Goal: Task Accomplishment & Management: Complete application form

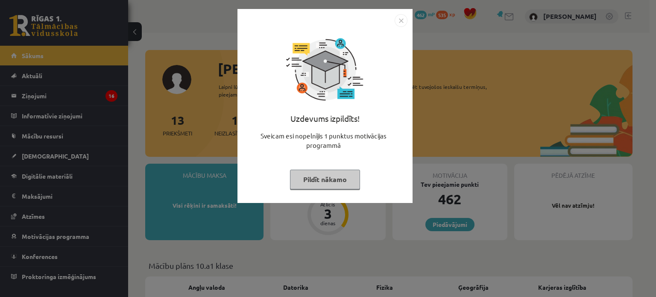
click at [402, 21] on img "Close" at bounding box center [401, 20] width 13 height 13
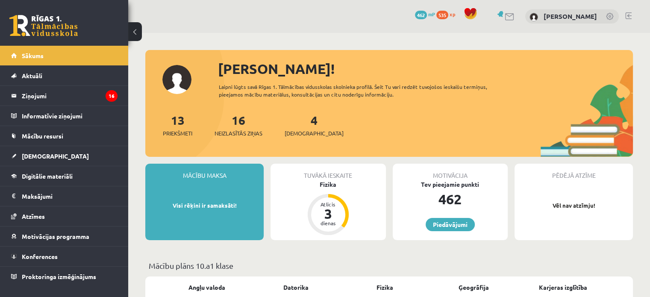
click at [306, 119] on div "4 Ieskaites" at bounding box center [314, 124] width 59 height 26
click at [296, 124] on div "4 Ieskaites" at bounding box center [314, 124] width 59 height 26
click at [301, 124] on link "4 Ieskaites" at bounding box center [314, 124] width 59 height 25
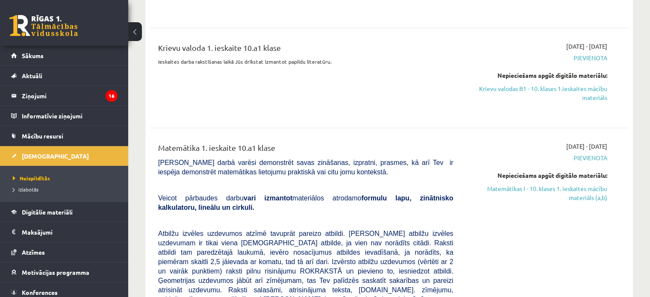
scroll to position [256, 0]
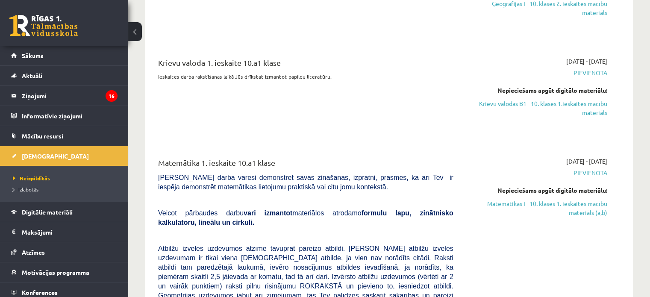
drag, startPoint x: 563, startPoint y: 112, endPoint x: 357, endPoint y: 32, distance: 220.7
click at [562, 112] on link "Krievu valodas B1 - 10. klases 1.ieskaites mācību materiāls" at bounding box center [536, 108] width 141 height 18
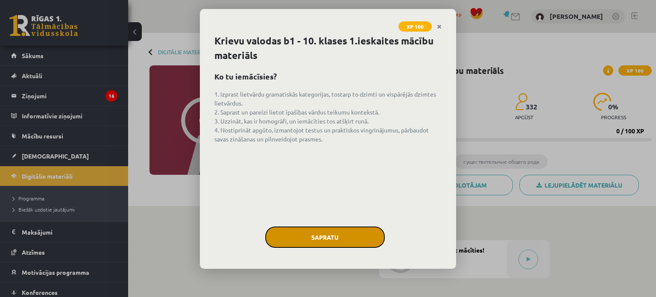
click at [337, 232] on button "Sapratu" at bounding box center [325, 236] width 120 height 21
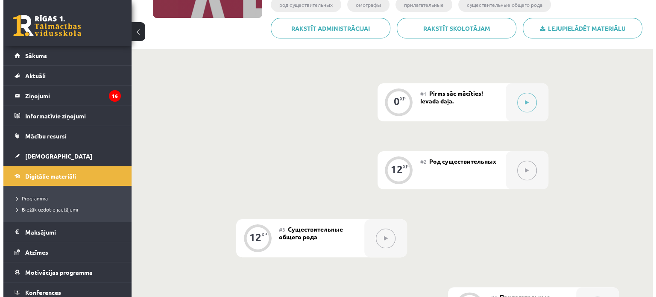
scroll to position [154, 0]
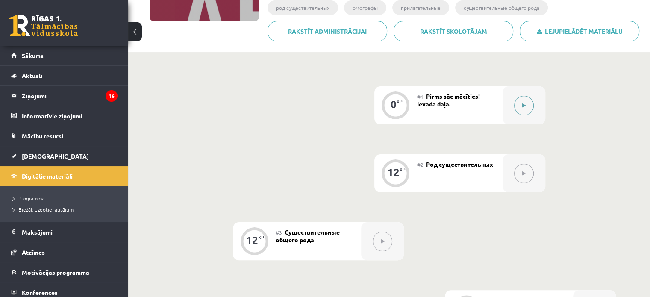
click at [528, 106] on button at bounding box center [524, 106] width 20 height 20
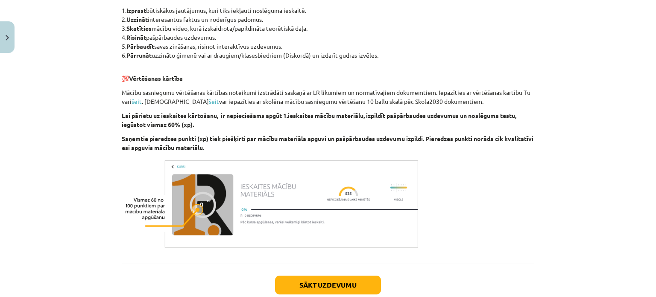
scroll to position [500, 0]
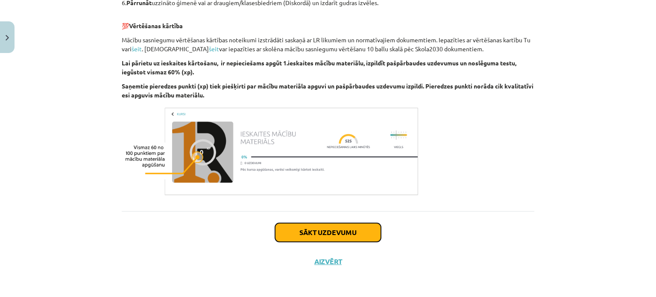
click at [339, 230] on button "Sākt uzdevumu" at bounding box center [328, 232] width 106 height 19
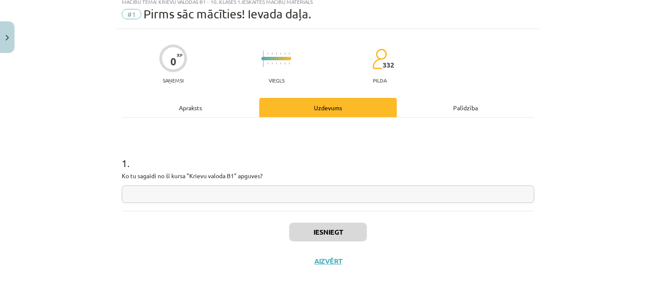
scroll to position [21, 0]
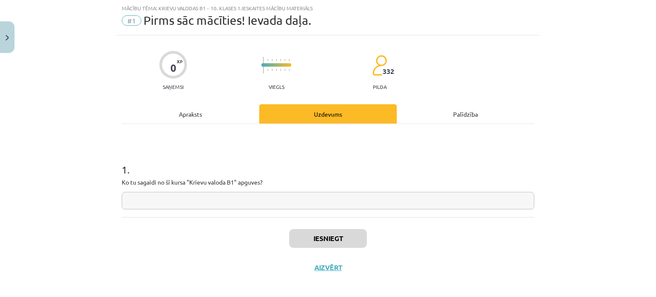
click at [249, 198] on input "text" at bounding box center [328, 201] width 413 height 18
click at [349, 242] on div "Iesniegt Aizvērt" at bounding box center [328, 247] width 413 height 60
click at [275, 200] on input "text" at bounding box center [328, 201] width 413 height 18
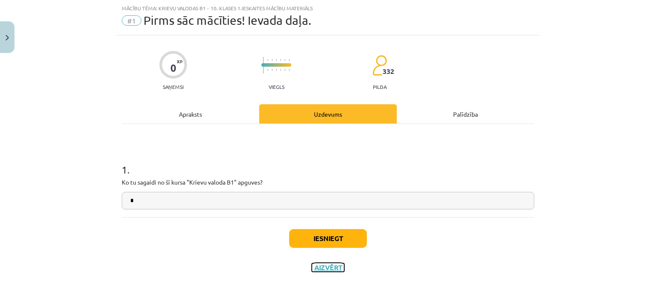
click at [312, 263] on button "Aizvērt" at bounding box center [328, 267] width 32 height 9
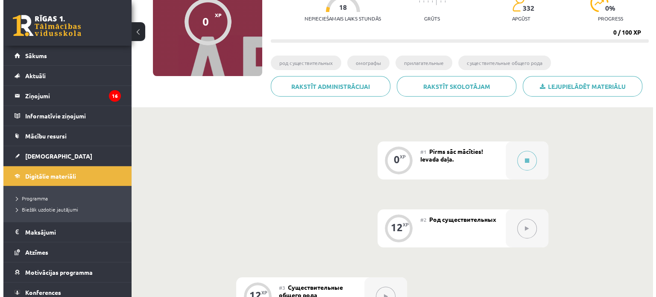
scroll to position [171, 0]
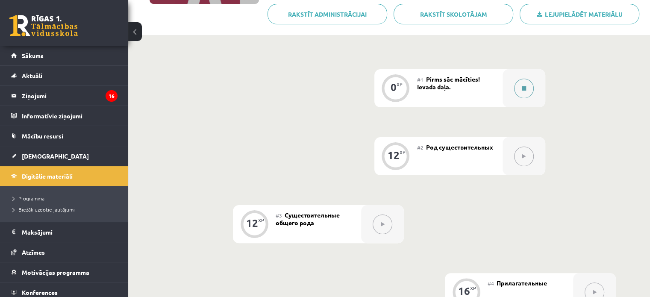
click at [523, 91] on button at bounding box center [524, 89] width 20 height 20
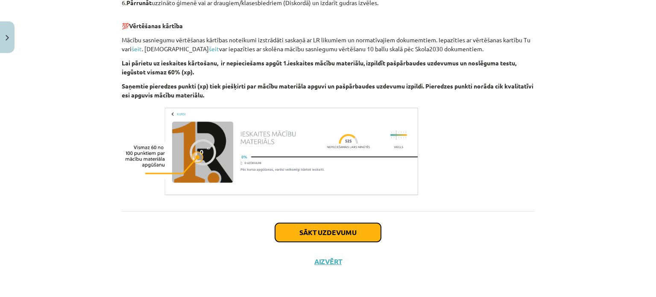
click at [347, 234] on button "Sākt uzdevumu" at bounding box center [328, 232] width 106 height 19
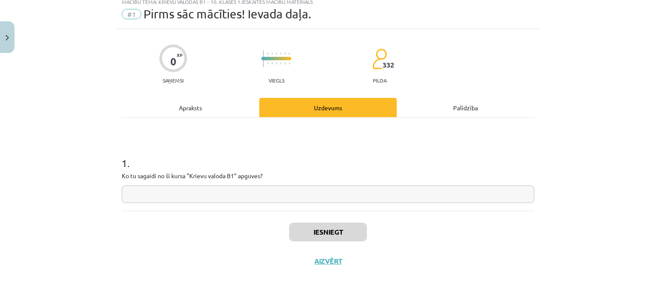
scroll to position [21, 0]
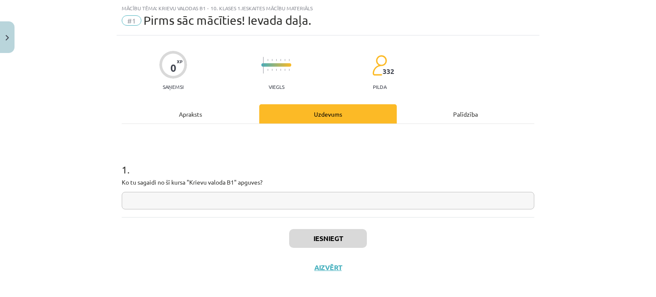
click at [315, 208] on input "text" at bounding box center [328, 201] width 413 height 18
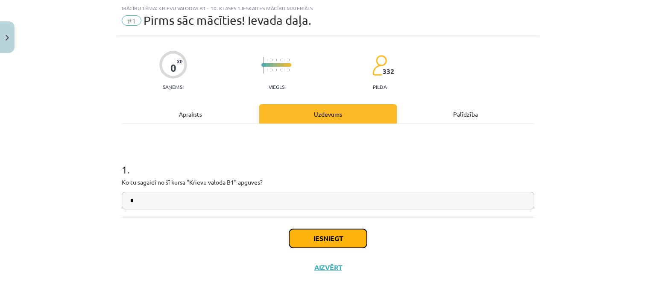
click at [332, 235] on button "Iesniegt" at bounding box center [328, 238] width 78 height 19
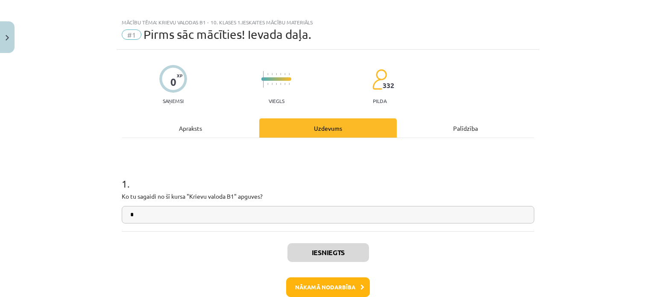
scroll to position [0, 0]
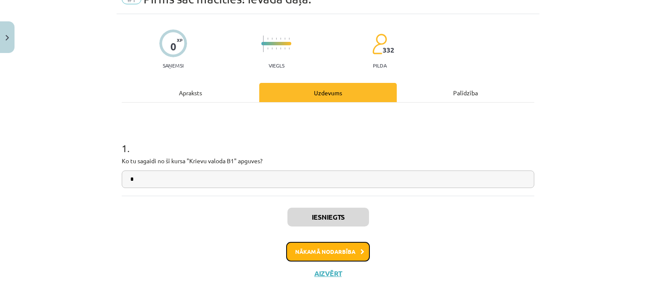
click at [346, 248] on button "Nākamā nodarbība" at bounding box center [328, 252] width 84 height 20
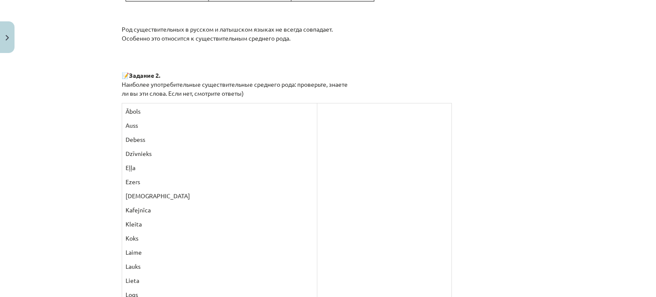
scroll to position [919, 0]
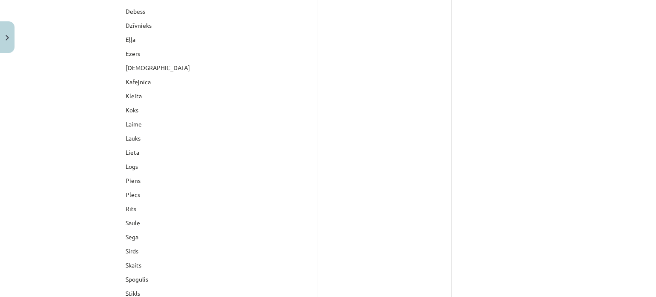
click at [317, 173] on td at bounding box center [384, 190] width 135 height 430
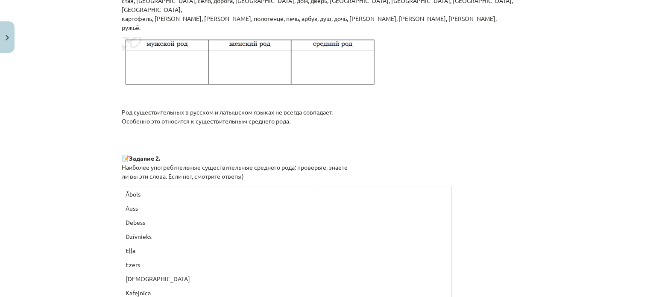
scroll to position [705, 0]
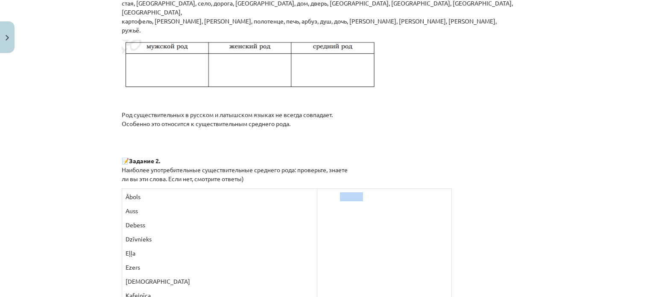
drag, startPoint x: 269, startPoint y: 195, endPoint x: 357, endPoint y: 200, distance: 88.2
click at [357, 200] on p at bounding box center [384, 196] width 127 height 9
drag, startPoint x: 120, startPoint y: 187, endPoint x: 181, endPoint y: 188, distance: 61.1
click at [144, 187] on div "Я ГОВОРЮ ПО-РУССКИ ПОМНИТЕ! СУЩЕСТВИТЕЛЬНОЕ – LIETVĀRDS – отвечает на вопросы к…" at bounding box center [328, 207] width 413 height 1518
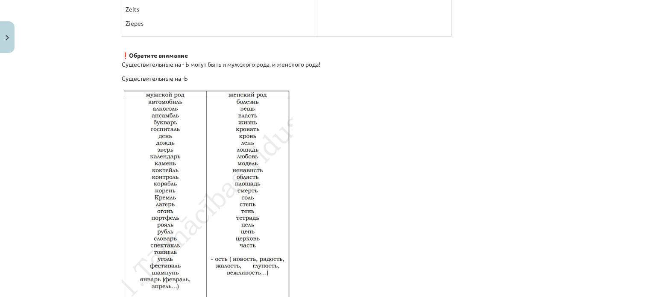
scroll to position [1258, 0]
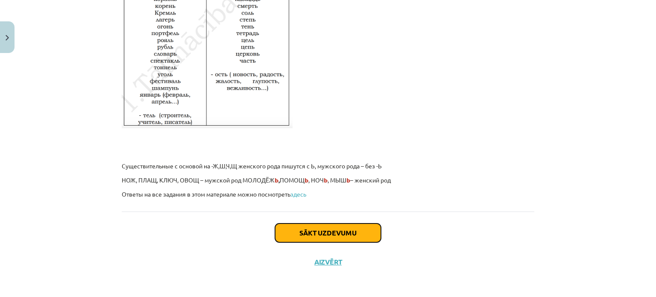
click at [338, 232] on button "Sākt uzdevumu" at bounding box center [328, 232] width 106 height 19
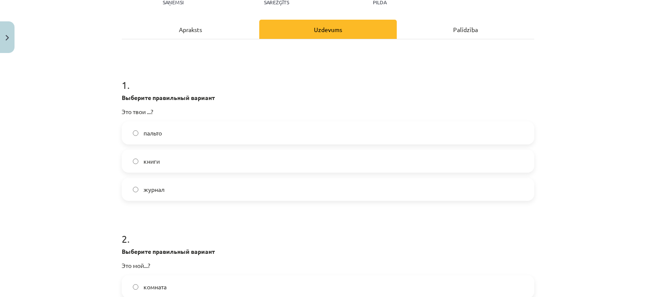
scroll to position [107, 0]
click at [177, 158] on label "книги" at bounding box center [328, 160] width 411 height 21
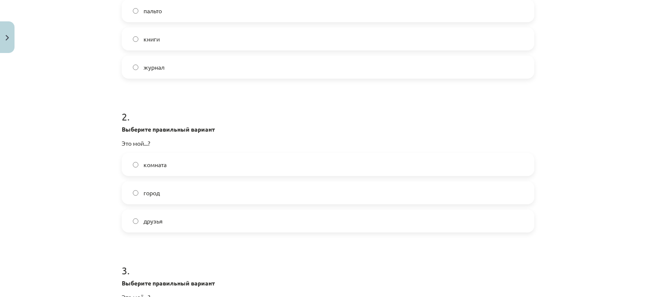
scroll to position [278, 0]
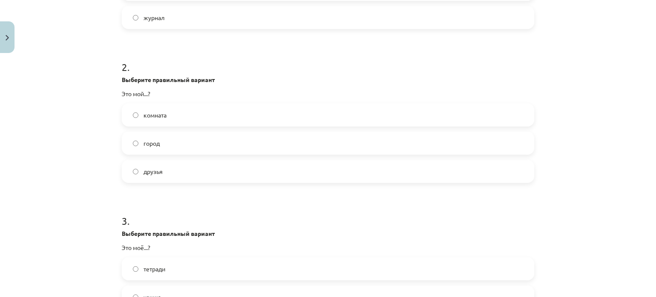
click at [171, 149] on label "город" at bounding box center [328, 142] width 411 height 21
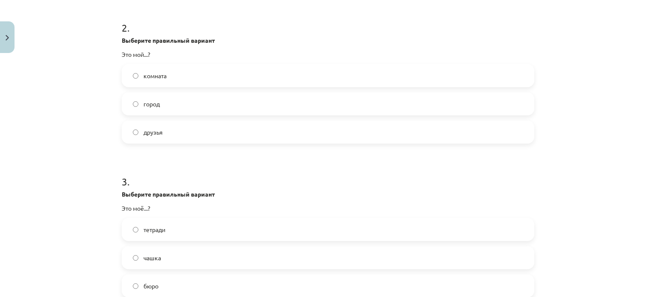
scroll to position [363, 0]
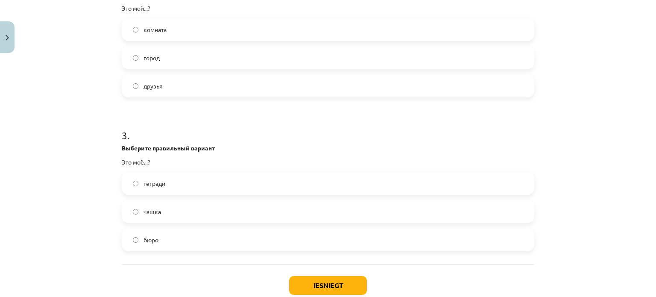
click at [179, 244] on label "бюро" at bounding box center [328, 239] width 411 height 21
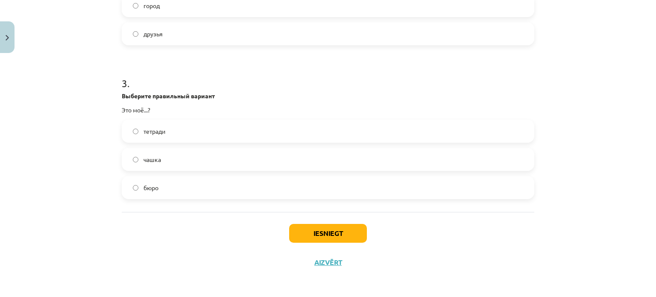
scroll to position [416, 0]
click at [340, 242] on div "Iesniegt Aizvērt" at bounding box center [328, 241] width 413 height 60
click at [334, 234] on button "Iesniegt" at bounding box center [328, 232] width 78 height 19
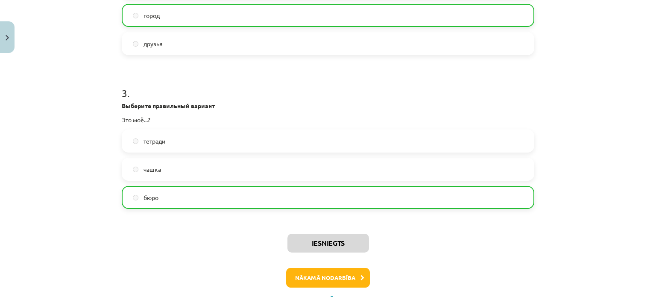
scroll to position [443, 0]
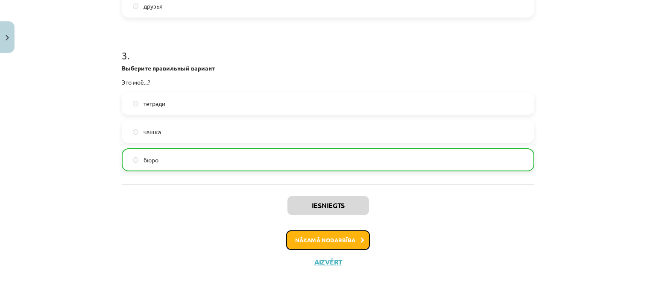
click at [324, 238] on button "Nākamā nodarbība" at bounding box center [328, 240] width 84 height 20
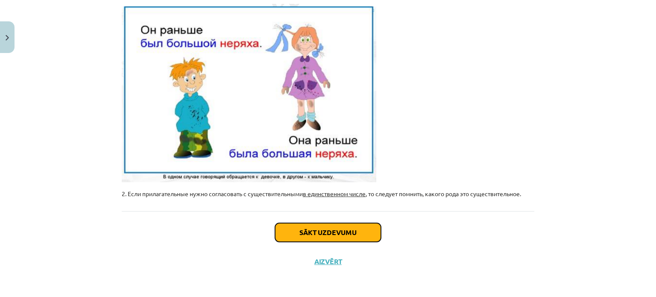
click at [334, 231] on button "Sākt uzdevumu" at bounding box center [328, 232] width 106 height 19
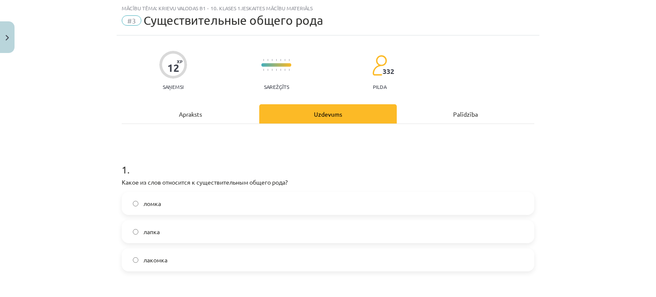
scroll to position [64, 0]
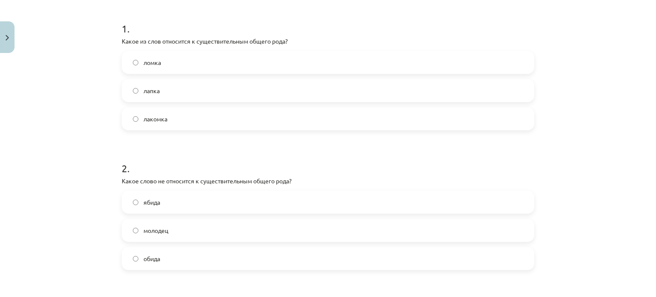
scroll to position [150, 0]
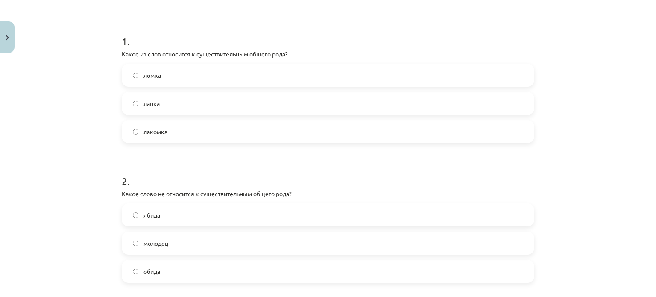
click at [144, 242] on span "молодец" at bounding box center [156, 243] width 25 height 9
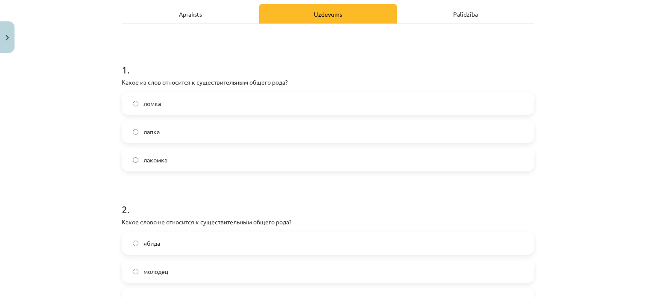
scroll to position [107, 0]
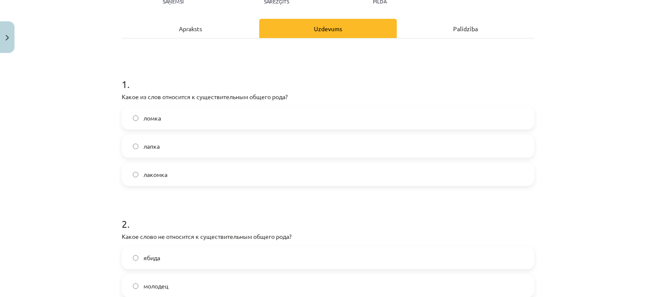
click at [182, 111] on label "ломка" at bounding box center [328, 117] width 411 height 21
click at [182, 146] on label "лапка" at bounding box center [328, 145] width 411 height 21
click at [181, 169] on label "лакомка" at bounding box center [328, 174] width 411 height 21
click at [187, 141] on label "лапка" at bounding box center [328, 145] width 411 height 21
click at [168, 140] on label "лапка" at bounding box center [328, 145] width 411 height 21
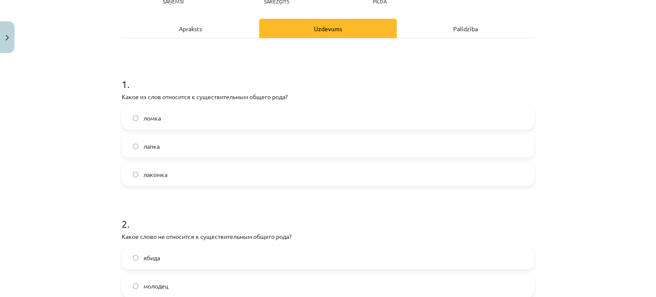
click at [179, 112] on label "ломка" at bounding box center [328, 117] width 411 height 21
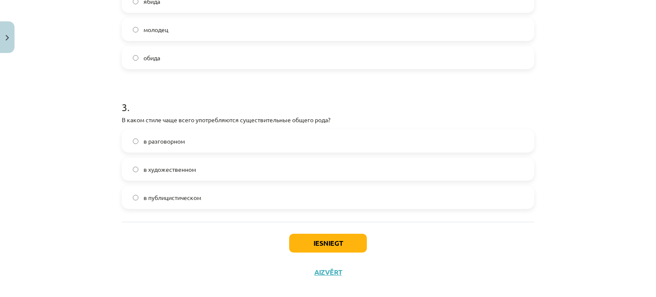
scroll to position [320, 0]
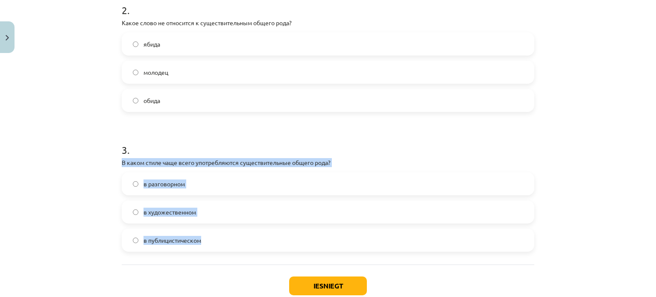
drag, startPoint x: 106, startPoint y: 156, endPoint x: 325, endPoint y: 234, distance: 233.2
click at [340, 241] on div "Mācību tēma: Krievu valodas b1 - 10. klases 1.ieskaites mācību materiāls #3 Cущ…" at bounding box center [328, 148] width 656 height 297
copy div "В каком стиле чаще всего употребляются существительные общего рода? в разговорн…"
click at [135, 182] on label "в разговорном" at bounding box center [328, 183] width 411 height 21
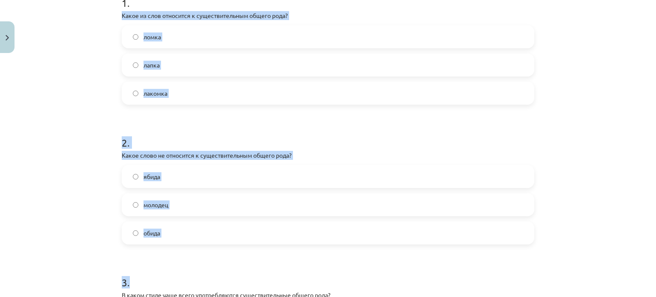
scroll to position [192, 0]
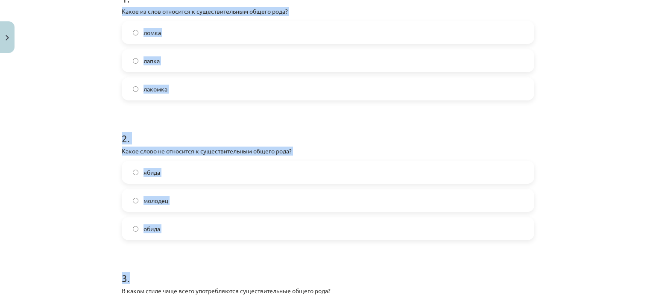
drag, startPoint x: 119, startPoint y: 92, endPoint x: 364, endPoint y: 266, distance: 299.7
click at [364, 266] on div "12 XP Saņemsi Sarežģīts 332 pilda Apraksts Uzdevums Palīdzība 1 . Какое из слов…" at bounding box center [328, 161] width 423 height 593
copy form "Какое из слов относится к существительным общего рода? ломка лапка лакомка 2 . …"
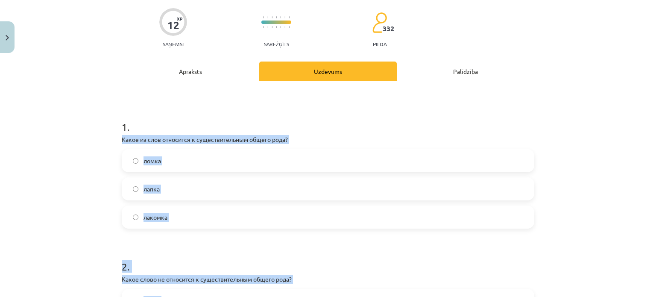
click at [125, 218] on label "лакомка" at bounding box center [328, 216] width 411 height 21
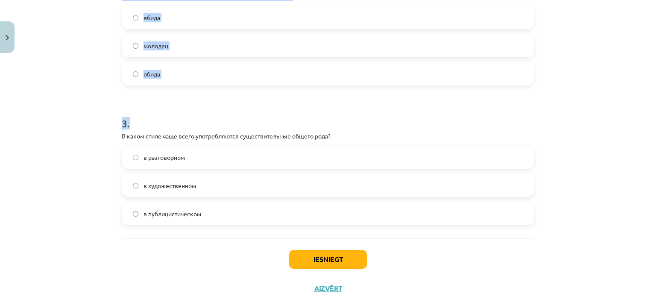
scroll to position [374, 0]
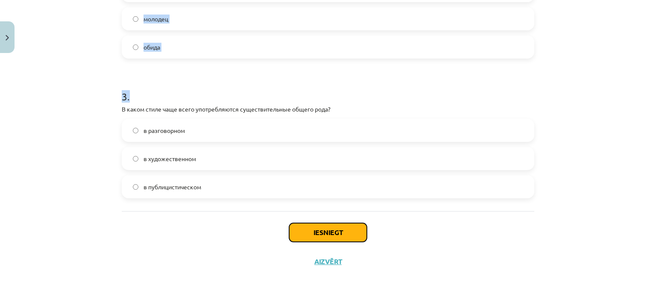
click at [356, 239] on button "Iesniegt" at bounding box center [328, 232] width 78 height 19
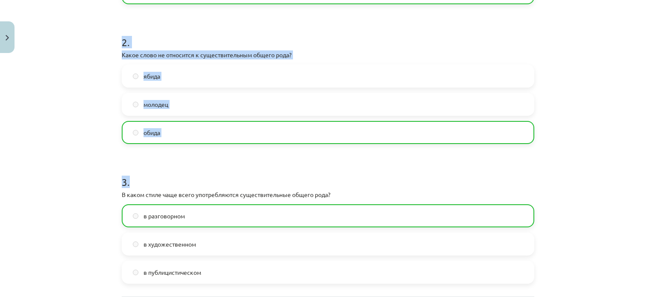
scroll to position [160, 0]
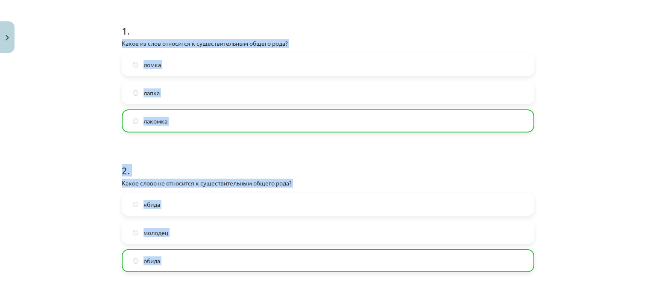
click at [302, 165] on h1 "2 ." at bounding box center [328, 163] width 413 height 26
drag, startPoint x: 302, startPoint y: 165, endPoint x: 217, endPoint y: 171, distance: 85.2
click at [217, 171] on h1 "2 ." at bounding box center [328, 163] width 413 height 26
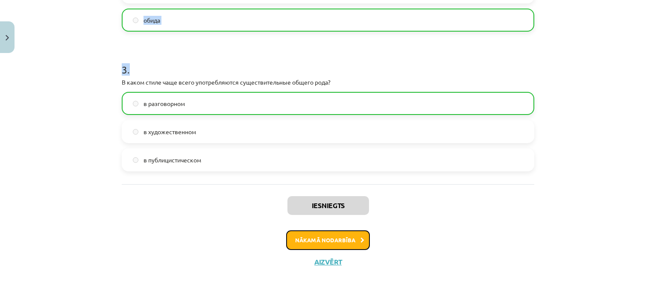
click at [345, 239] on button "Nākamā nodarbība" at bounding box center [328, 240] width 84 height 20
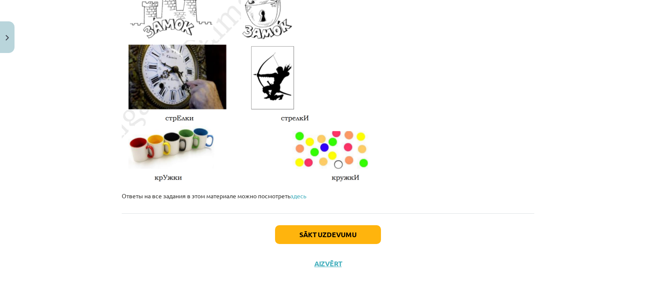
scroll to position [1484, 0]
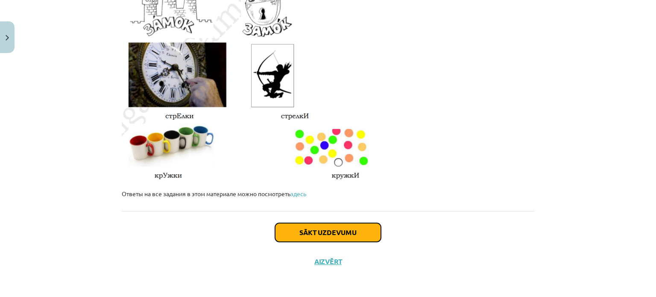
drag, startPoint x: 348, startPoint y: 235, endPoint x: 341, endPoint y: 226, distance: 11.6
click at [341, 226] on button "Sākt uzdevumu" at bounding box center [328, 232] width 106 height 19
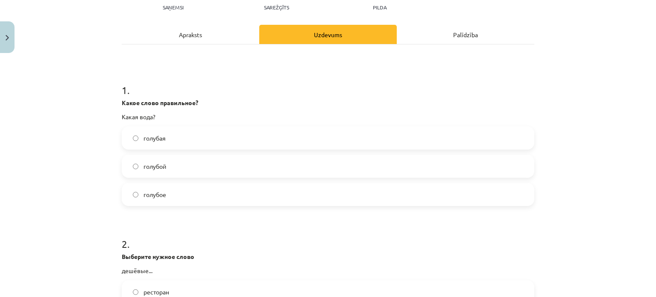
scroll to position [107, 0]
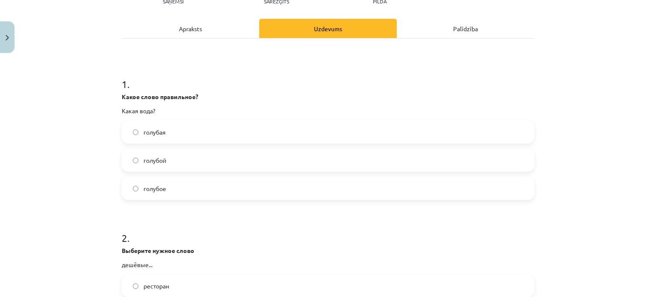
click at [173, 125] on label "голубая" at bounding box center [328, 131] width 411 height 21
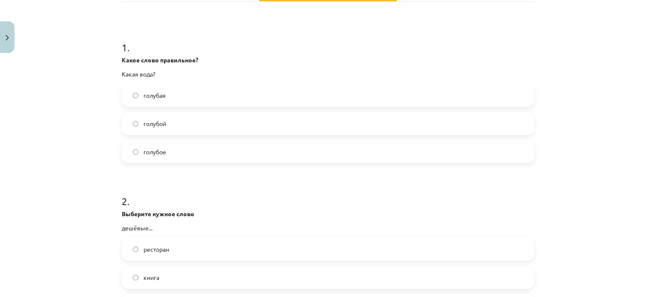
scroll to position [192, 0]
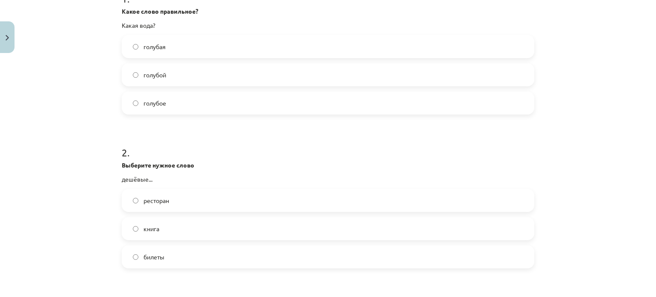
click at [199, 256] on label "билеты" at bounding box center [328, 256] width 411 height 21
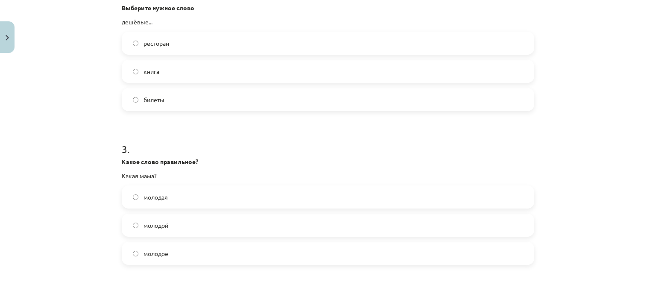
scroll to position [406, 0]
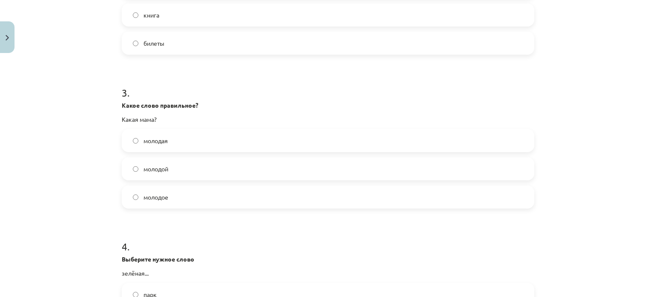
click at [184, 141] on label "молодая" at bounding box center [328, 140] width 411 height 21
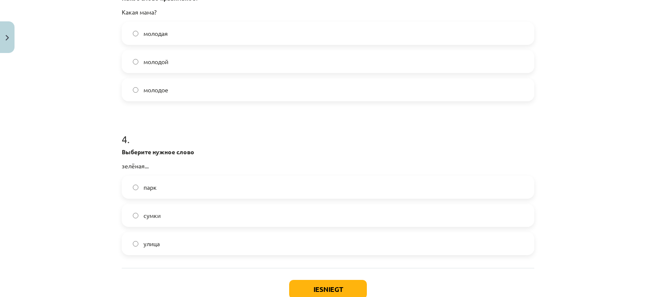
scroll to position [534, 0]
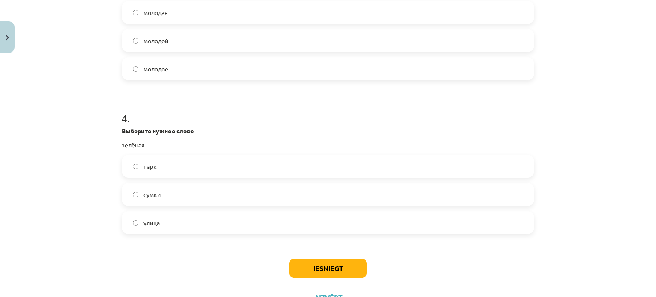
click at [170, 226] on label "улица" at bounding box center [328, 222] width 411 height 21
click at [350, 270] on button "Iesniegt" at bounding box center [328, 268] width 78 height 19
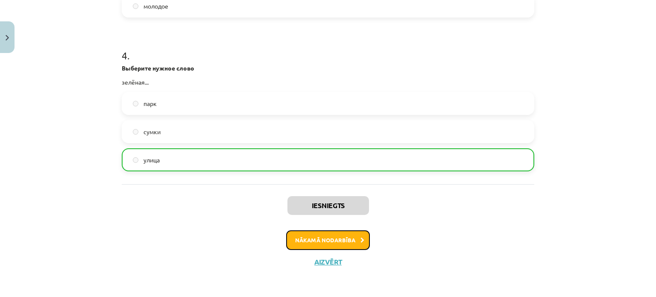
click at [323, 232] on button "Nākamā nodarbība" at bounding box center [328, 240] width 84 height 20
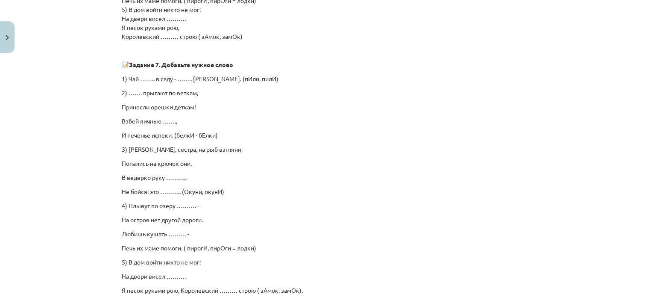
scroll to position [616, 0]
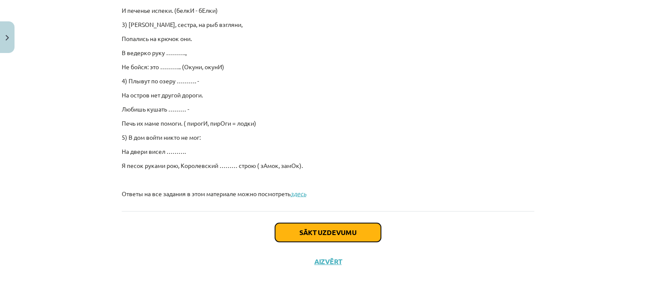
click at [345, 237] on button "Sākt uzdevumu" at bounding box center [328, 232] width 106 height 19
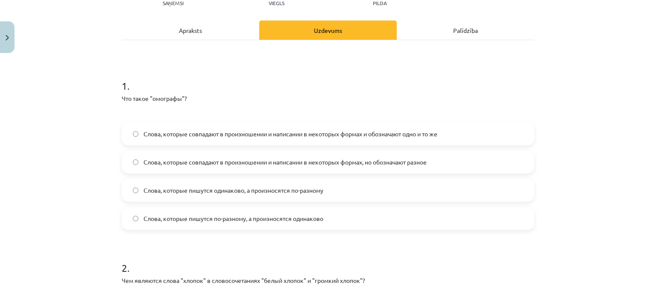
scroll to position [107, 0]
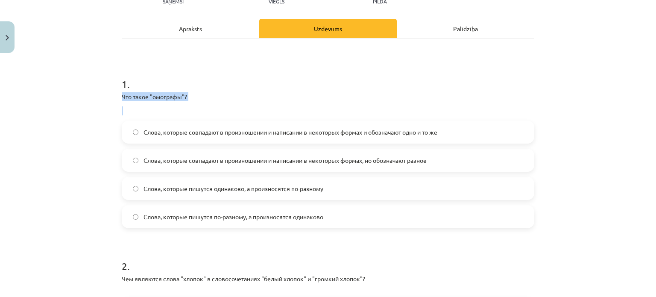
drag, startPoint x: 112, startPoint y: 94, endPoint x: 223, endPoint y: 103, distance: 111.5
click at [223, 103] on div "Mācību tēma: Krievu valodas b1 - 10. klases 1.ieskaites mācību materiāls #5 Сло…" at bounding box center [328, 148] width 656 height 297
drag, startPoint x: 179, startPoint y: 97, endPoint x: 123, endPoint y: 113, distance: 58.0
click at [123, 113] on p at bounding box center [328, 110] width 413 height 9
click at [280, 59] on div "1 . Что такое "омографы"? Слова, которые совпадают в произношении и написании в…" at bounding box center [328, 213] width 413 height 351
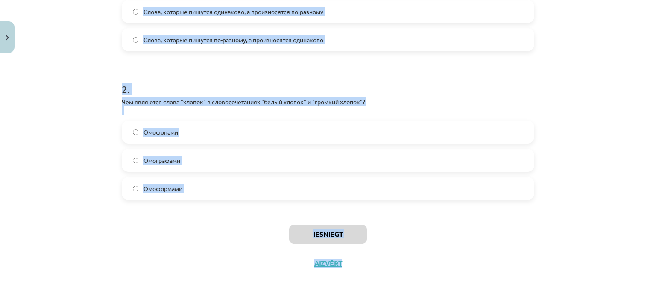
scroll to position [285, 0]
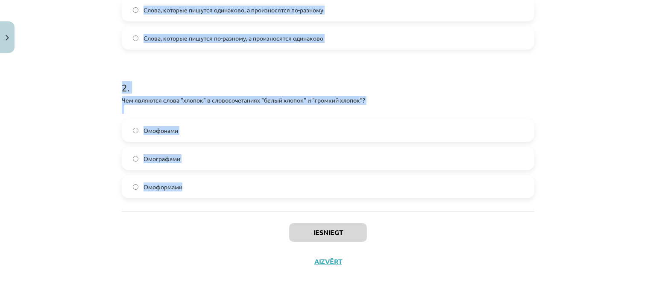
drag, startPoint x: 115, startPoint y: 96, endPoint x: 376, endPoint y: 185, distance: 276.2
click at [391, 186] on div "10 XP Saņemsi Viegls 332 pilda Apraksts Uzdevums Palīdzība 1 . Что такое "омогр…" at bounding box center [328, 23] width 423 height 505
copy form "Что такое "омографы"? Слова, которые совпадают в произношении и написании в нек…"
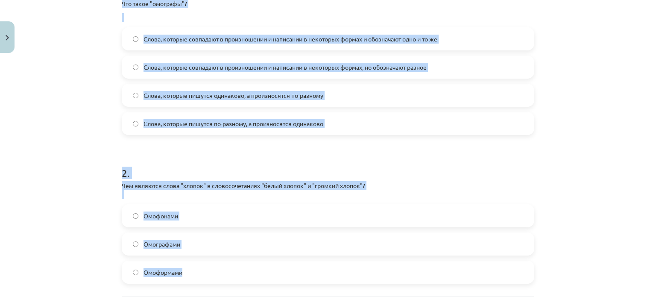
click at [383, 100] on label "Слова, которые пишутся одинаково, а произносятся по-разному" at bounding box center [328, 95] width 411 height 21
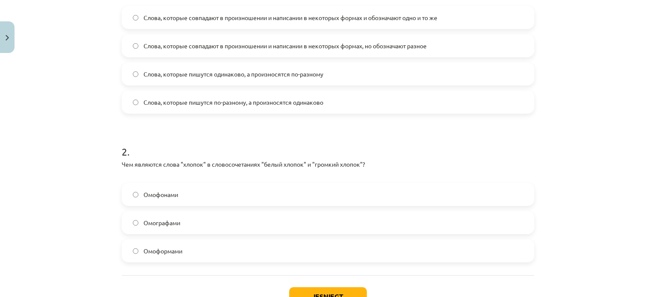
scroll to position [285, 0]
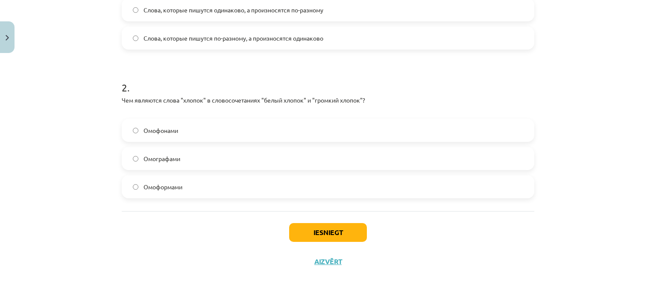
click at [163, 157] on span "Омографами" at bounding box center [162, 158] width 37 height 9
click at [332, 235] on button "Iesniegt" at bounding box center [328, 232] width 78 height 19
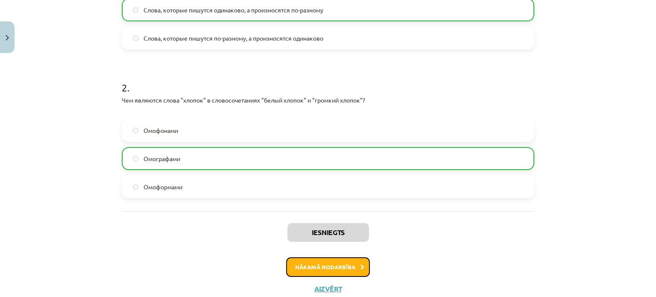
click at [348, 269] on button "Nākamā nodarbība" at bounding box center [328, 267] width 84 height 20
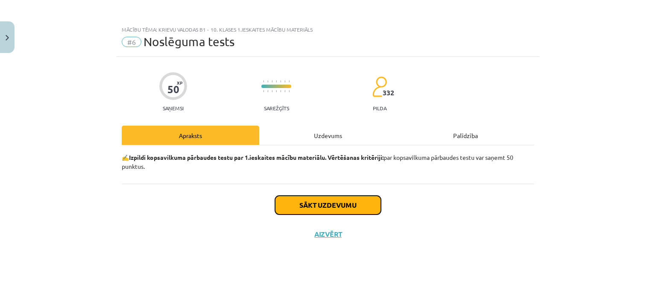
click at [304, 209] on button "Sākt uzdevumu" at bounding box center [328, 205] width 106 height 19
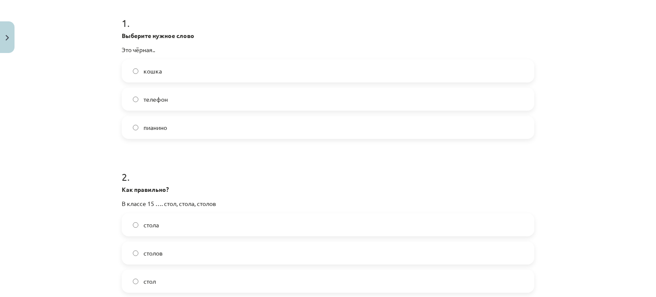
scroll to position [171, 0]
click at [153, 70] on span "кошка" at bounding box center [153, 68] width 18 height 9
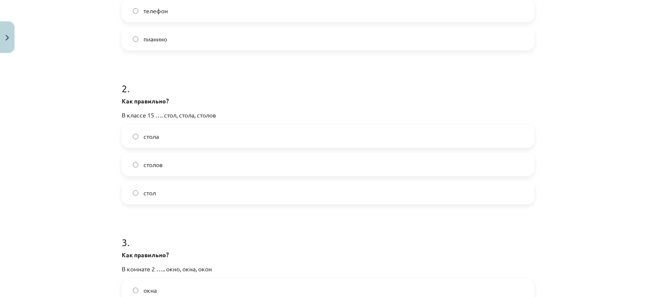
scroll to position [299, 0]
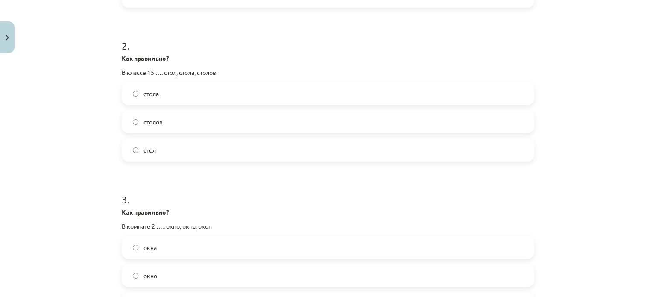
drag, startPoint x: 161, startPoint y: 122, endPoint x: 163, endPoint y: 118, distance: 5.2
click at [161, 121] on label "столов" at bounding box center [328, 121] width 411 height 21
click at [202, 92] on label "стола" at bounding box center [328, 93] width 411 height 21
click at [183, 101] on label "стола" at bounding box center [328, 93] width 411 height 21
drag, startPoint x: 183, startPoint y: 127, endPoint x: 188, endPoint y: 135, distance: 9.2
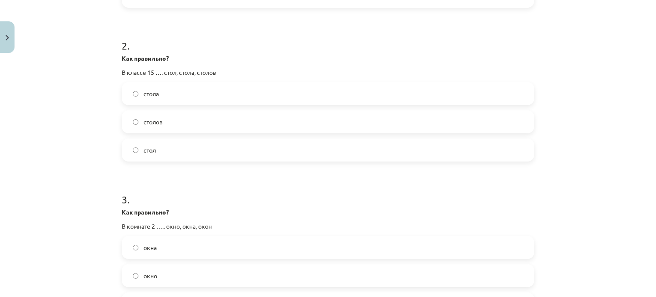
click at [185, 126] on label "столов" at bounding box center [328, 121] width 411 height 21
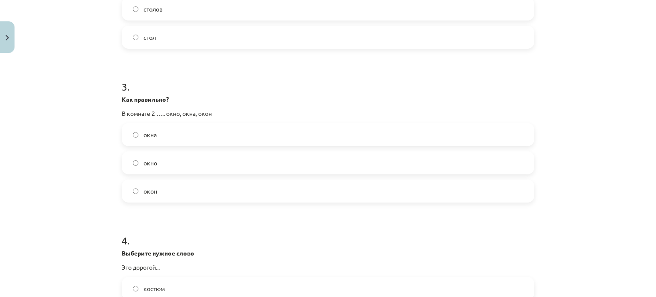
scroll to position [427, 0]
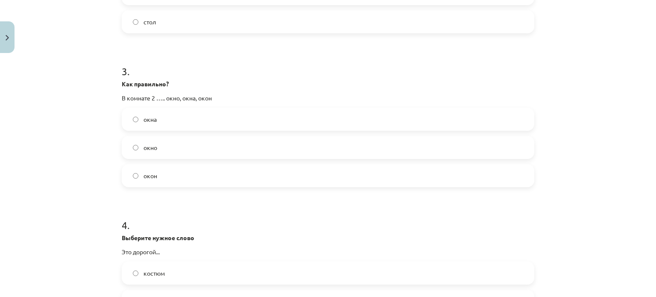
click at [167, 116] on label "окна" at bounding box center [328, 119] width 411 height 21
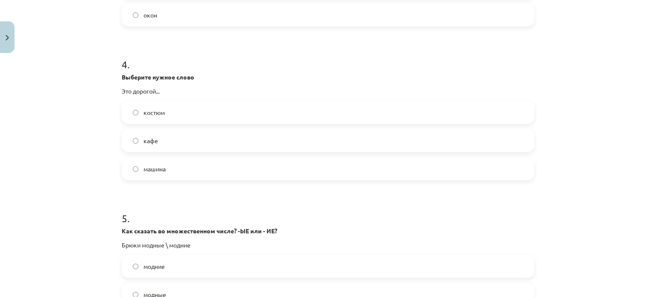
scroll to position [598, 0]
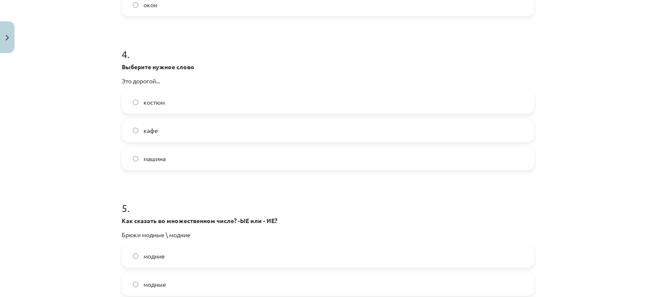
click at [197, 106] on label "костюм" at bounding box center [328, 101] width 411 height 21
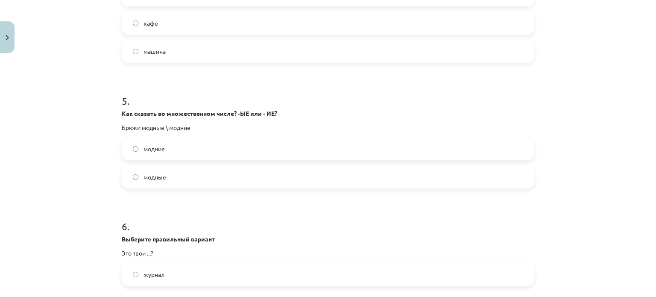
scroll to position [726, 0]
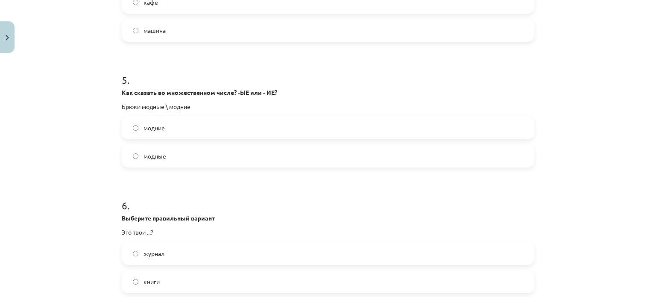
click at [218, 154] on label "модные" at bounding box center [328, 155] width 411 height 21
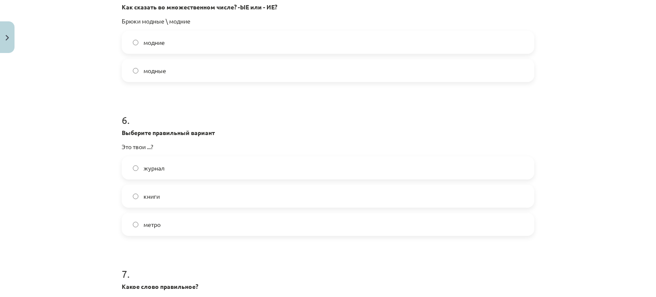
scroll to position [855, 0]
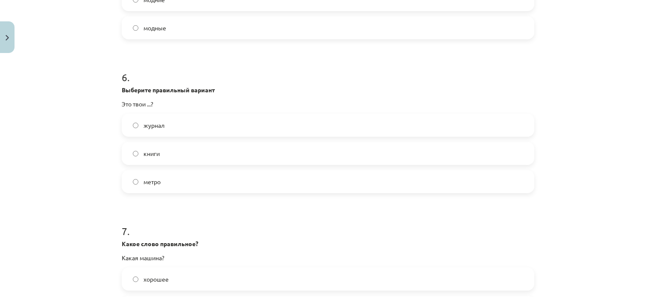
click at [236, 156] on label "книги" at bounding box center [328, 153] width 411 height 21
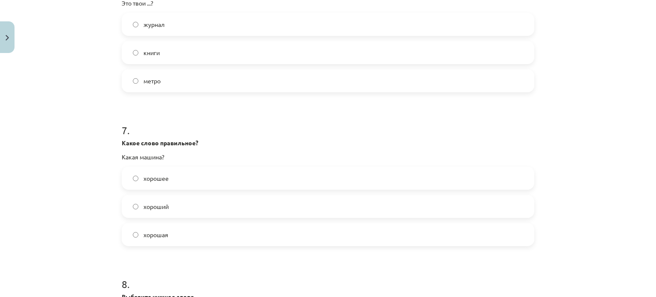
scroll to position [983, 0]
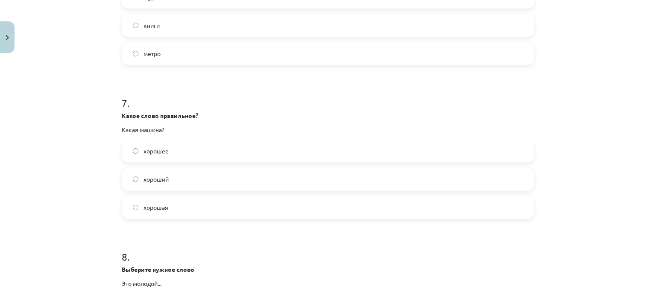
click at [182, 212] on label "хорошая" at bounding box center [328, 207] width 411 height 21
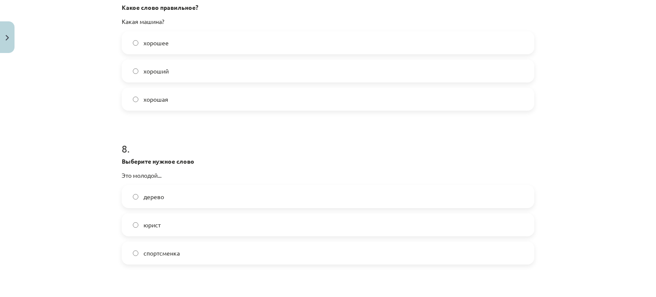
scroll to position [1154, 0]
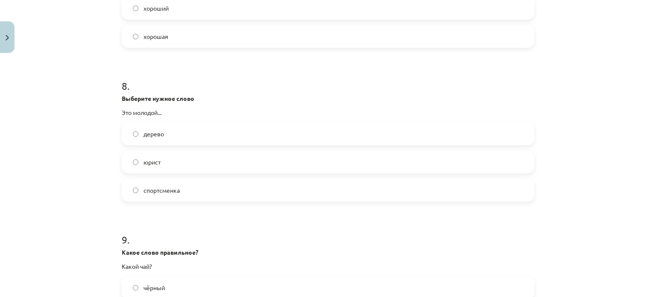
click at [186, 165] on label "юрист" at bounding box center [328, 161] width 411 height 21
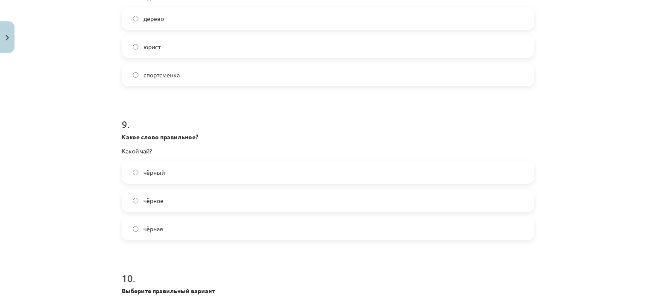
scroll to position [1282, 0]
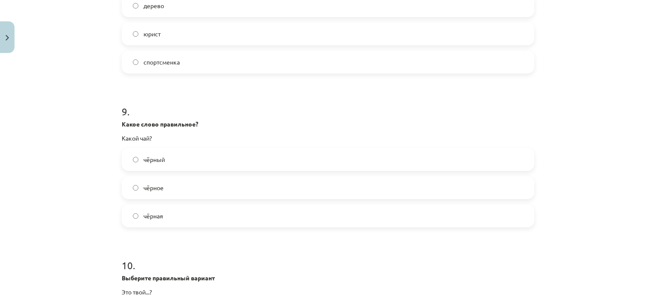
click at [180, 162] on label "чёрный" at bounding box center [328, 159] width 411 height 21
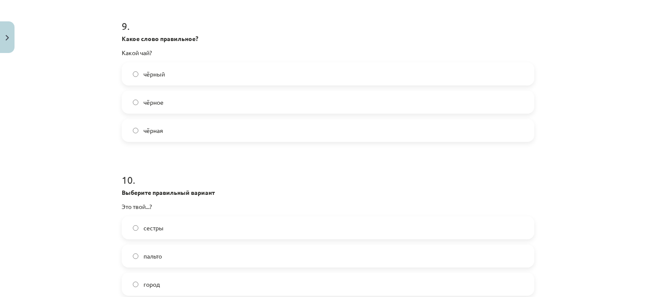
scroll to position [1453, 0]
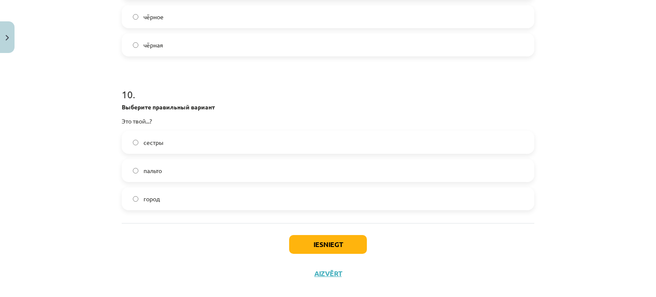
drag, startPoint x: 143, startPoint y: 198, endPoint x: 190, endPoint y: 206, distance: 47.7
click at [144, 197] on span "город" at bounding box center [152, 198] width 16 height 9
drag, startPoint x: 337, startPoint y: 235, endPoint x: 332, endPoint y: 237, distance: 4.8
click at [337, 235] on button "Iesniegt" at bounding box center [328, 244] width 78 height 19
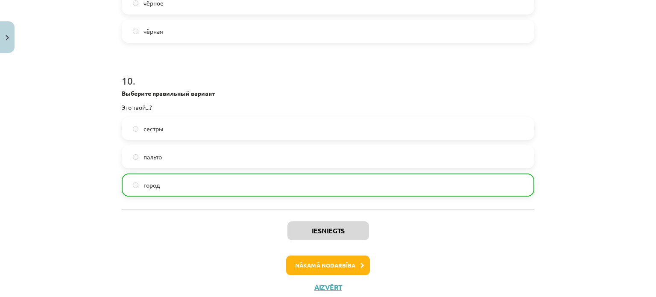
scroll to position [1492, 0]
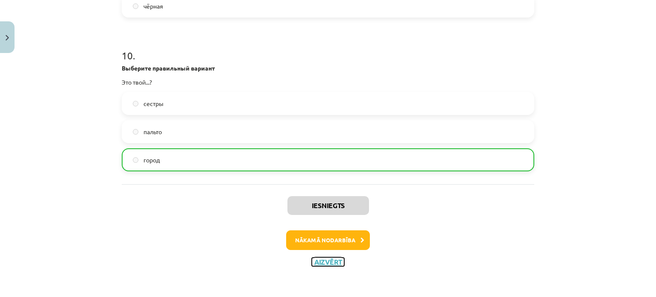
click at [332, 261] on button "Aizvērt" at bounding box center [328, 262] width 32 height 9
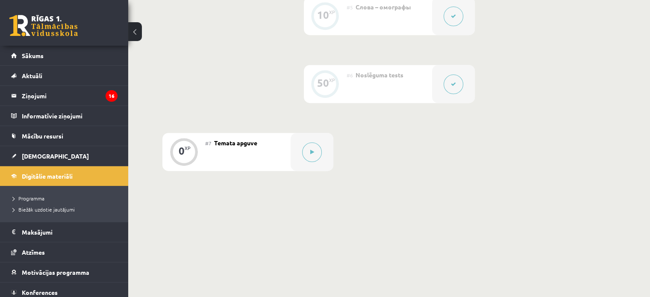
scroll to position [558, 0]
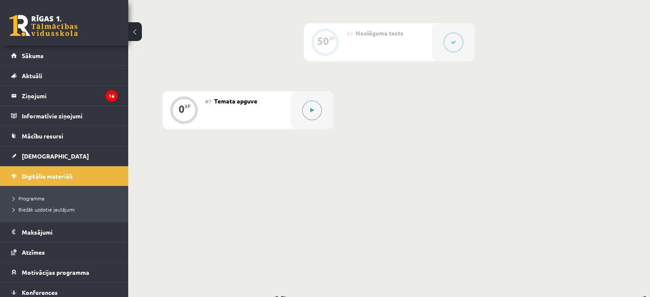
click at [307, 129] on div at bounding box center [312, 110] width 43 height 38
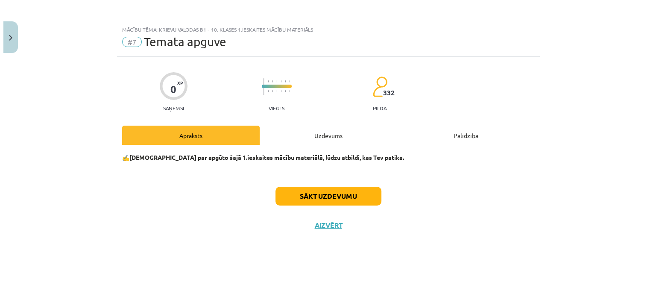
scroll to position [539, 0]
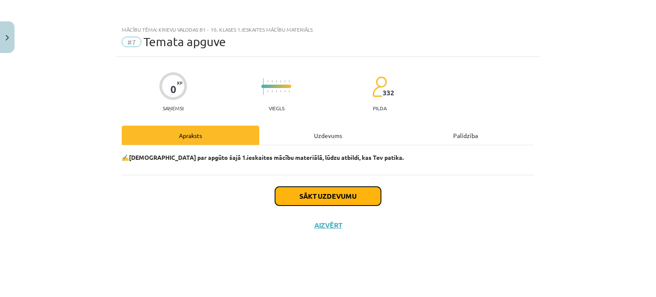
click at [337, 197] on button "Sākt uzdevumu" at bounding box center [328, 196] width 106 height 19
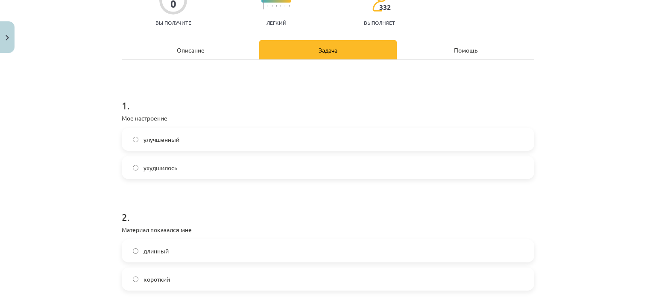
scroll to position [559, 0]
click at [220, 135] on label "улучшенный" at bounding box center [328, 139] width 411 height 21
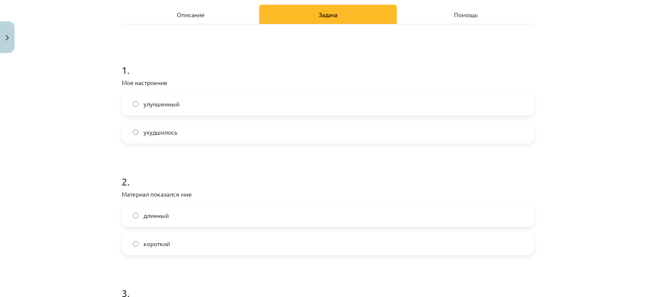
scroll to position [171, 0]
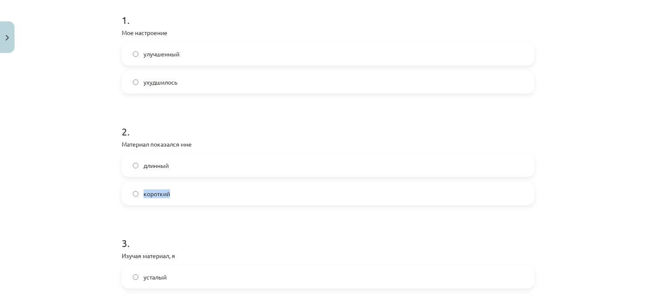
drag, startPoint x: 170, startPoint y: 193, endPoint x: 193, endPoint y: 165, distance: 36.4
click at [192, 165] on div "длинный короткий" at bounding box center [328, 179] width 413 height 51
click at [193, 164] on label "длинный" at bounding box center [328, 165] width 411 height 21
click at [198, 190] on label "короткий" at bounding box center [328, 193] width 411 height 21
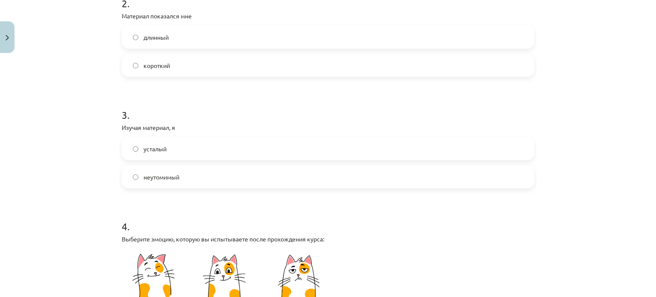
click at [186, 149] on label "усталый" at bounding box center [328, 148] width 411 height 21
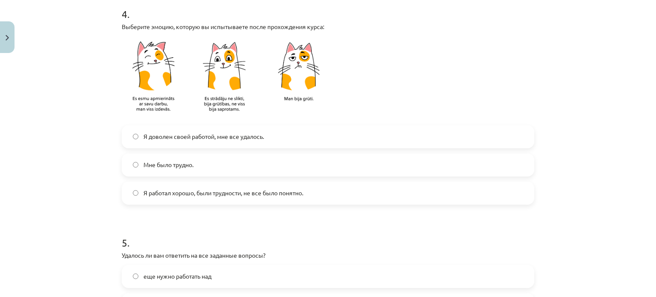
scroll to position [513, 0]
click at [179, 155] on label "Мне было трудно." at bounding box center [328, 163] width 411 height 21
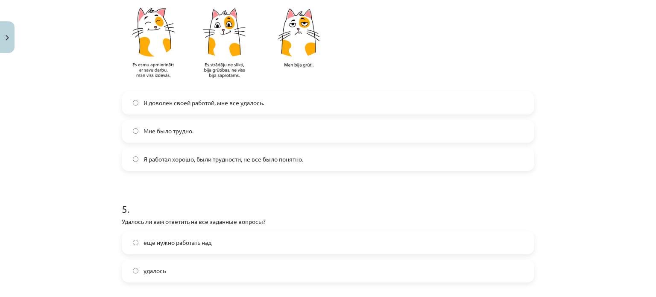
scroll to position [598, 0]
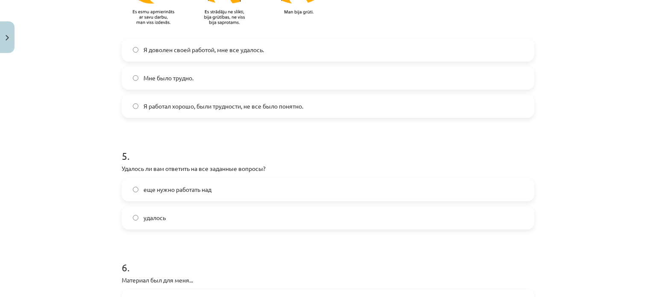
click at [252, 54] on label "Я доволен своей работой, мне все удалось." at bounding box center [328, 49] width 411 height 21
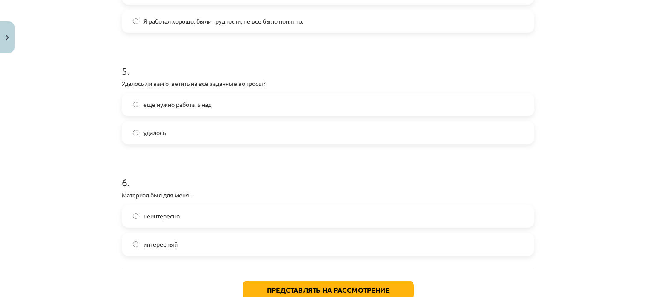
scroll to position [684, 0]
click at [185, 138] on label "удалось" at bounding box center [328, 132] width 411 height 21
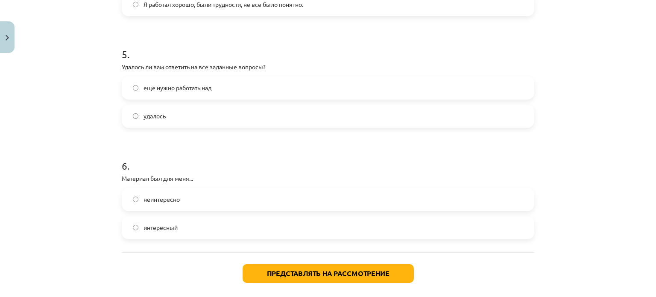
scroll to position [726, 0]
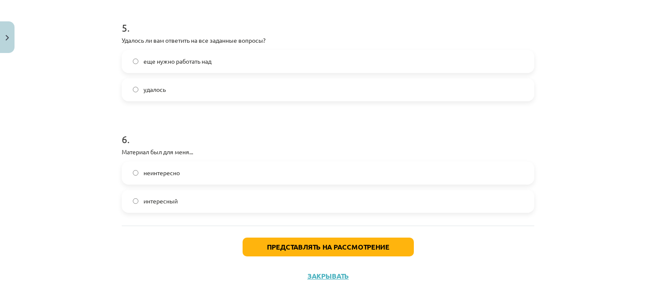
click at [170, 203] on font "интересный" at bounding box center [161, 201] width 34 height 8
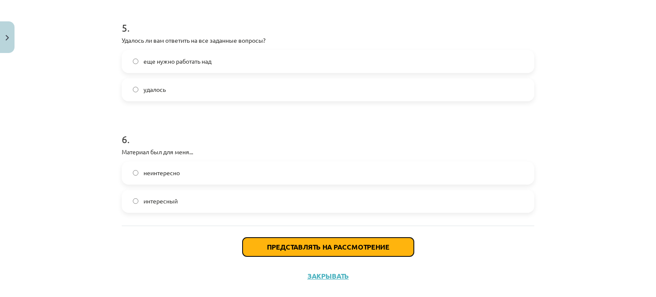
click at [362, 246] on font "Представлять на рассмотрение" at bounding box center [328, 246] width 123 height 9
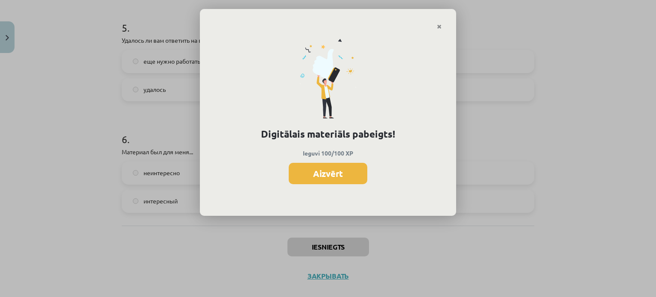
scroll to position [538, 0]
click at [321, 162] on div "Цифровой материал готов! Получите 100/100 опыта Закрывать" at bounding box center [328, 123] width 256 height 186
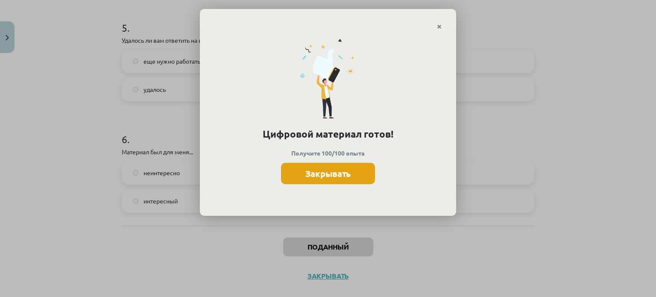
click at [326, 177] on font "Закрывать" at bounding box center [328, 173] width 45 height 11
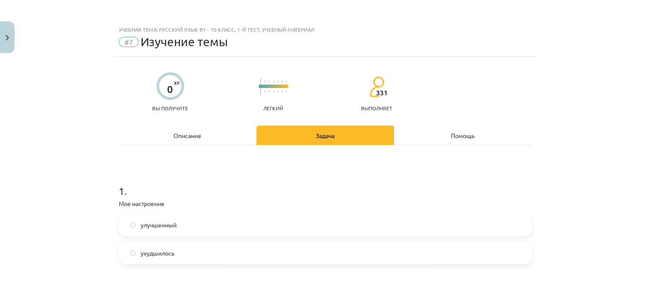
scroll to position [325, 0]
click at [12, 40] on button "Закрывать" at bounding box center [7, 37] width 15 height 32
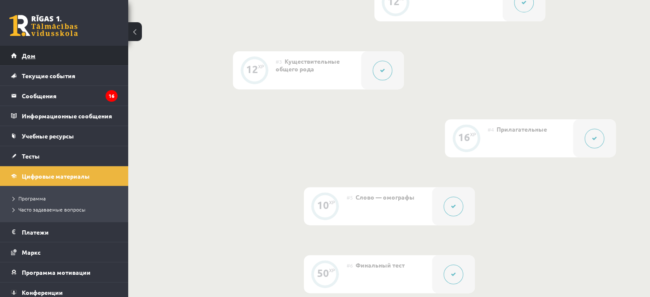
click at [59, 56] on link "Дом" at bounding box center [64, 56] width 106 height 20
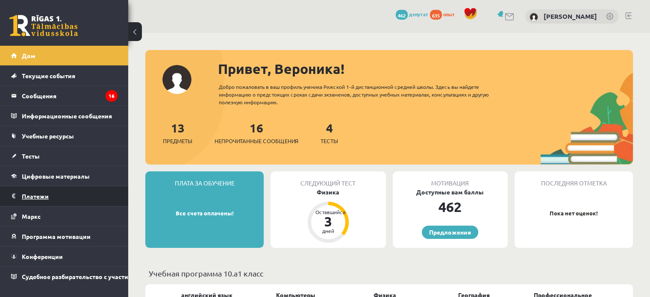
click at [36, 191] on legend "Платежи 0" at bounding box center [70, 196] width 96 height 20
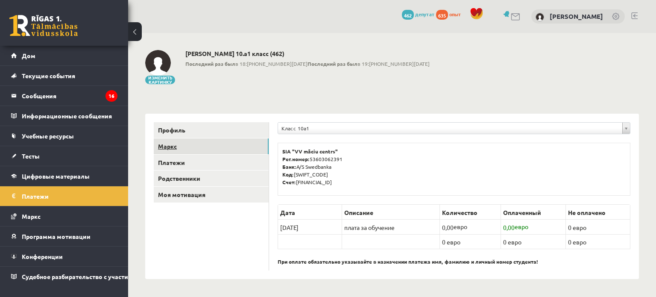
click at [196, 147] on link "Маркс" at bounding box center [211, 146] width 115 height 16
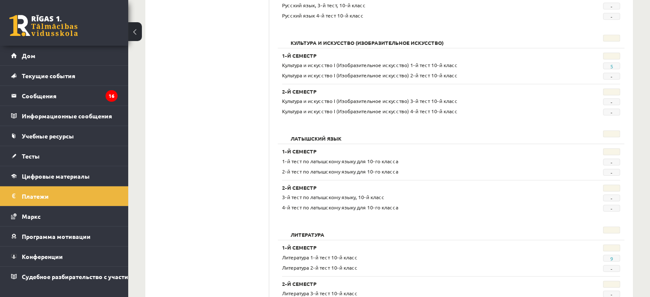
scroll to position [676, 0]
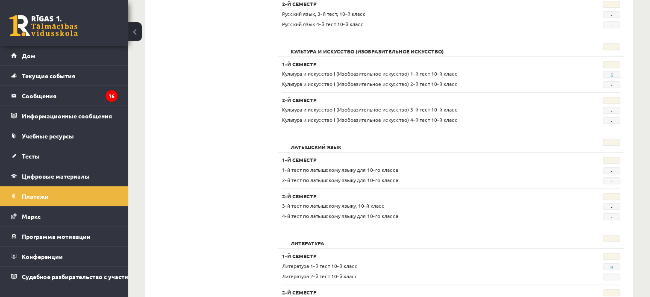
click at [36, 41] on div "0 Подарки 462 депутат 635 опыт" at bounding box center [64, 23] width 128 height 46
click at [40, 51] on link "Дом" at bounding box center [64, 56] width 106 height 20
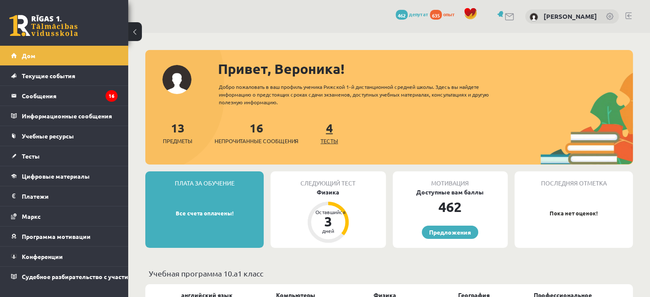
click at [333, 131] on font "4" at bounding box center [329, 127] width 7 height 15
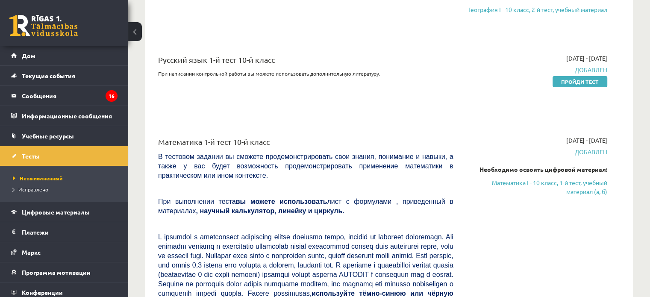
scroll to position [256, 0]
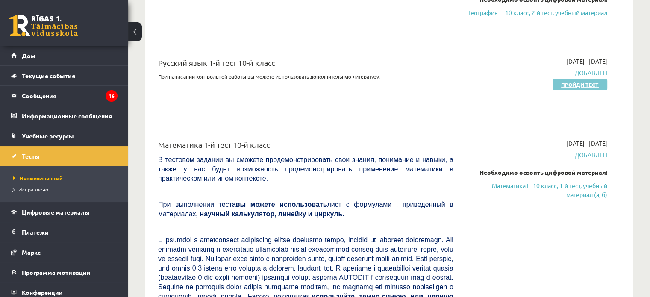
click at [582, 88] on font "Пройди тест" at bounding box center [580, 84] width 38 height 7
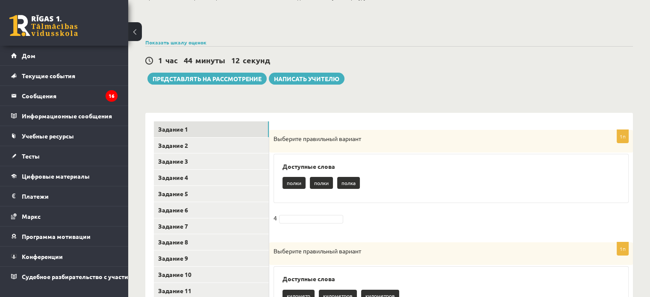
scroll to position [128, 0]
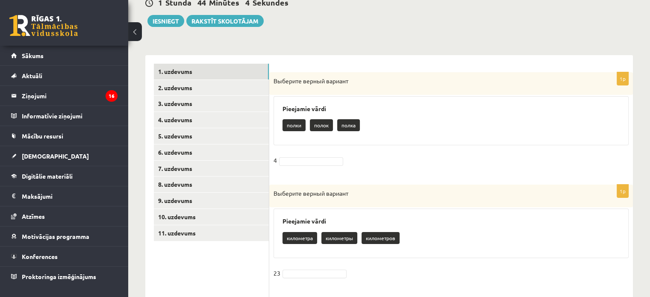
click at [345, 124] on p "полка" at bounding box center [348, 125] width 23 height 12
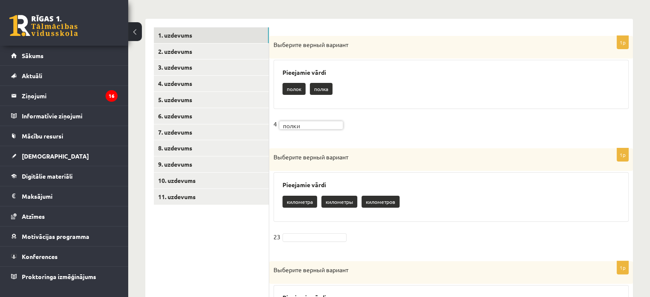
scroll to position [214, 0]
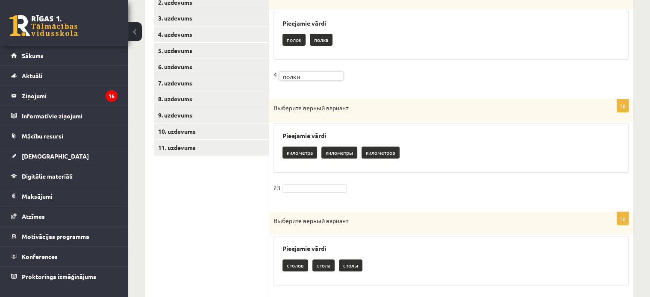
click at [306, 148] on p "километра" at bounding box center [299, 153] width 35 height 12
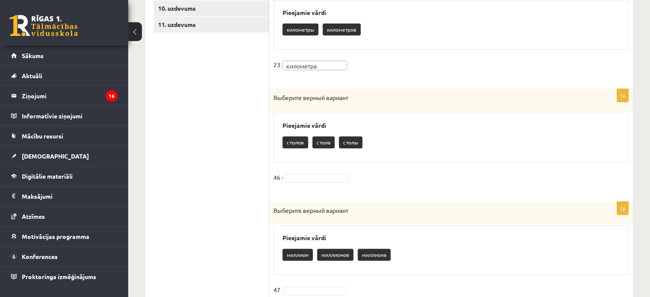
scroll to position [385, 0]
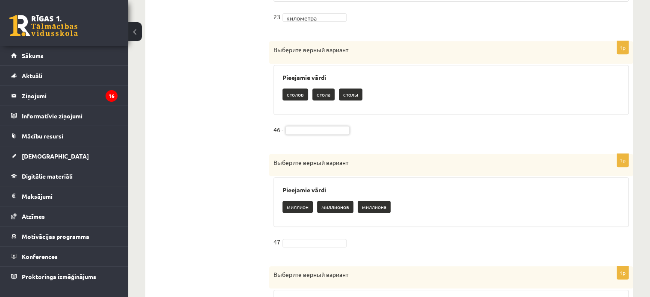
click at [290, 96] on p "столов" at bounding box center [295, 94] width 26 height 12
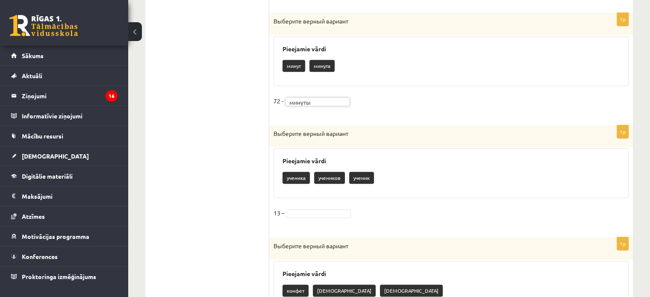
scroll to position [641, 0]
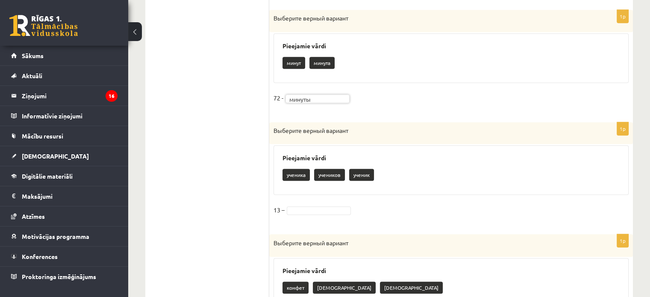
click at [320, 215] on fieldset "13 –" at bounding box center [450, 212] width 355 height 18
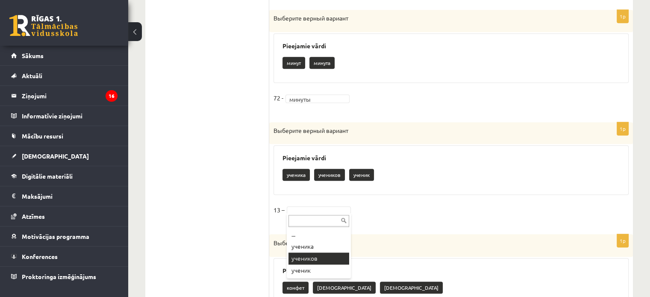
drag, startPoint x: 312, startPoint y: 259, endPoint x: 309, endPoint y: 254, distance: 5.7
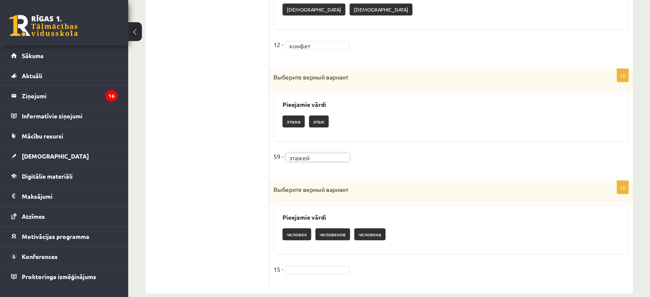
scroll to position [931, 0]
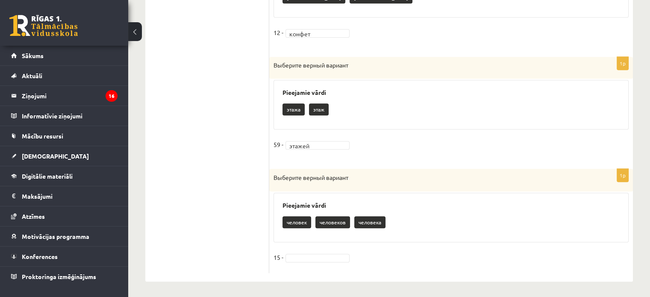
drag, startPoint x: 321, startPoint y: 264, endPoint x: 321, endPoint y: 258, distance: 6.4
click at [321, 262] on fieldset "15 -" at bounding box center [450, 260] width 355 height 18
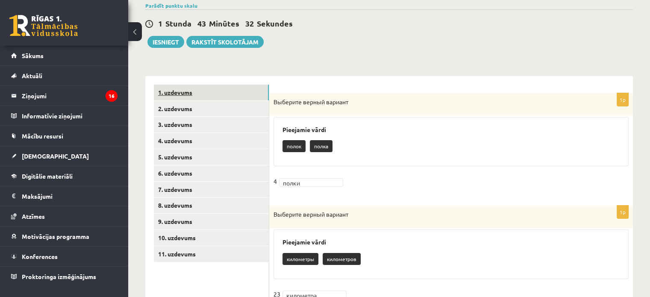
scroll to position [76, 0]
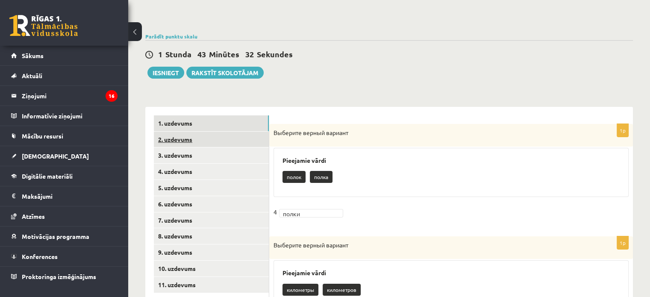
click at [201, 139] on link "2. uzdevums" at bounding box center [211, 140] width 115 height 16
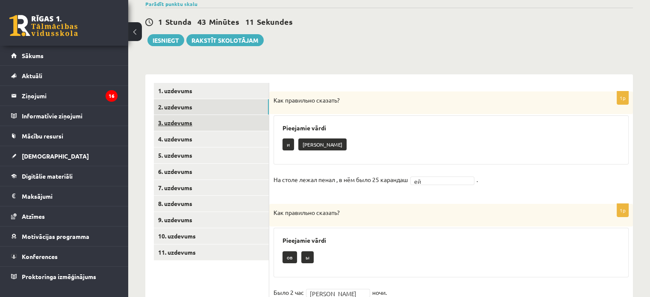
scroll to position [97, 0]
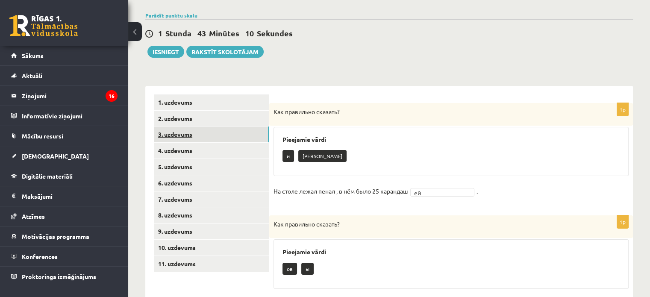
click at [203, 135] on link "3. uzdevums" at bounding box center [211, 134] width 115 height 16
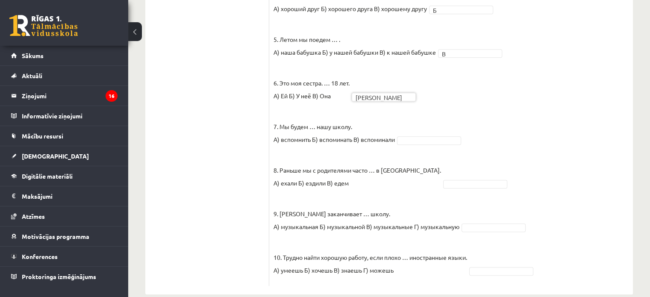
scroll to position [438, 0]
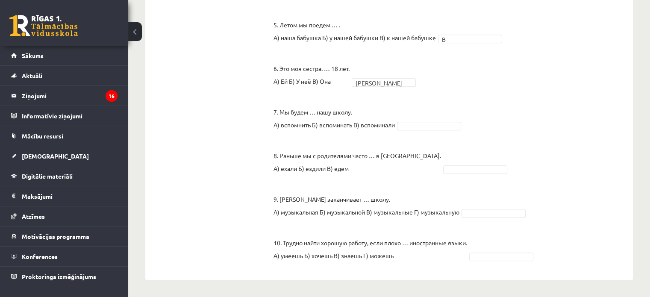
click at [419, 130] on fieldset "1. Каждый день мы … новые слова. А) учим Б) изучаем В) учимся А * 2. Утром и ве…" at bounding box center [450, 55] width 355 height 423
drag, startPoint x: 413, startPoint y: 197, endPoint x: 414, endPoint y: 193, distance: 4.8
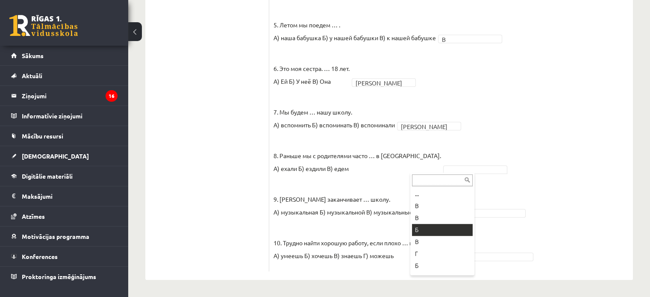
drag, startPoint x: 416, startPoint y: 227, endPoint x: 415, endPoint y: 221, distance: 6.1
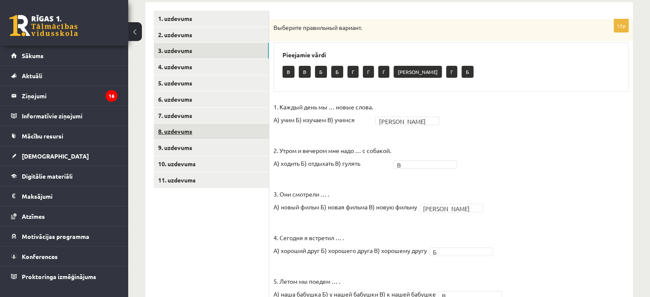
scroll to position [138, 0]
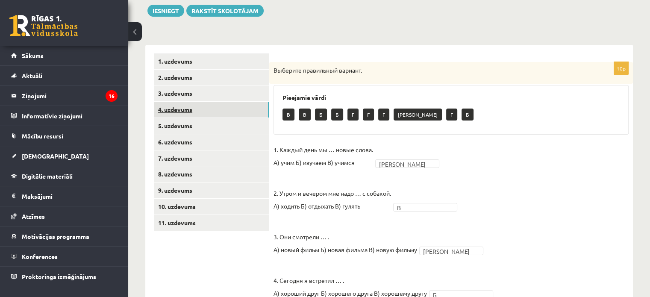
click at [201, 111] on link "4. uzdevums" at bounding box center [211, 110] width 115 height 16
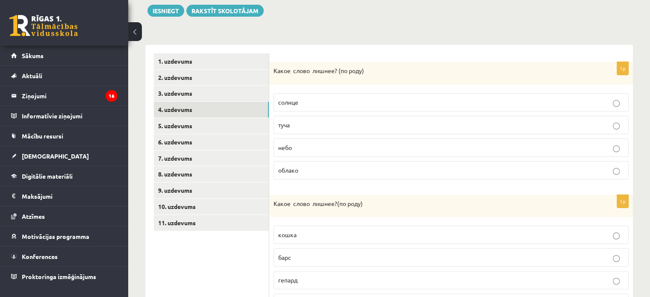
click at [315, 123] on p "туча" at bounding box center [451, 125] width 346 height 9
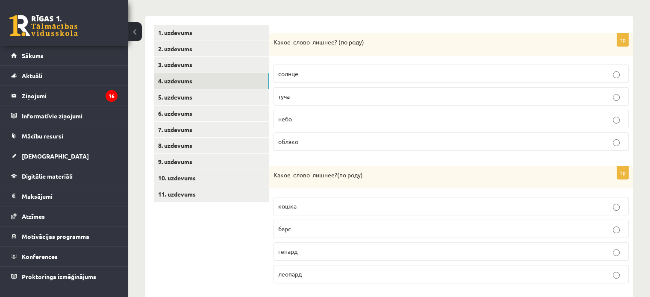
scroll to position [224, 0]
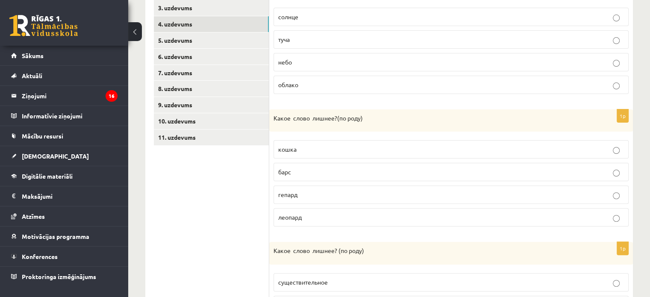
click at [360, 151] on p "кошка" at bounding box center [451, 149] width 346 height 9
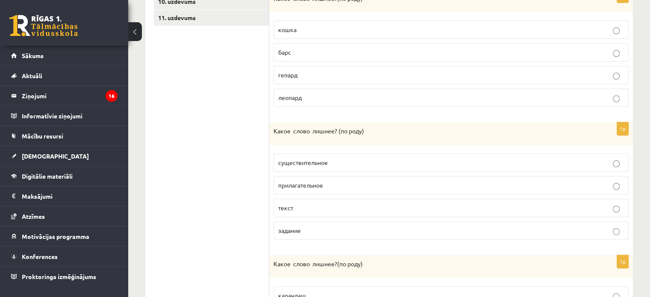
scroll to position [352, 0]
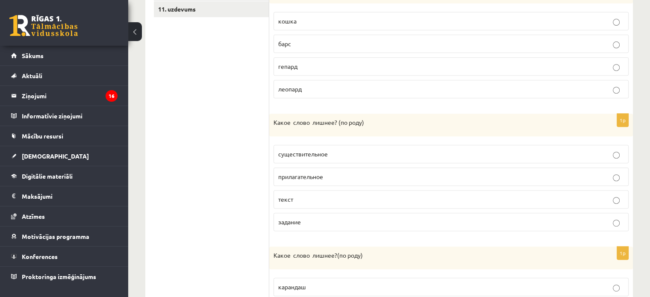
click at [331, 197] on p "текст" at bounding box center [451, 199] width 346 height 9
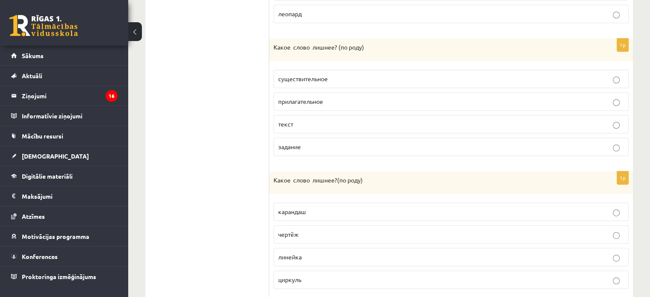
scroll to position [480, 0]
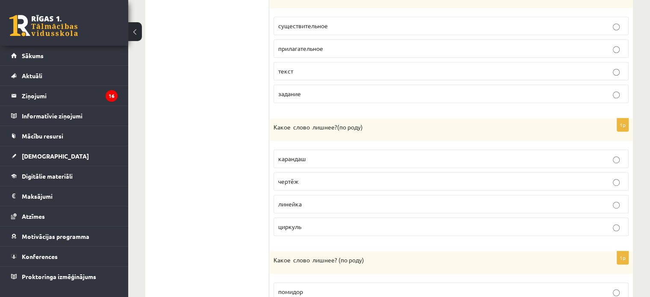
click at [340, 206] on label "линейка" at bounding box center [450, 204] width 355 height 18
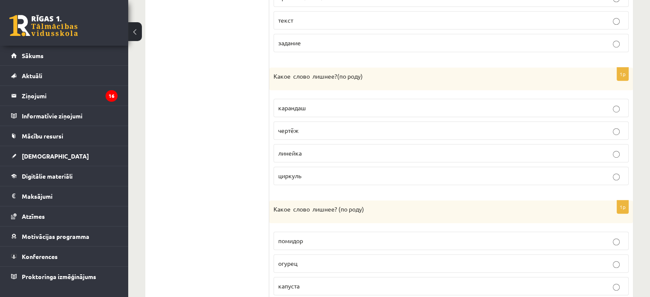
scroll to position [581, 0]
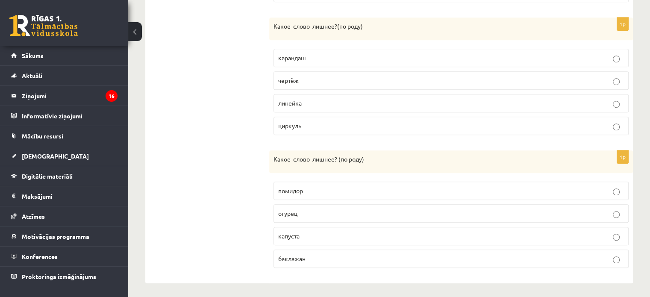
drag, startPoint x: 343, startPoint y: 232, endPoint x: 346, endPoint y: 227, distance: 5.4
click at [344, 232] on p "капуста" at bounding box center [451, 236] width 346 height 9
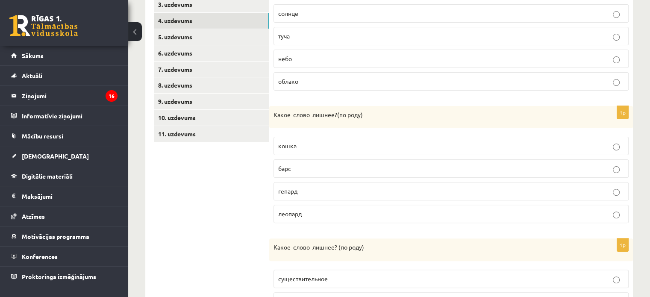
scroll to position [154, 0]
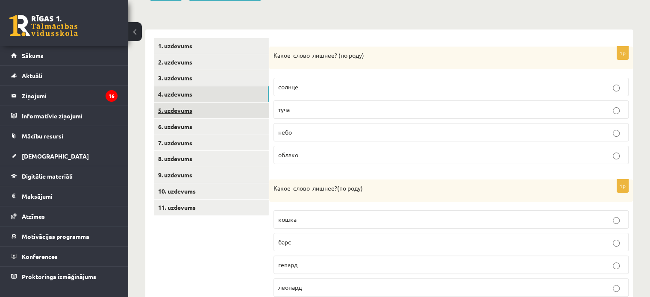
click at [212, 115] on link "5. uzdevums" at bounding box center [211, 111] width 115 height 16
click at [297, 87] on p "небо" at bounding box center [451, 86] width 346 height 9
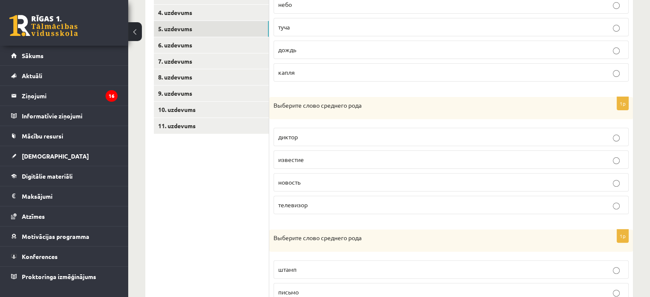
scroll to position [282, 0]
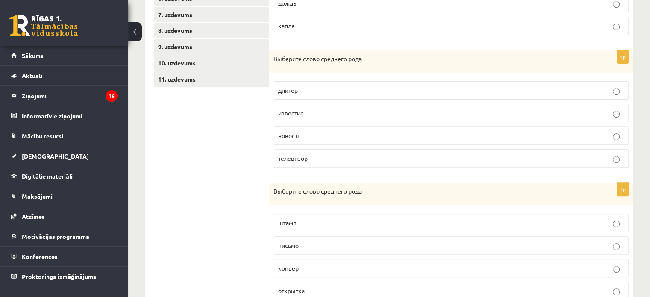
click at [318, 112] on p "известие" at bounding box center [451, 113] width 346 height 9
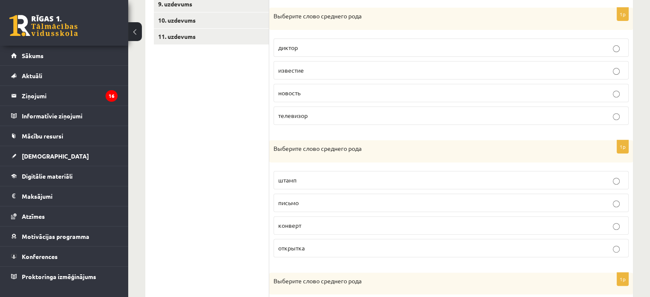
scroll to position [367, 0]
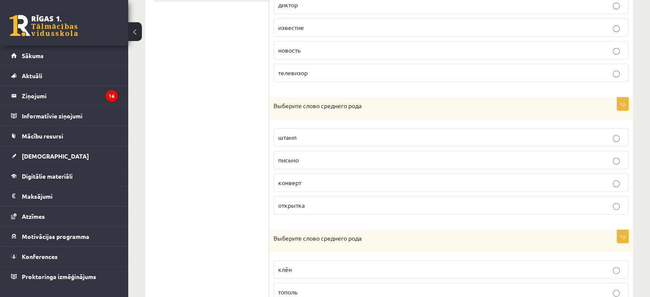
click at [325, 162] on p "письмо" at bounding box center [451, 160] width 346 height 9
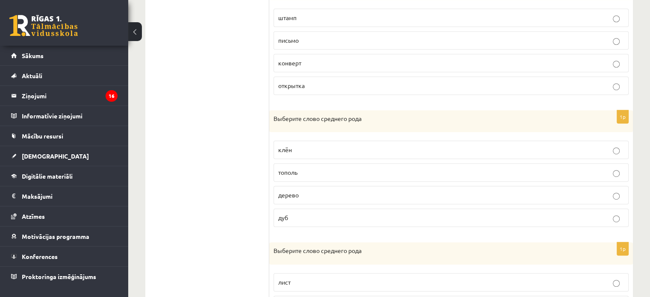
scroll to position [496, 0]
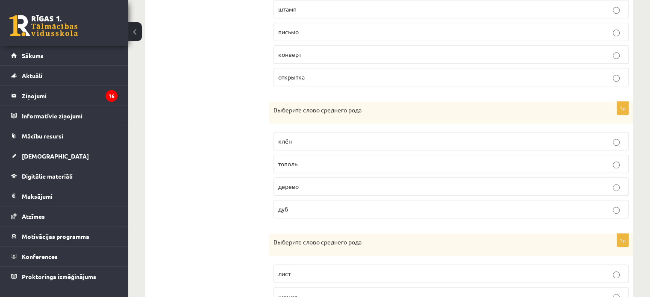
click at [383, 182] on p "дерево" at bounding box center [451, 186] width 346 height 9
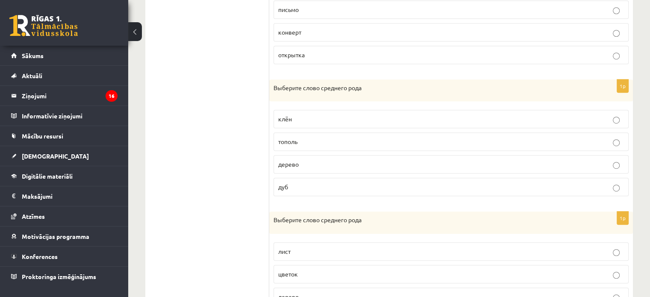
scroll to position [578, 0]
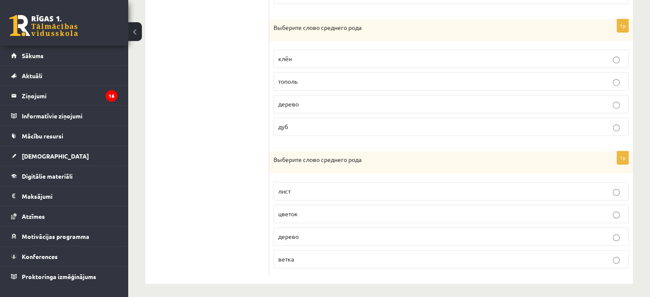
click at [361, 232] on p "дерево" at bounding box center [451, 236] width 346 height 9
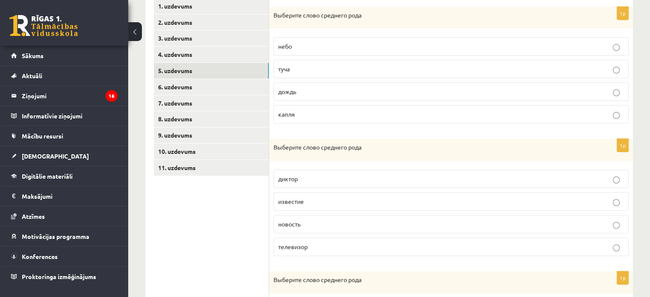
scroll to position [65, 0]
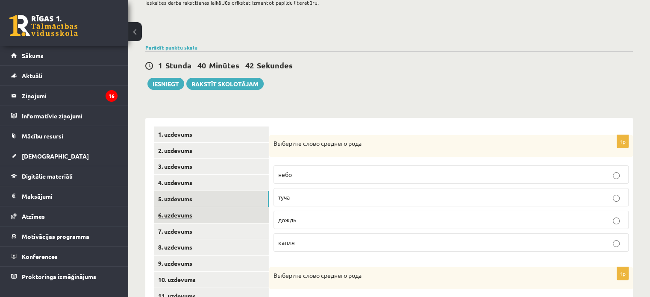
click at [215, 218] on link "6. uzdevums" at bounding box center [211, 215] width 115 height 16
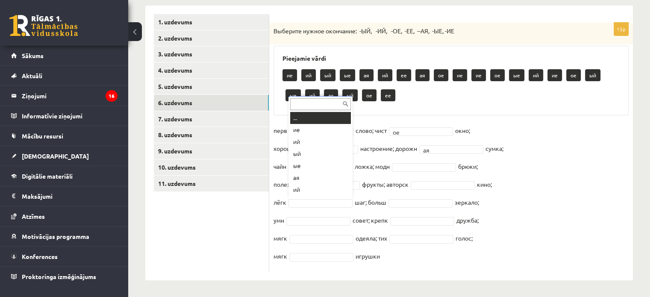
scroll to position [10, 0]
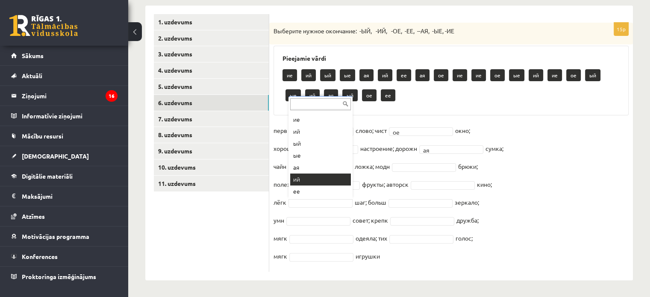
drag, startPoint x: 308, startPoint y: 191, endPoint x: 303, endPoint y: 179, distance: 13.0
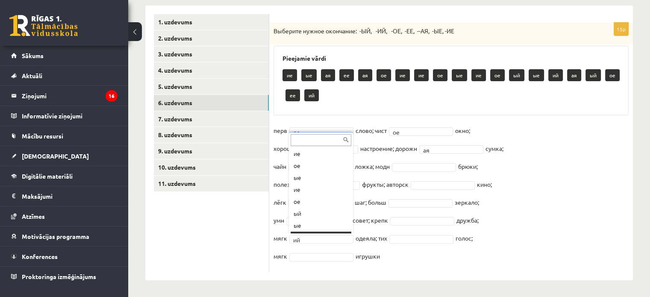
scroll to position [106, 0]
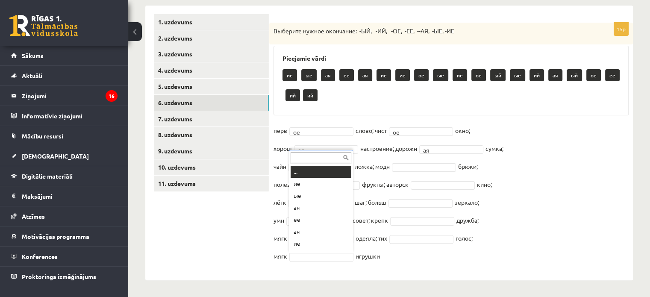
drag, startPoint x: 403, startPoint y: 256, endPoint x: 374, endPoint y: 252, distance: 29.4
click at [315, 242] on fieldset "перв ое ** слово; чист ое ** окно; хорош ее ** настроение; дорожн ая ** сумка; …" at bounding box center [450, 196] width 355 height 144
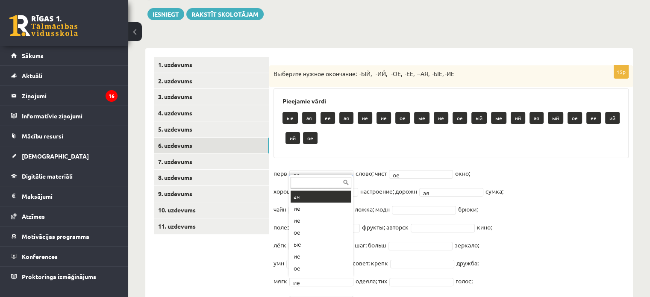
scroll to position [85, 0]
drag, startPoint x: 518, startPoint y: 258, endPoint x: 511, endPoint y: 253, distance: 8.5
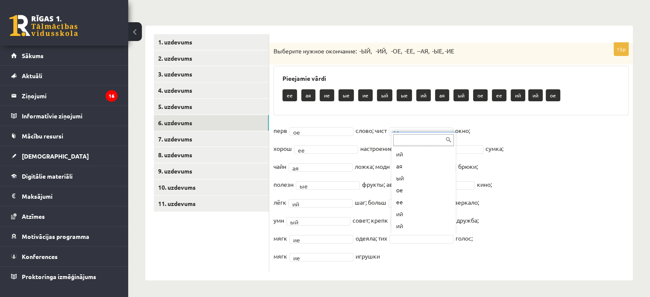
scroll to position [96, 0]
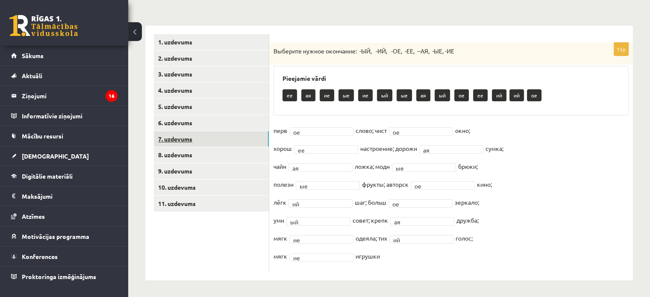
click at [193, 141] on link "7. uzdevums" at bounding box center [211, 139] width 115 height 16
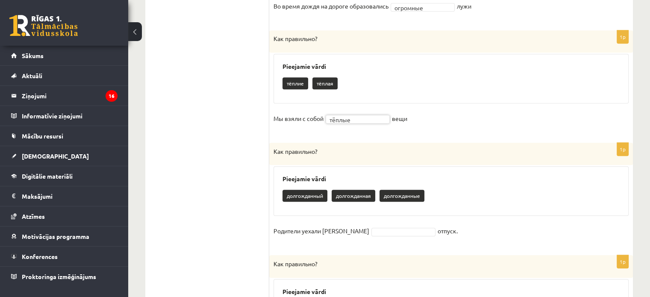
scroll to position [670, 0]
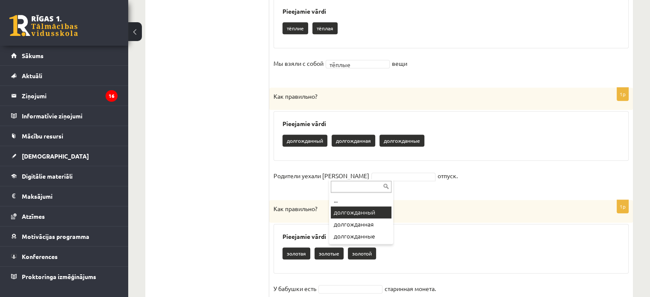
drag, startPoint x: 350, startPoint y: 217, endPoint x: 350, endPoint y: 209, distance: 8.1
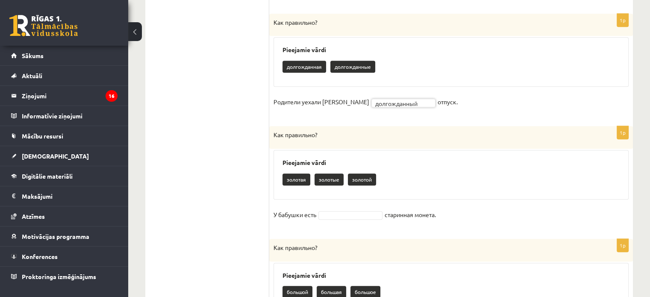
scroll to position [756, 0]
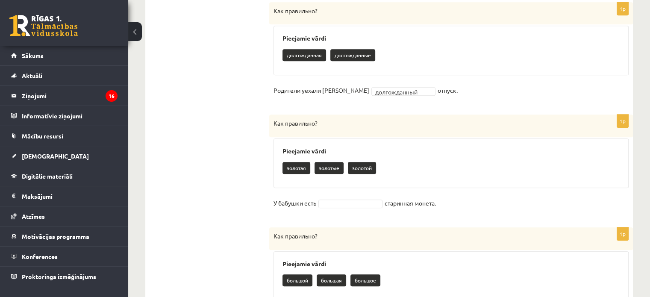
click at [340, 206] on fieldset "У бабушки есть старинная монета." at bounding box center [450, 206] width 355 height 18
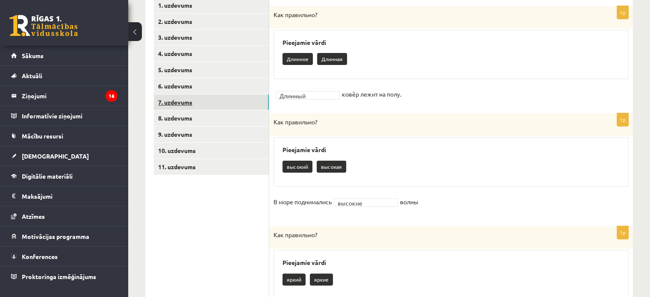
scroll to position [141, 0]
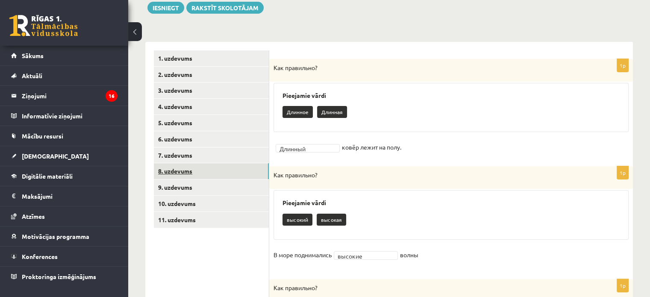
click at [222, 172] on link "8. uzdevums" at bounding box center [211, 171] width 115 height 16
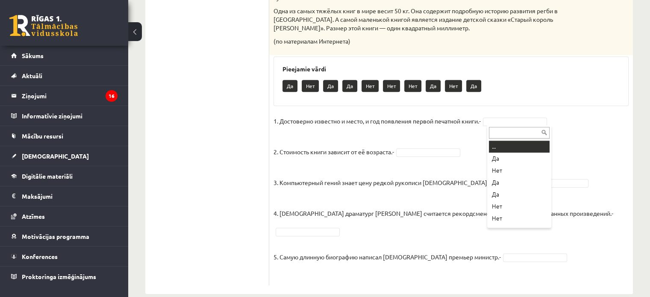
scroll to position [497, 0]
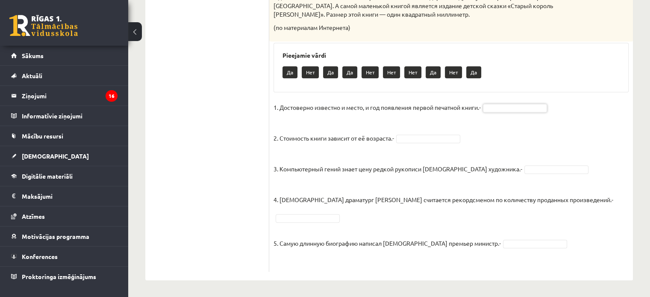
drag, startPoint x: 443, startPoint y: 217, endPoint x: 448, endPoint y: 215, distance: 5.6
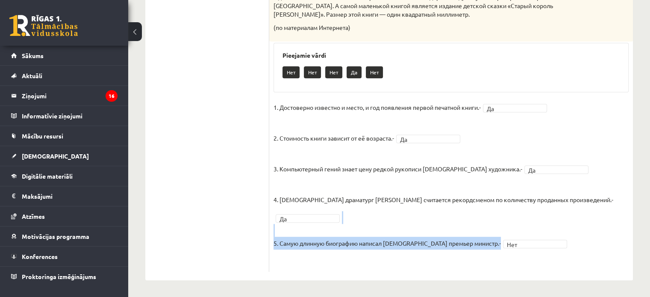
drag, startPoint x: 590, startPoint y: 253, endPoint x: 647, endPoint y: 223, distance: 64.2
click at [605, 214] on fieldset "1. Достоверно известно и место, и год появления первой печатной книги.- Да ** 2…" at bounding box center [450, 184] width 355 height 167
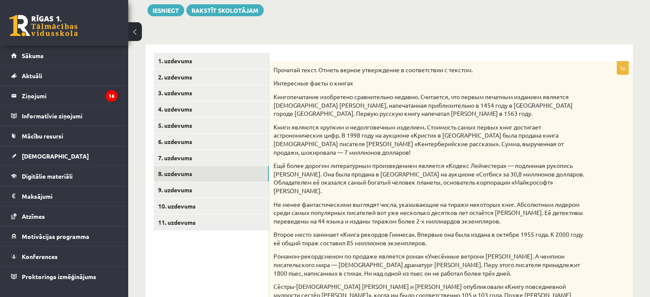
scroll to position [153, 0]
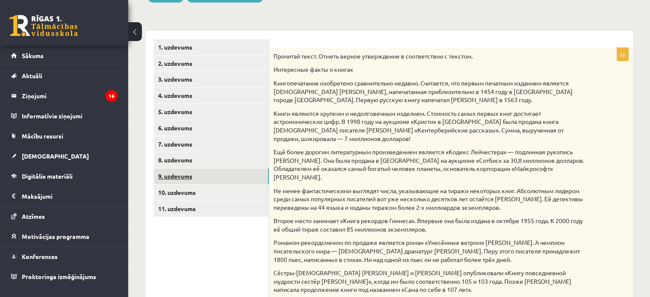
click at [225, 174] on link "9. uzdevums" at bounding box center [211, 176] width 115 height 16
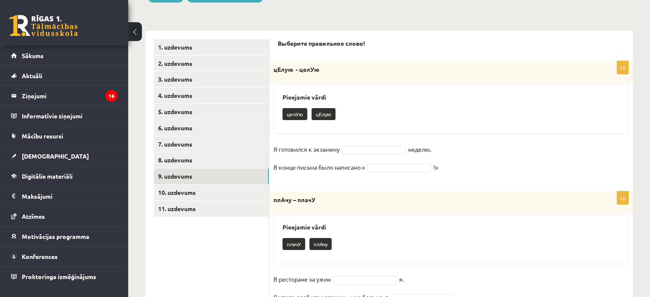
click at [325, 116] on p "цЕлую" at bounding box center [324, 114] width 24 height 12
click at [353, 144] on fieldset "Я готовился к экзамену неделю. В конце письма было написано « !»" at bounding box center [450, 161] width 355 height 36
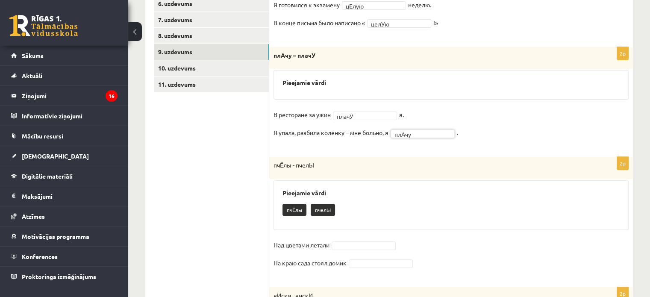
scroll to position [323, 0]
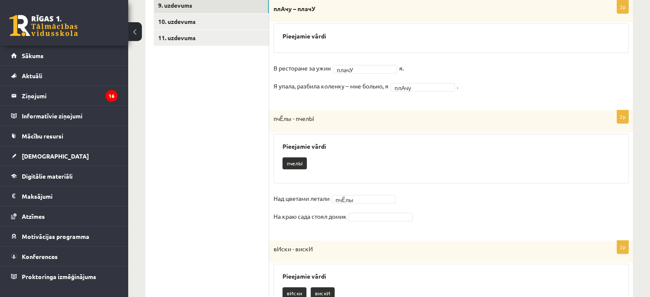
click at [362, 207] on fieldset "Над цветами летали пчЁлы ***** На краю сада стоял домик" at bounding box center [450, 210] width 355 height 36
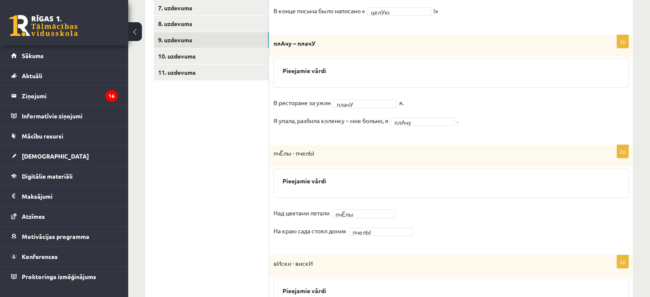
scroll to position [288, 0]
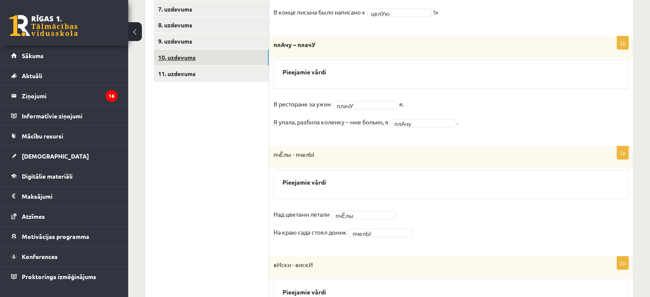
click at [214, 57] on link "10. uzdevums" at bounding box center [211, 58] width 115 height 16
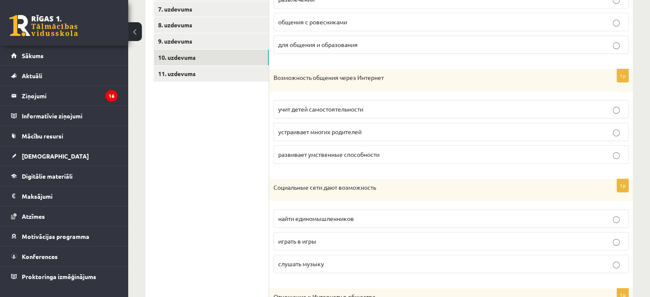
click at [345, 216] on span "найти единомышленников" at bounding box center [316, 219] width 76 height 8
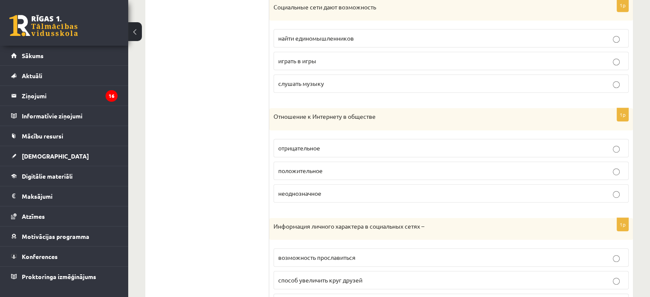
scroll to position [513, 0]
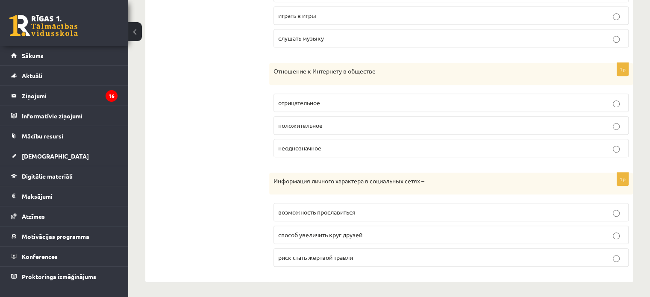
click at [408, 230] on p "способ увеличить круг друзей" at bounding box center [451, 234] width 346 height 9
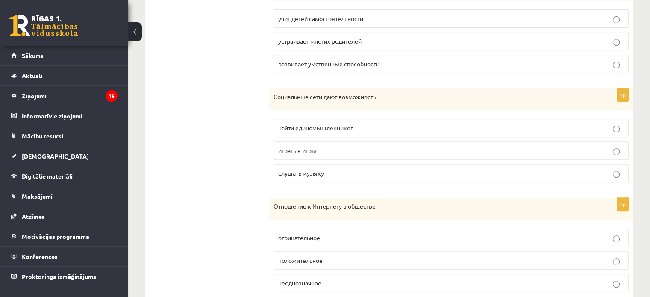
scroll to position [428, 0]
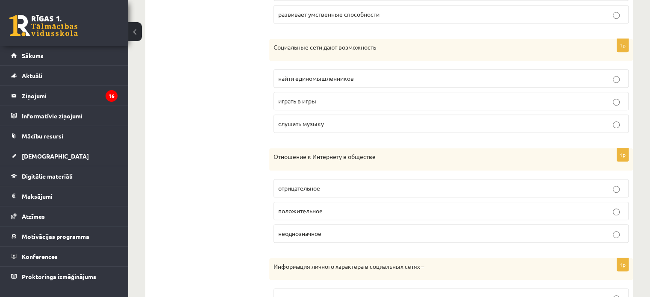
click at [310, 229] on span "неоднозначное" at bounding box center [299, 233] width 43 height 8
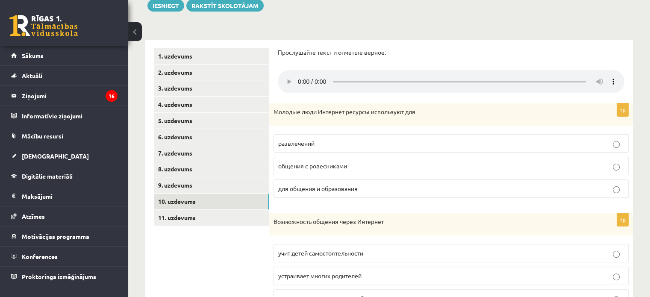
scroll to position [129, 0]
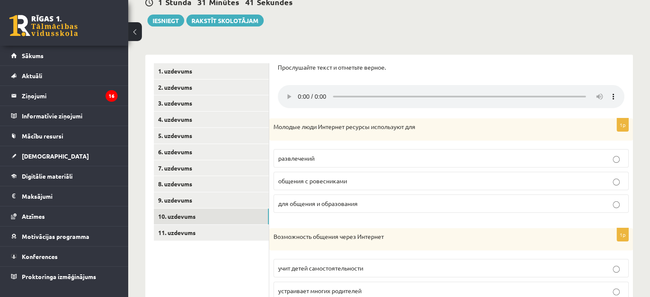
click at [357, 205] on span "для общения и образования" at bounding box center [317, 204] width 79 height 8
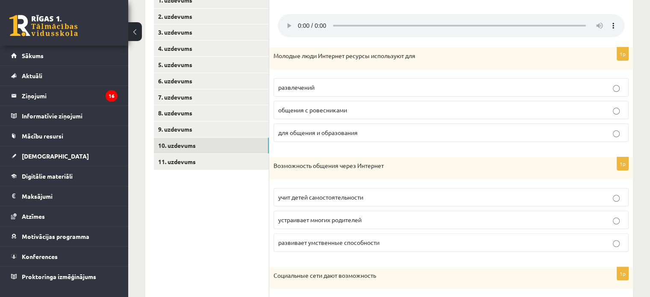
scroll to position [214, 0]
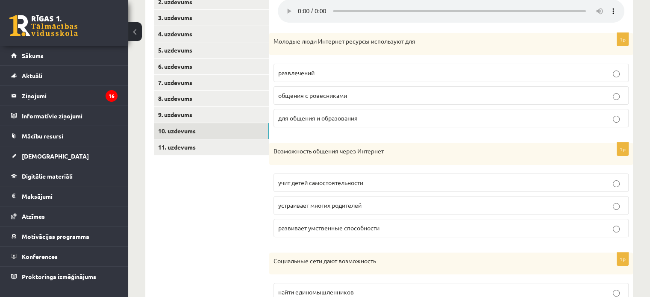
click at [421, 228] on p "развивает умственные способности" at bounding box center [451, 227] width 346 height 9
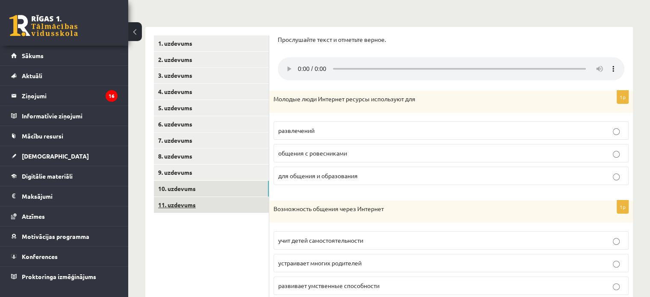
scroll to position [171, 0]
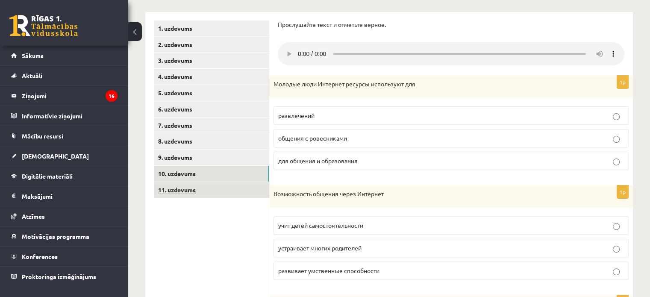
click at [226, 195] on link "11. uzdevums" at bounding box center [211, 190] width 115 height 16
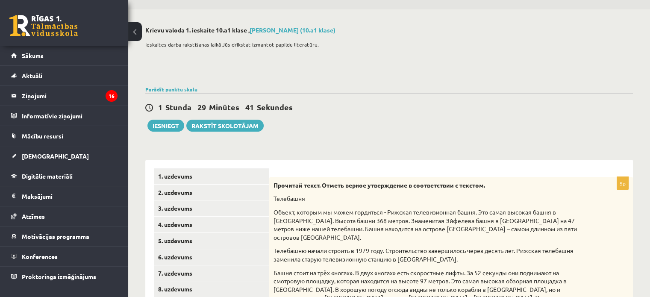
scroll to position [0, 0]
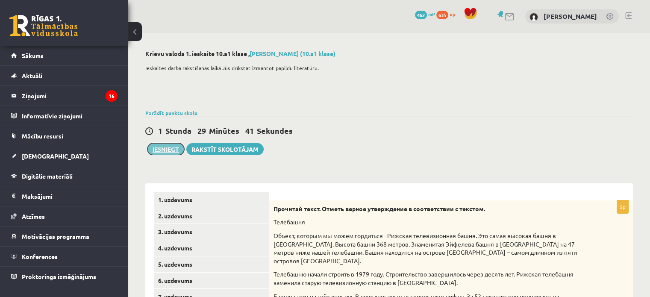
click at [164, 146] on button "Iesniegt" at bounding box center [165, 149] width 37 height 12
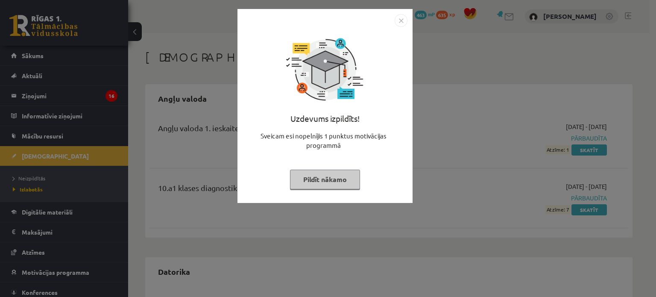
click at [398, 21] on img "Close" at bounding box center [401, 20] width 13 height 13
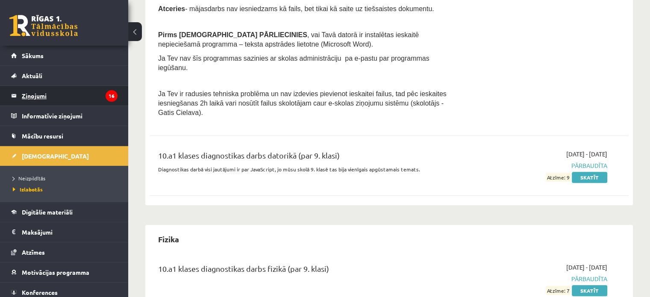
scroll to position [385, 0]
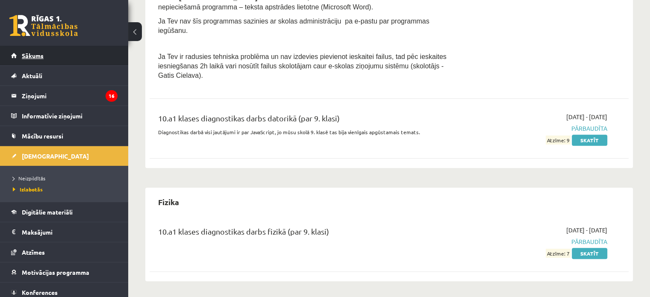
click at [47, 59] on link "Sākums" at bounding box center [64, 56] width 106 height 20
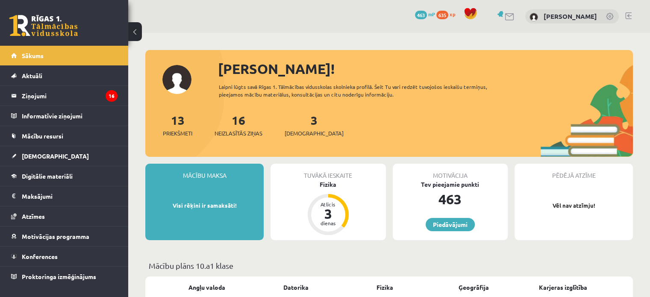
click at [305, 124] on div "3 Ieskaites" at bounding box center [314, 124] width 59 height 26
click at [300, 126] on link "3 Ieskaites" at bounding box center [314, 124] width 59 height 25
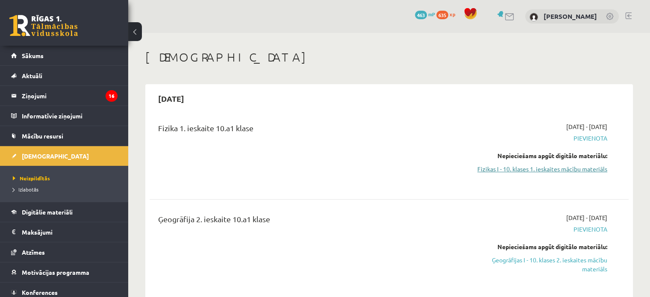
click at [551, 172] on link "Fizikas I - 10. klases 1. ieskaites mācību materiāls" at bounding box center [536, 169] width 141 height 9
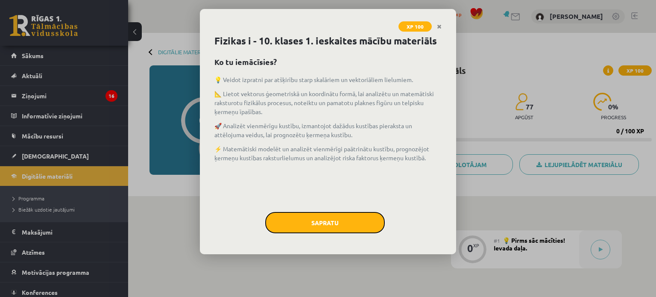
click at [339, 222] on button "Sapratu" at bounding box center [325, 222] width 120 height 21
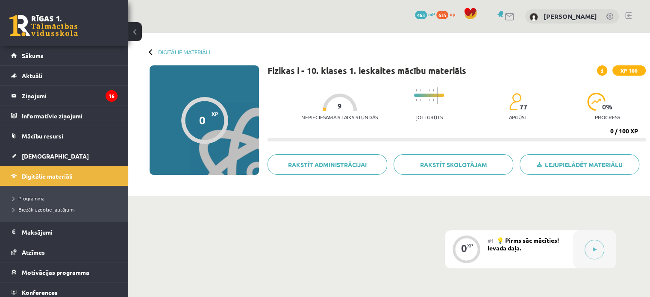
click at [152, 53] on div at bounding box center [152, 52] width 6 height 6
drag, startPoint x: 148, startPoint y: 53, endPoint x: 159, endPoint y: 52, distance: 11.6
click at [150, 53] on div "Digitālie materiāli 0 XP XP 100 0 / 100 XP Fizikas i - 10. klases 1. ieskaites …" at bounding box center [389, 114] width 522 height 163
click at [165, 51] on link "Digitālie materiāli" at bounding box center [184, 52] width 52 height 6
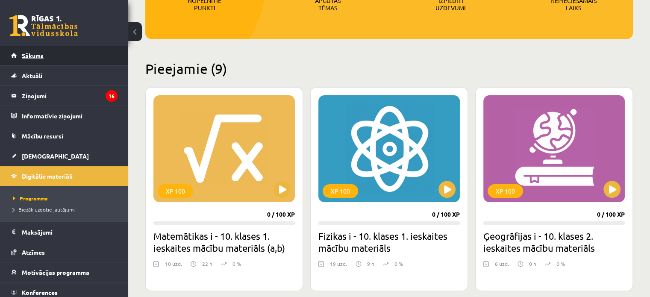
scroll to position [171, 0]
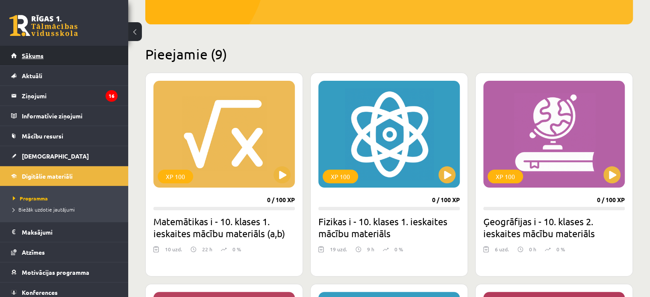
click at [37, 51] on link "Sākums" at bounding box center [64, 56] width 106 height 20
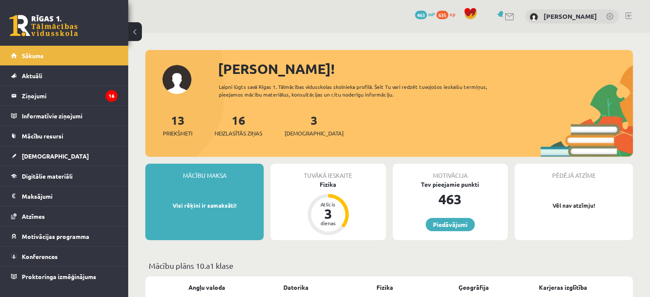
scroll to position [43, 0]
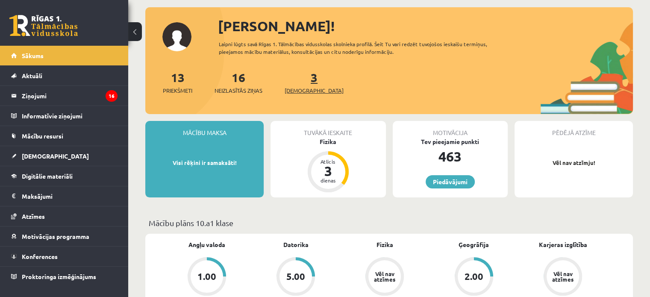
click at [292, 87] on span "[DEMOGRAPHIC_DATA]" at bounding box center [314, 90] width 59 height 9
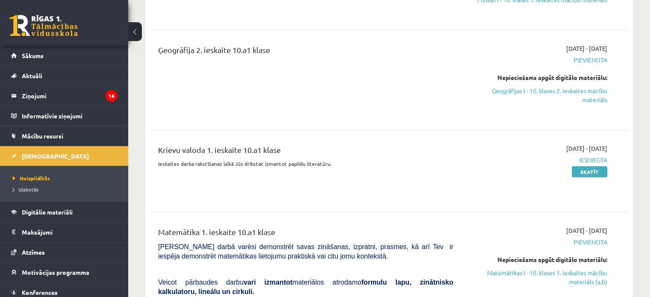
scroll to position [171, 0]
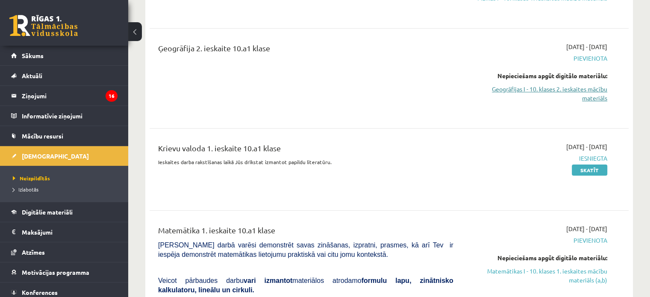
click at [549, 89] on link "Ģeogrāfijas I - 10. klases 2. ieskaites mācību materiāls" at bounding box center [536, 94] width 141 height 18
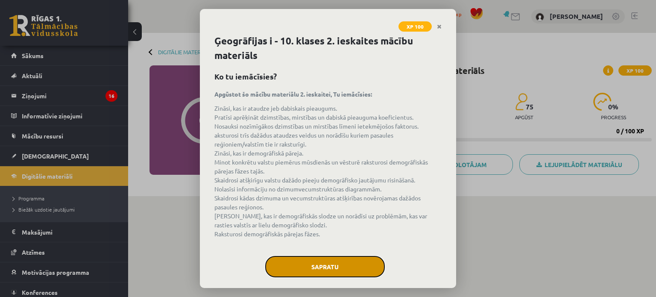
click at [339, 261] on button "Sapratu" at bounding box center [325, 266] width 120 height 21
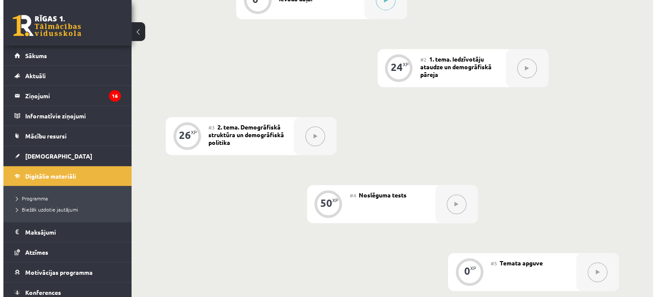
scroll to position [179, 0]
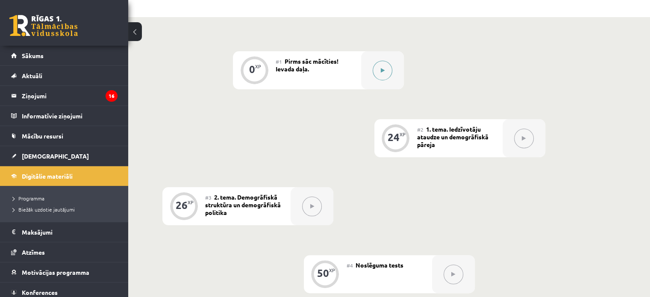
click at [385, 68] on button at bounding box center [383, 71] width 20 height 20
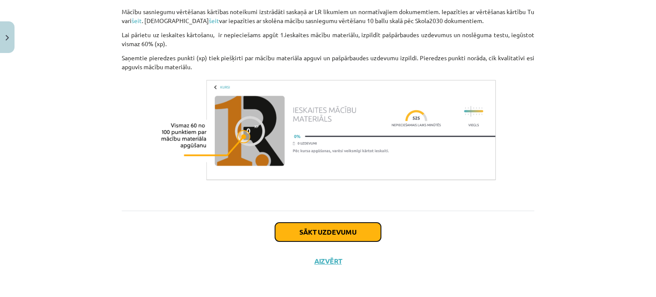
click at [352, 232] on button "Sākt uzdevumu" at bounding box center [328, 232] width 106 height 19
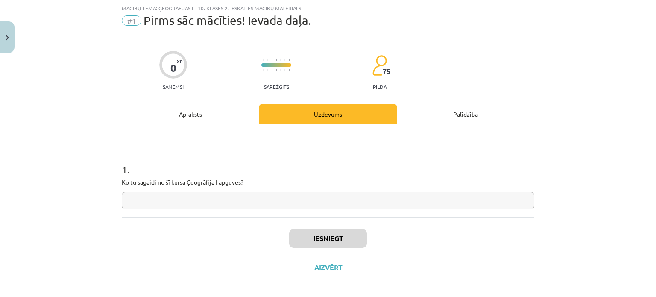
click at [289, 201] on input "text" at bounding box center [328, 201] width 413 height 18
click at [349, 251] on div "Iesniegt Aizvērt" at bounding box center [328, 247] width 413 height 60
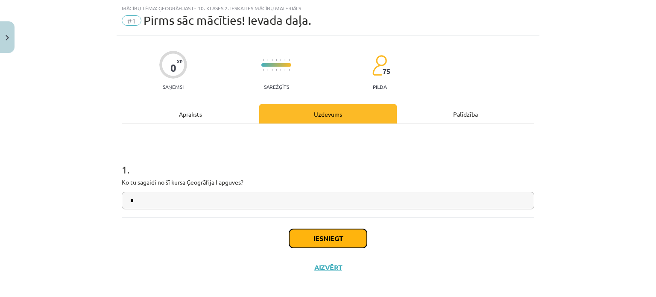
click at [350, 242] on button "Iesniegt" at bounding box center [328, 238] width 78 height 19
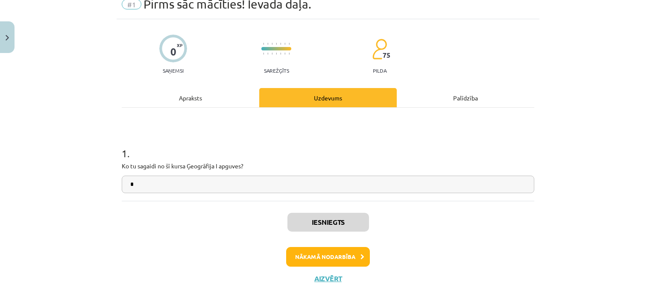
scroll to position [54, 0]
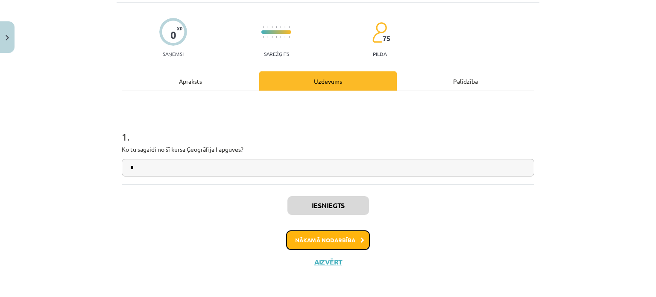
click at [326, 241] on button "Nākamā nodarbība" at bounding box center [328, 240] width 84 height 20
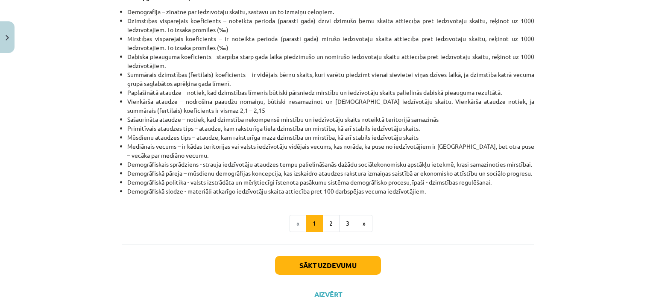
scroll to position [251, 0]
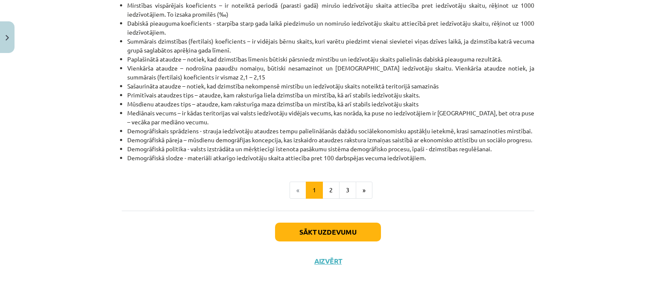
click at [369, 192] on ul "« 1 2 3 »" at bounding box center [328, 190] width 413 height 17
click at [366, 192] on button "»" at bounding box center [364, 190] width 17 height 17
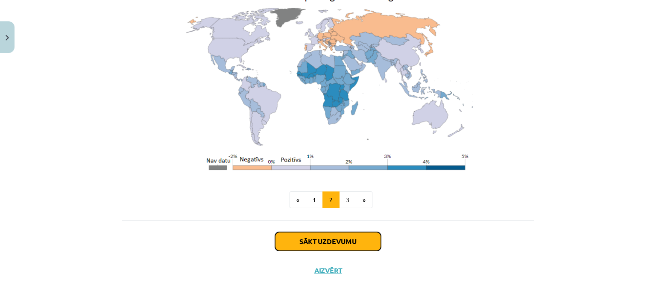
click at [341, 234] on button "Sākt uzdevumu" at bounding box center [328, 241] width 106 height 19
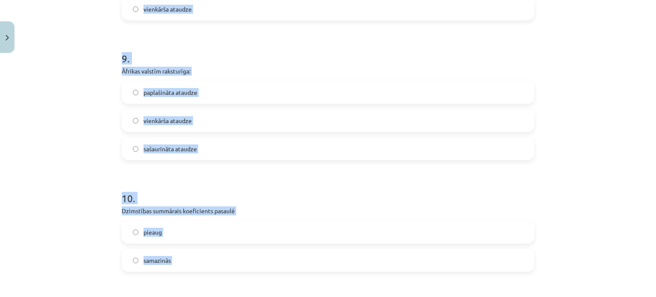
scroll to position [1337, 0]
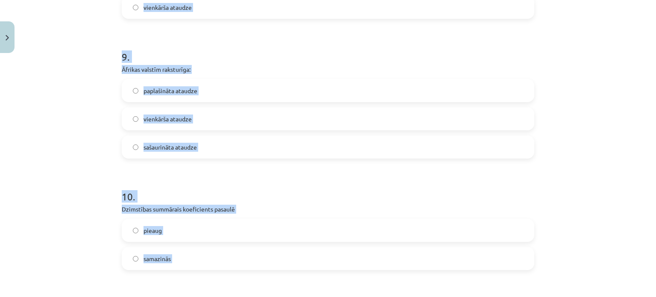
drag, startPoint x: 121, startPoint y: 185, endPoint x: 178, endPoint y: 255, distance: 90.0
copy form "Japānā novērojama Fertilais koeficienta pieaugums Vienkārša ataudze Depopulācij…"
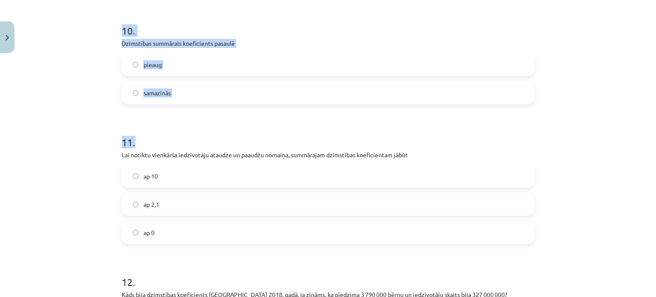
scroll to position [1502, 0]
drag, startPoint x: 180, startPoint y: 140, endPoint x: 150, endPoint y: 148, distance: 31.5
click at [179, 140] on h1 "11 ." at bounding box center [328, 134] width 413 height 26
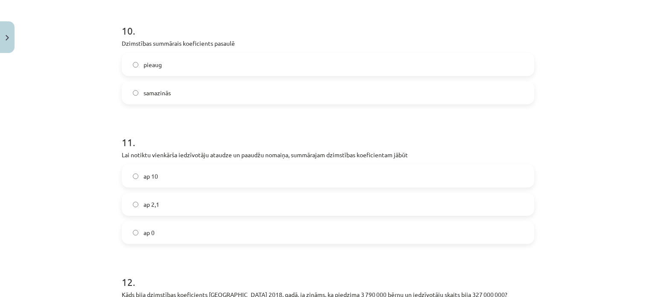
click at [112, 156] on div "Mācību tēma: Ģeogrāfijas i - 10. klases 2. ieskaites mācību materiāls #2 1. tem…" at bounding box center [328, 148] width 656 height 297
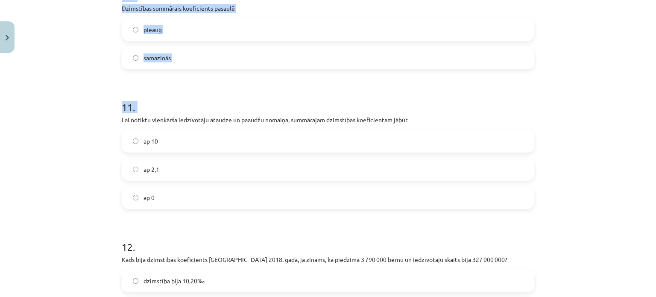
scroll to position [1716, 0]
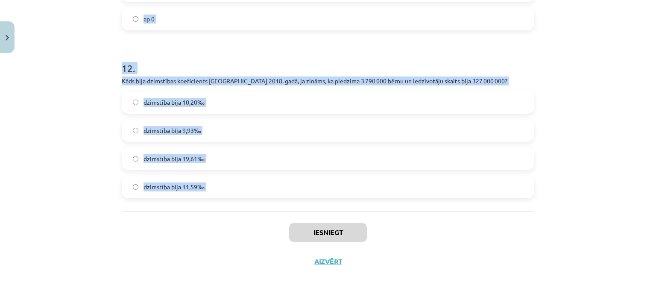
drag, startPoint x: 115, startPoint y: 153, endPoint x: 274, endPoint y: 224, distance: 174.5
copy form "Lai notiktu vienkārša iedzīvotāju ataudze un paaudžu nomaiņa, summārajam dzimst…"
click at [222, 184] on label "dzimstība bija 11,59‰" at bounding box center [328, 186] width 411 height 21
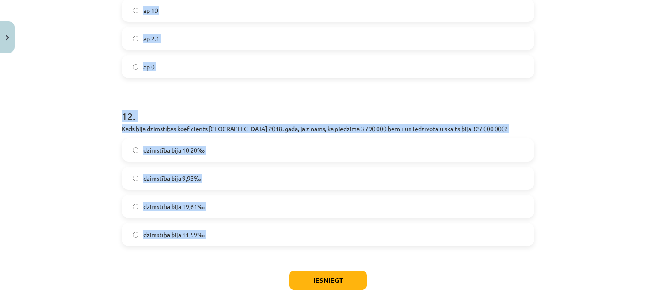
scroll to position [1588, 0]
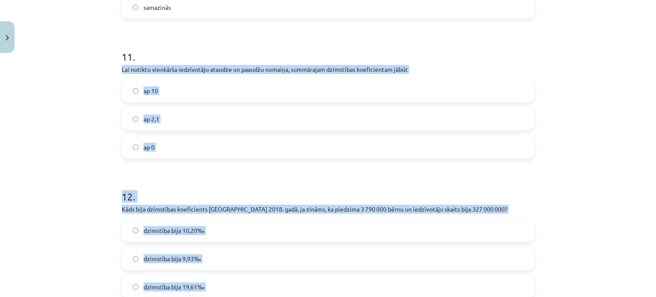
click at [174, 146] on label "ap 0" at bounding box center [328, 146] width 411 height 21
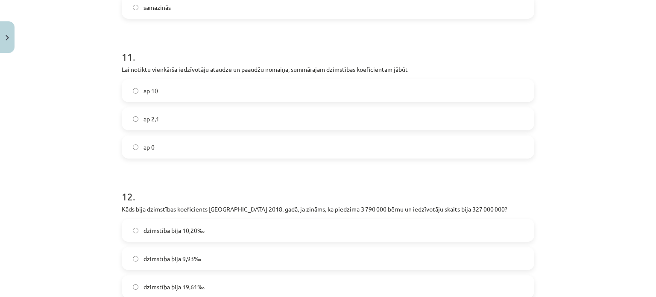
click at [159, 112] on label "ap 2,1" at bounding box center [328, 118] width 411 height 21
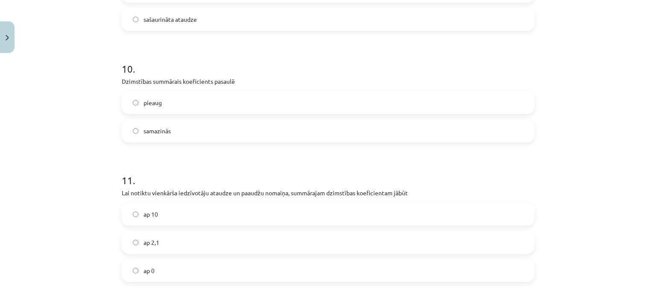
scroll to position [1374, 0]
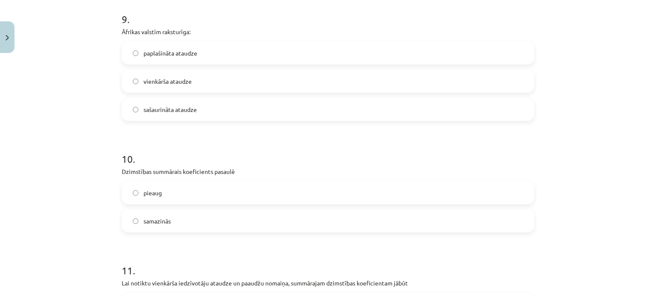
click at [159, 221] on span "samazinās" at bounding box center [157, 221] width 27 height 9
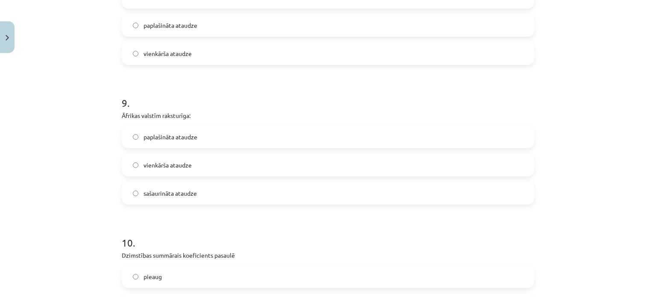
scroll to position [1289, 0]
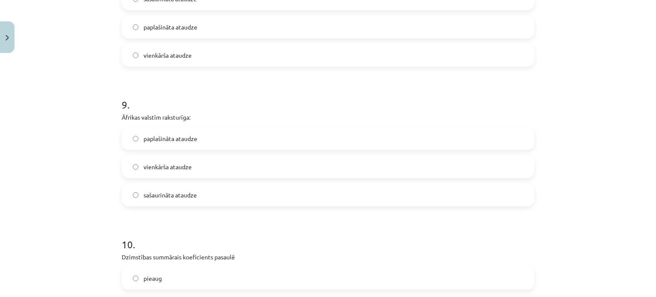
click at [168, 141] on span "paplašināta ataudze" at bounding box center [171, 138] width 54 height 9
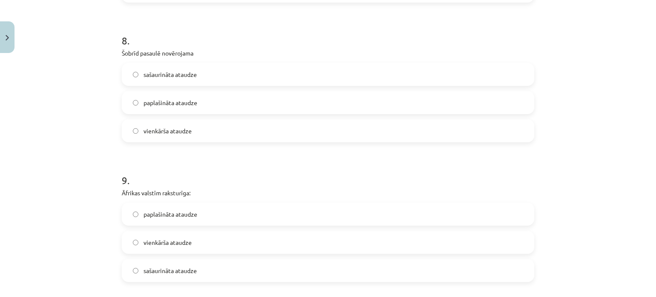
scroll to position [1118, 0]
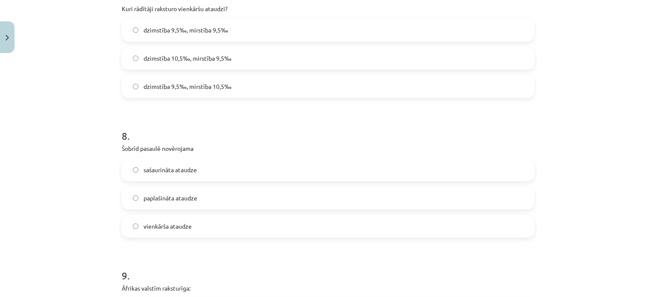
click at [192, 177] on label "sašaurināta ataudze" at bounding box center [328, 169] width 411 height 21
click at [205, 197] on label "paplašināta ataudze" at bounding box center [328, 197] width 411 height 21
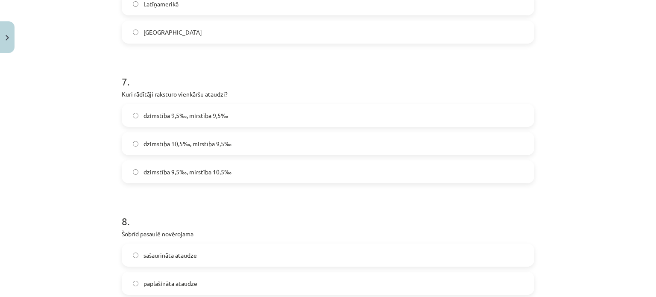
scroll to position [947, 0]
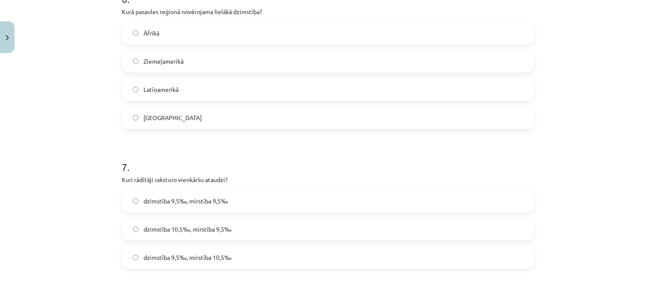
click at [185, 202] on span "dzimstība 9,5‰, mirstība 9,5‰" at bounding box center [186, 201] width 85 height 9
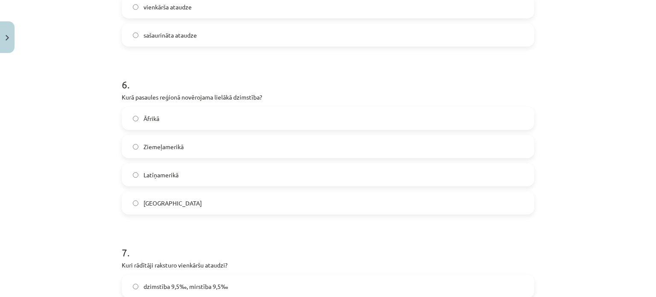
scroll to position [819, 0]
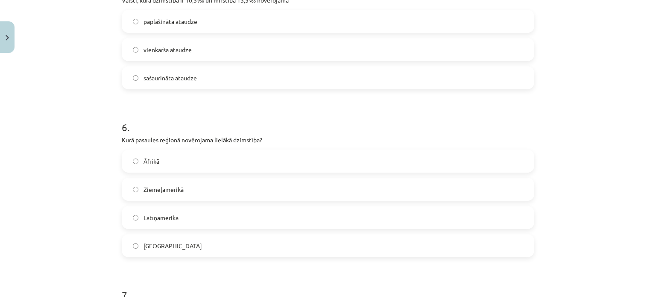
click at [182, 157] on label "Āfrikā" at bounding box center [328, 160] width 411 height 21
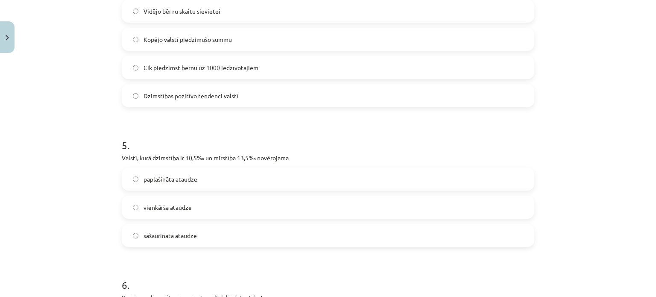
scroll to position [648, 0]
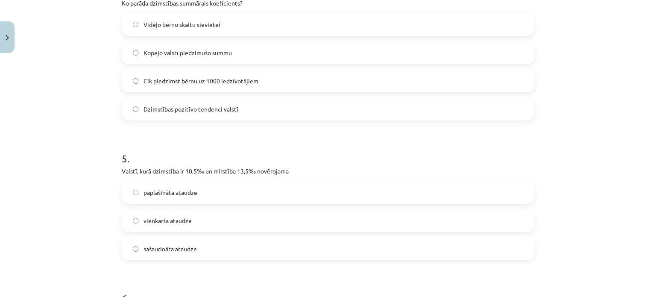
click at [185, 247] on span "sašaurināta ataudze" at bounding box center [170, 248] width 53 height 9
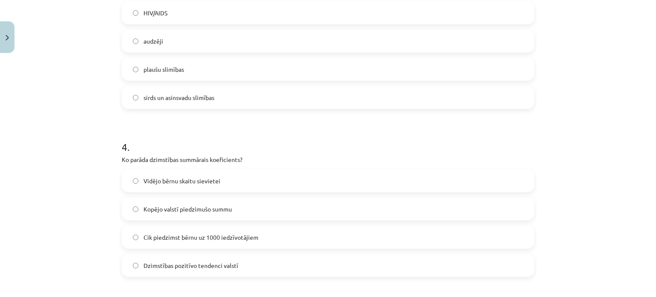
scroll to position [477, 0]
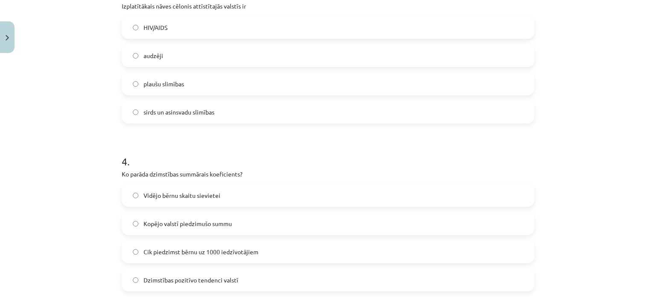
click at [186, 198] on span "Vidējo bērnu skaitu sievietei" at bounding box center [182, 195] width 77 height 9
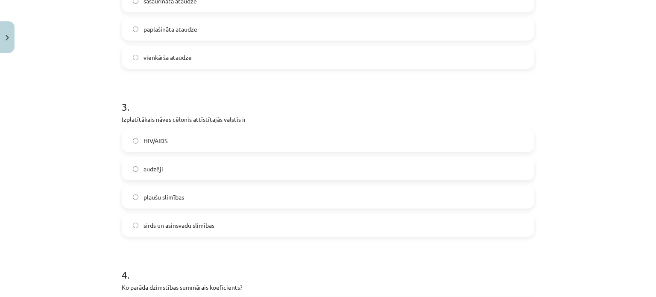
scroll to position [349, 0]
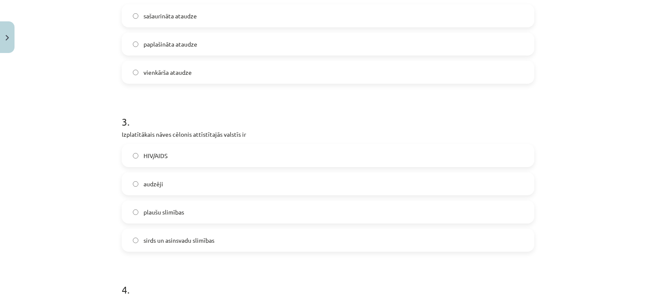
click at [190, 239] on span "sirds un asinsvadu slimības" at bounding box center [179, 240] width 71 height 9
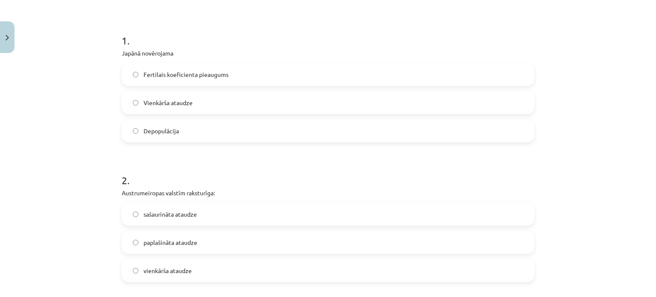
scroll to position [178, 0]
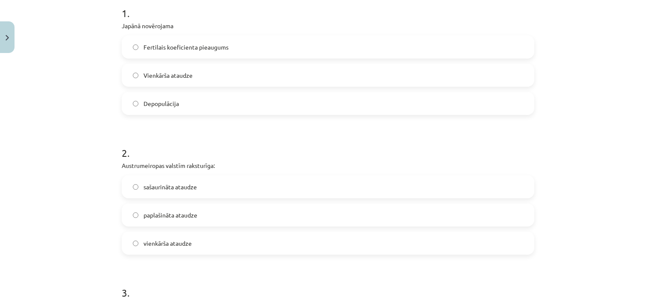
click at [164, 179] on label "sašaurināta ataudze" at bounding box center [328, 186] width 411 height 21
click at [175, 97] on label "Depopulācija" at bounding box center [328, 103] width 411 height 21
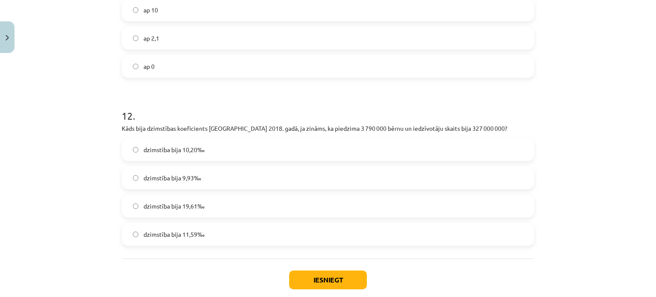
scroll to position [1716, 0]
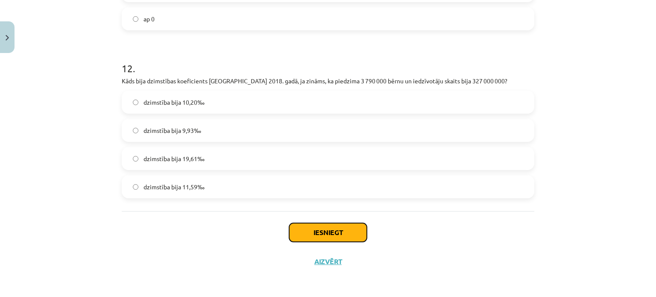
click at [322, 234] on button "Iesniegt" at bounding box center [328, 232] width 78 height 19
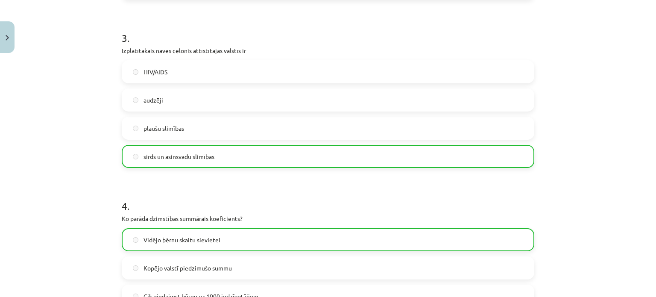
scroll to position [1743, 0]
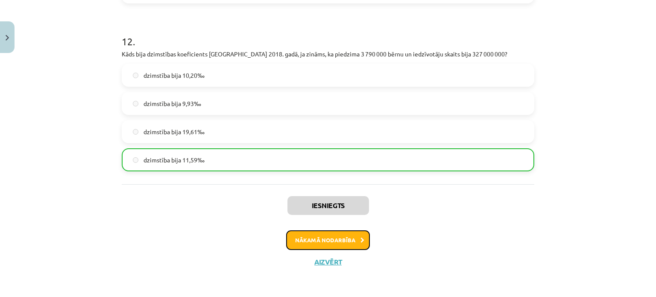
click at [335, 237] on button "Nākamā nodarbība" at bounding box center [328, 240] width 84 height 20
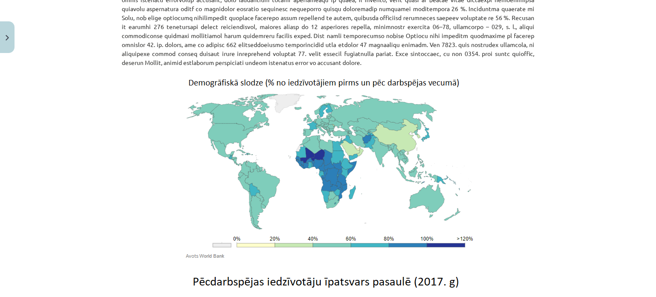
scroll to position [2852, 0]
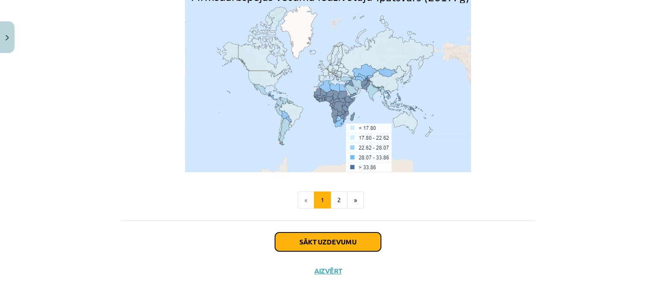
click at [346, 233] on button "Sākt uzdevumu" at bounding box center [328, 241] width 106 height 19
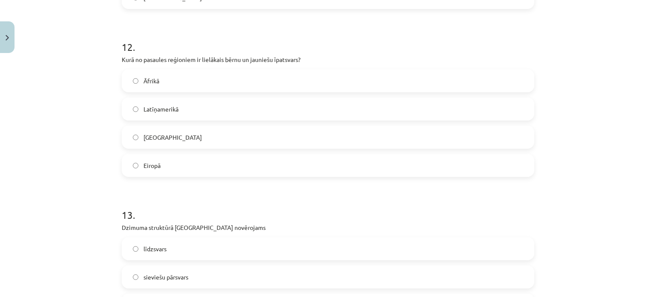
scroll to position [1926, 0]
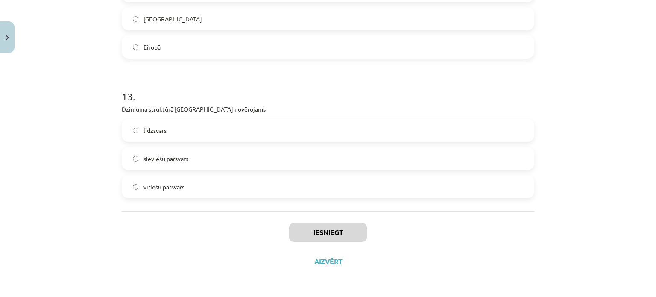
drag, startPoint x: 525, startPoint y: 210, endPoint x: 183, endPoint y: 182, distance: 342.5
click at [183, 182] on div "Mācību tēma: Ģeogrāfijas i - 10. klases 2. ieskaites mācību materiāls #3 2. tem…" at bounding box center [328, 148] width 656 height 297
drag, startPoint x: 209, startPoint y: 204, endPoint x: 188, endPoint y: 199, distance: 20.6
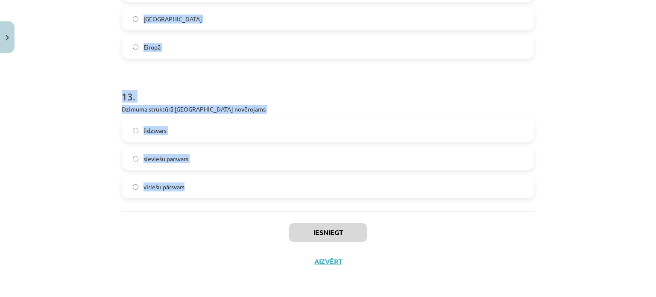
drag, startPoint x: 112, startPoint y: 187, endPoint x: 248, endPoint y: 199, distance: 136.4
click at [259, 201] on div "Mācību tēma: Ģeogrāfijas i - 10. klases 2. ieskaites mācību materiāls #3 2. tem…" at bounding box center [328, 148] width 656 height 297
copy form "1 . Kuri ir iedarbīgākie demogrāfiskās politikas īstenošanas rīki tiesiskie adm…"
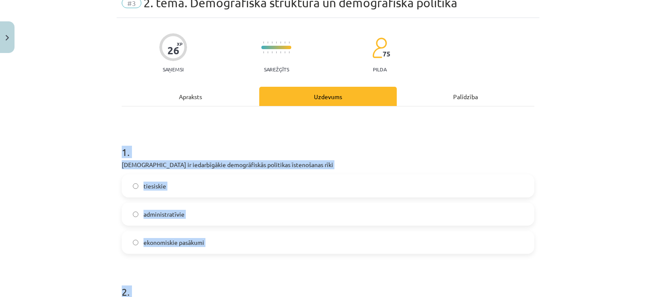
scroll to position [85, 0]
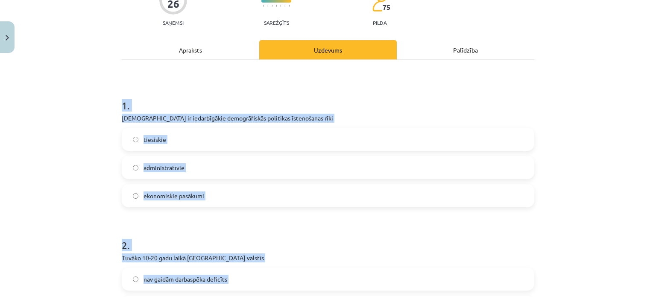
click at [70, 175] on div "Mācību tēma: Ģeogrāfijas i - 10. klases 2. ieskaites mācību materiāls #3 2. tem…" at bounding box center [328, 148] width 656 height 297
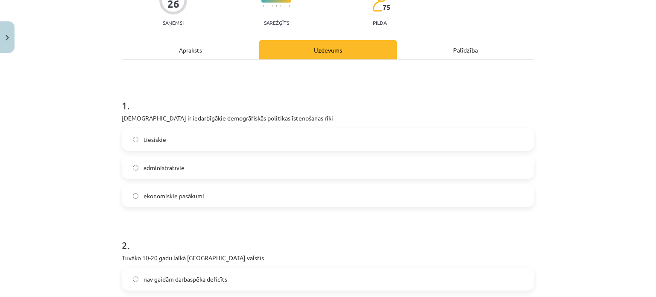
click at [173, 195] on span "ekonomiskie pasākumi" at bounding box center [174, 195] width 61 height 9
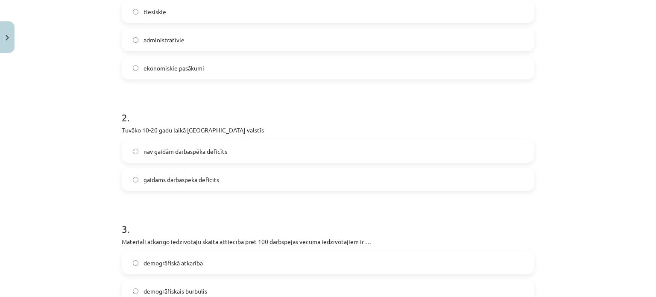
scroll to position [214, 0]
drag, startPoint x: 193, startPoint y: 153, endPoint x: 186, endPoint y: 158, distance: 7.9
click at [193, 154] on span "nav gaidām darbaspēka deficīts" at bounding box center [186, 151] width 84 height 9
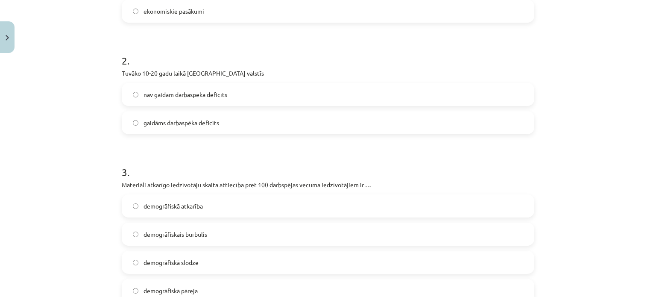
scroll to position [342, 0]
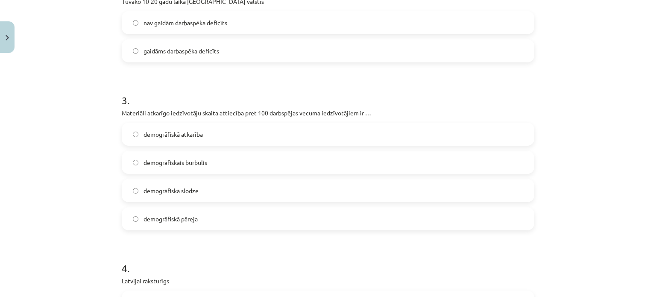
click at [200, 194] on label "demogrāfiskā slodze" at bounding box center [328, 190] width 411 height 21
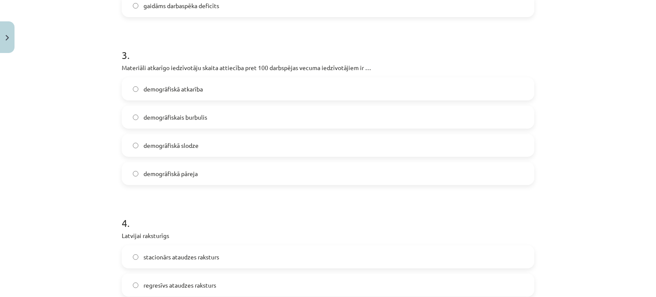
scroll to position [470, 0]
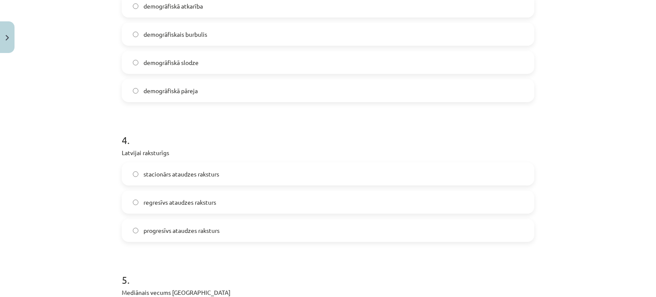
click at [194, 208] on label "regresīvs ataudzes raksturs" at bounding box center [328, 201] width 411 height 21
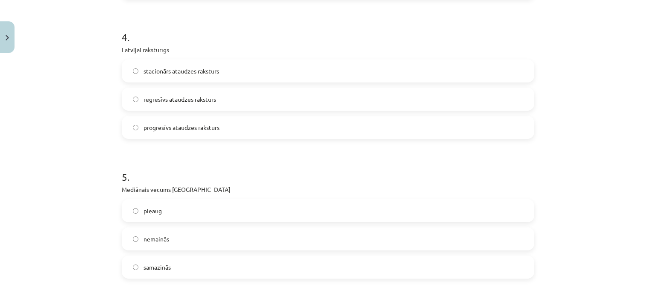
scroll to position [598, 0]
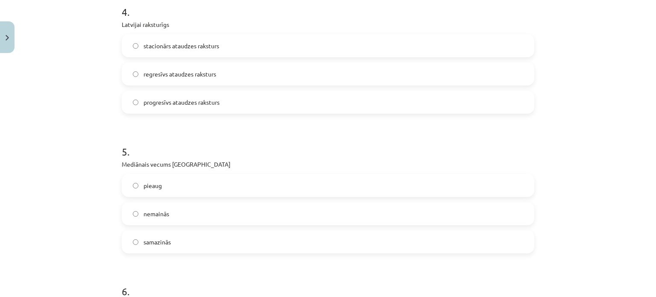
click at [140, 179] on label "pieaug" at bounding box center [328, 185] width 411 height 21
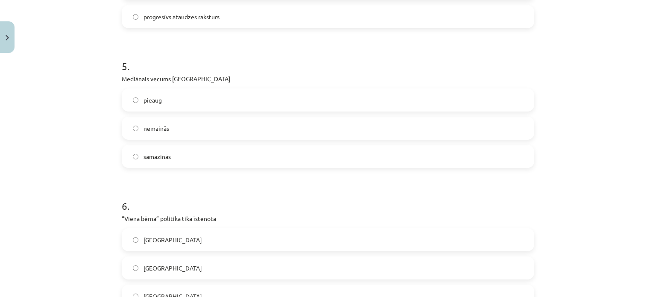
scroll to position [726, 0]
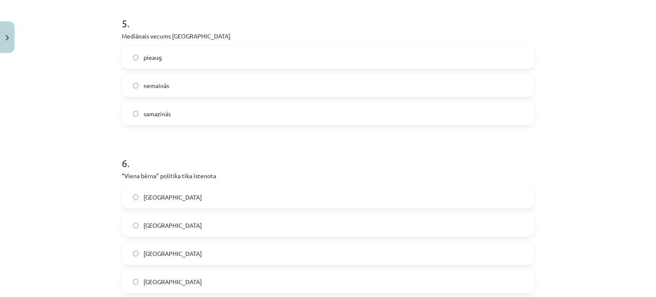
click at [178, 287] on label "[GEOGRAPHIC_DATA]" at bounding box center [328, 281] width 411 height 21
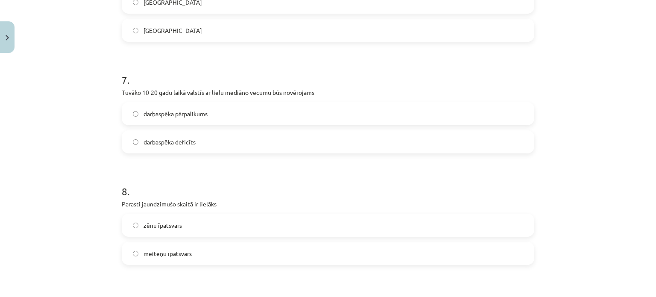
scroll to position [983, 0]
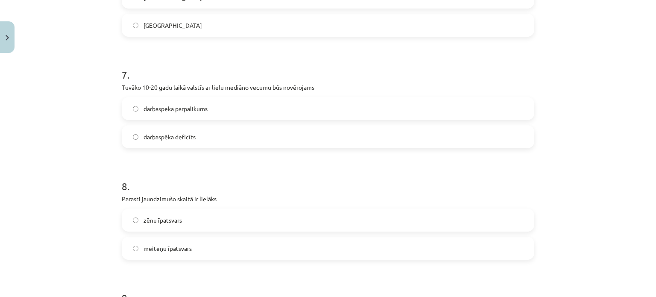
click at [159, 104] on span "darbaspēka pārpalikums" at bounding box center [176, 108] width 64 height 9
click at [161, 126] on div "darbaspēka deficīts" at bounding box center [328, 136] width 413 height 23
click at [164, 132] on span "darbaspēka deficīts" at bounding box center [170, 136] width 52 height 9
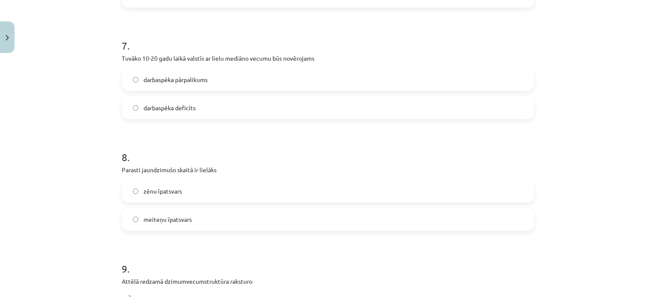
scroll to position [1026, 0]
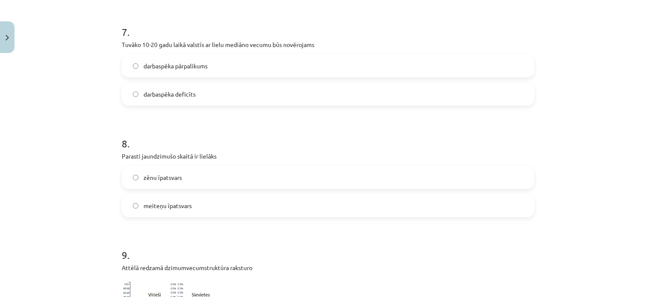
click at [161, 177] on span "zēnu īpatsvars" at bounding box center [163, 177] width 38 height 9
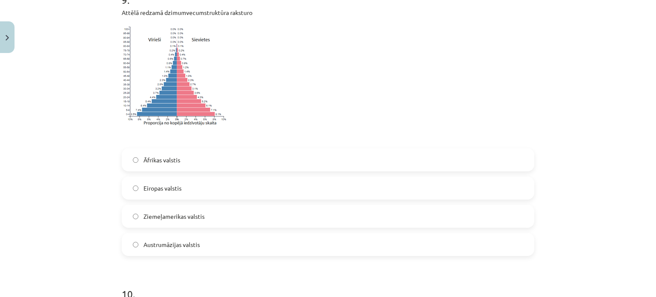
scroll to position [1282, 0]
click at [188, 186] on label "Eiropas valstis" at bounding box center [328, 186] width 411 height 21
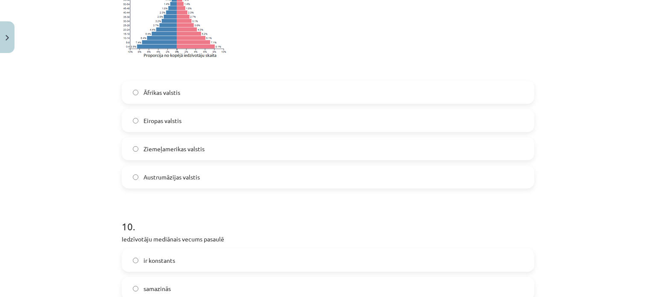
scroll to position [1453, 0]
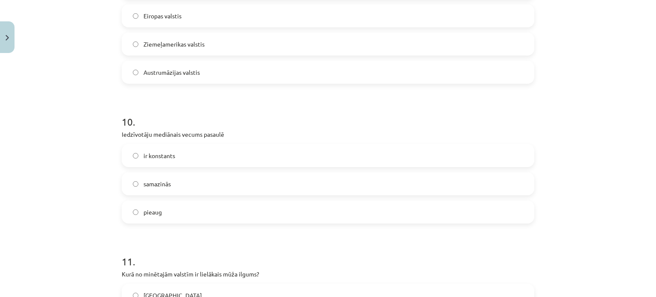
click at [193, 213] on label "pieaug" at bounding box center [328, 211] width 411 height 21
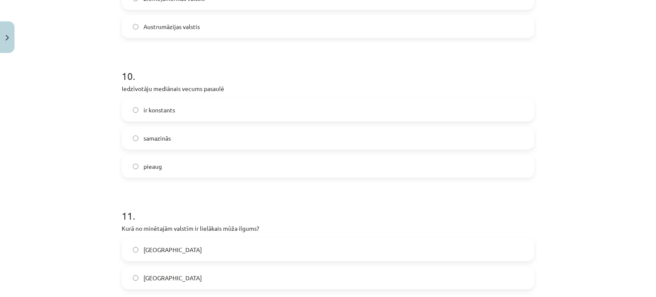
scroll to position [1581, 0]
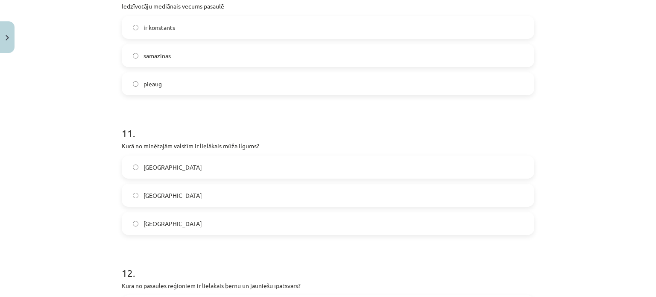
click at [190, 229] on label "[GEOGRAPHIC_DATA]" at bounding box center [328, 223] width 411 height 21
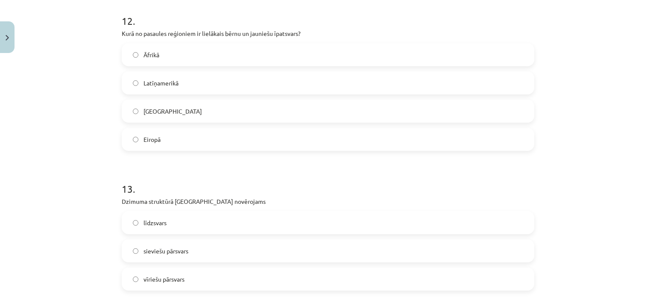
scroll to position [1837, 0]
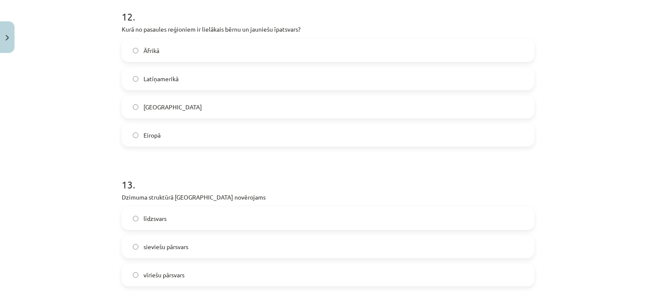
click at [161, 45] on label "Āfrikā" at bounding box center [328, 50] width 411 height 21
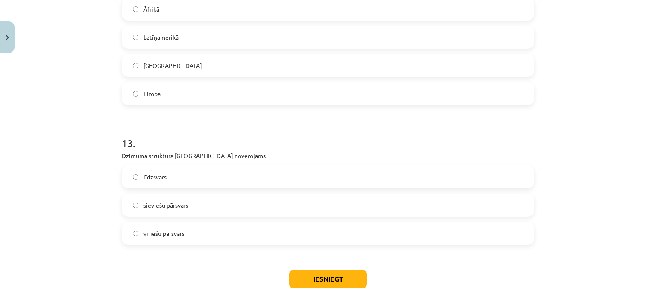
scroll to position [1926, 0]
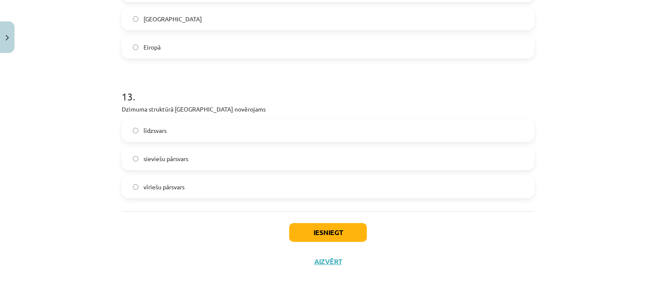
drag, startPoint x: 152, startPoint y: 167, endPoint x: 283, endPoint y: 215, distance: 139.8
click at [153, 167] on label "sieviešu pārsvars" at bounding box center [328, 158] width 411 height 21
click at [318, 235] on button "Iesniegt" at bounding box center [328, 232] width 78 height 19
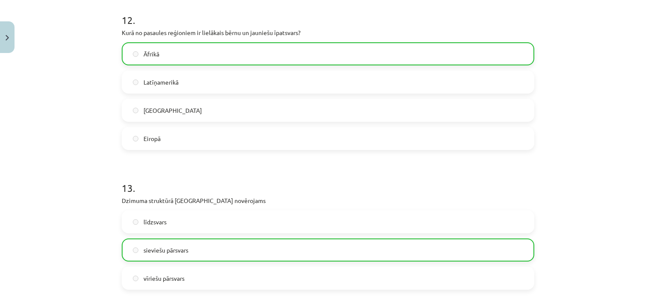
scroll to position [1952, 0]
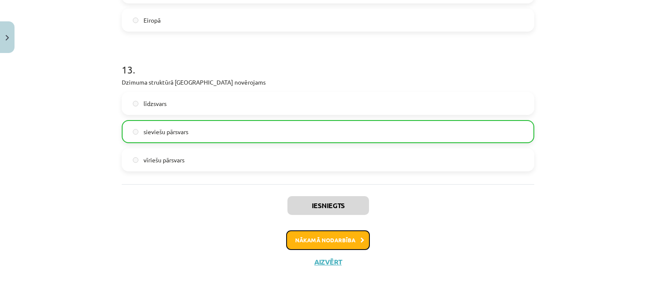
click at [353, 239] on button "Nākamā nodarbība" at bounding box center [328, 240] width 84 height 20
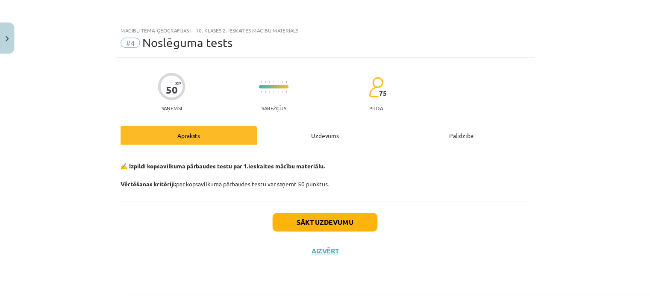
scroll to position [0, 0]
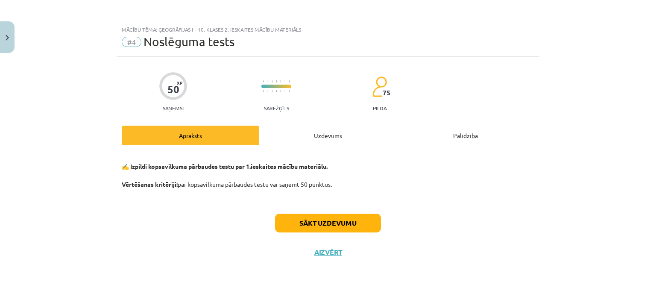
click at [320, 256] on div "Sākt uzdevumu Aizvērt" at bounding box center [328, 232] width 413 height 60
click at [328, 248] on button "Aizvērt" at bounding box center [328, 252] width 32 height 9
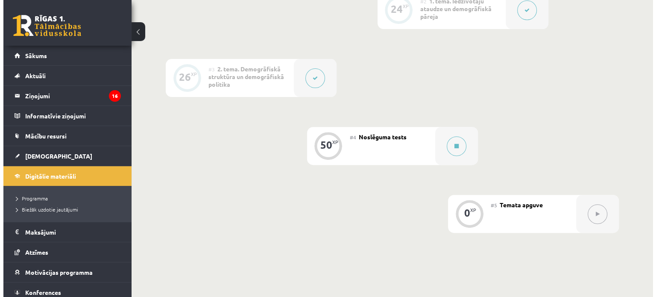
scroll to position [393, 0]
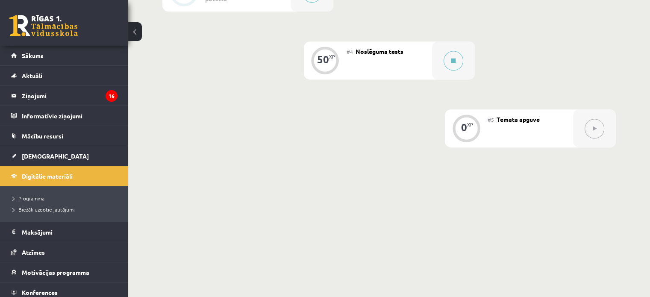
click at [406, 79] on div "#4 Noslēguma tests" at bounding box center [389, 60] width 85 height 38
click at [451, 66] on button at bounding box center [454, 61] width 20 height 20
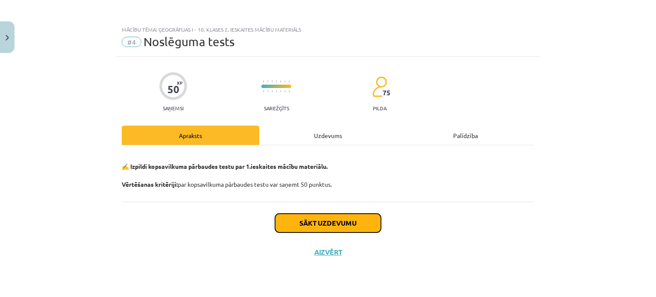
click at [355, 220] on button "Sākt uzdevumu" at bounding box center [328, 223] width 106 height 19
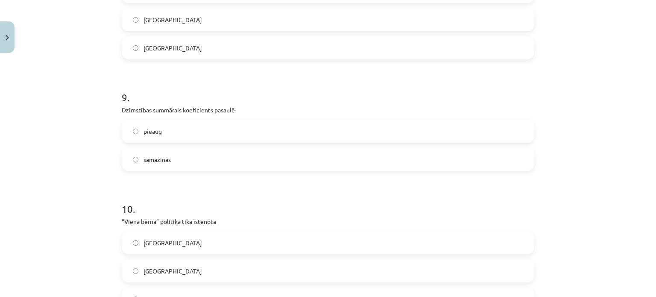
scroll to position [1493, 0]
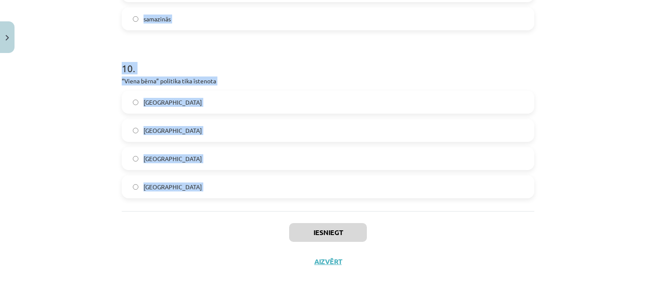
drag, startPoint x: 154, startPoint y: 193, endPoint x: 220, endPoint y: 143, distance: 83.0
copy form "Parasti jaundzimušo skaitā ir lielāks meiteņu īpatsvars zēnu īpatsvars 2 . Lai …"
click at [164, 157] on label "[GEOGRAPHIC_DATA]" at bounding box center [328, 158] width 411 height 21
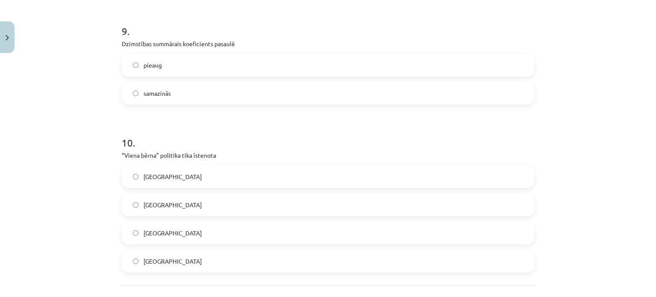
scroll to position [1365, 0]
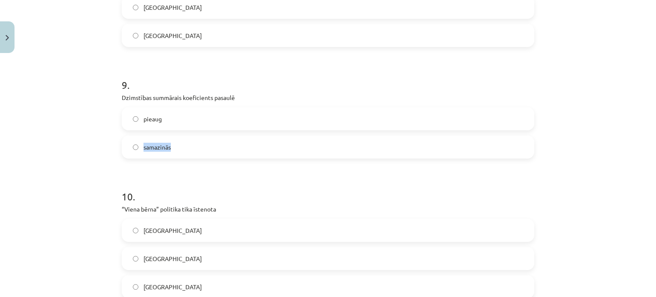
drag, startPoint x: 198, startPoint y: 114, endPoint x: 191, endPoint y: 136, distance: 23.2
click at [192, 138] on div "pieaug samazinās" at bounding box center [328, 132] width 413 height 51
click at [188, 118] on label "pieaug" at bounding box center [328, 118] width 411 height 21
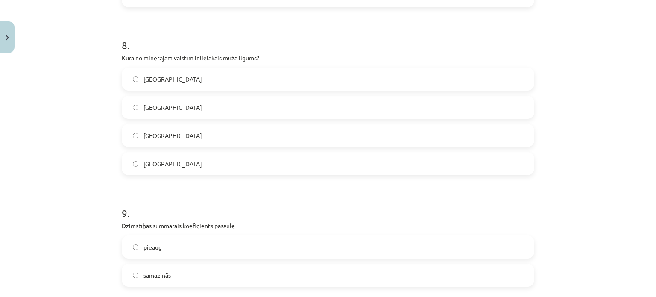
scroll to position [1279, 0]
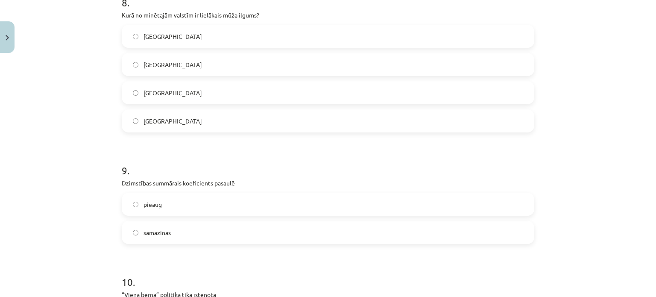
click at [163, 242] on label "samazinās" at bounding box center [328, 232] width 411 height 21
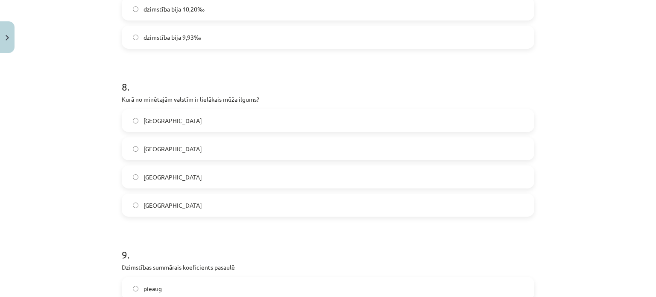
scroll to position [1194, 0]
click at [150, 161] on div "Latvijā Japānā Ķīnā ASV" at bounding box center [328, 164] width 413 height 108
click at [152, 155] on label "[GEOGRAPHIC_DATA]" at bounding box center [328, 149] width 411 height 21
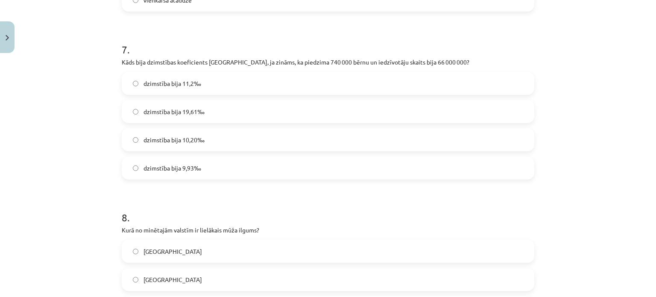
scroll to position [1023, 0]
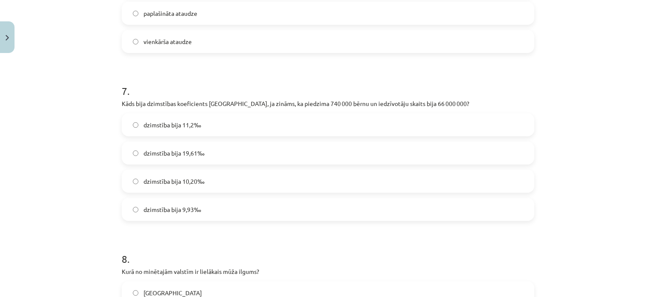
click at [185, 124] on span "dzimstība bija 11,2‰" at bounding box center [173, 125] width 58 height 9
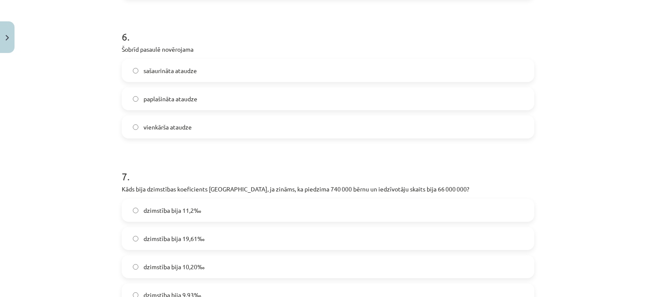
scroll to position [852, 0]
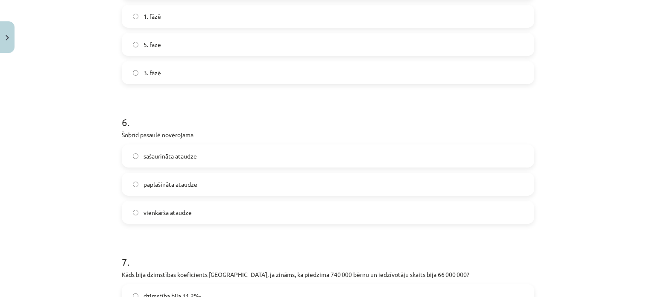
click at [176, 182] on span "paplašināta ataudze" at bounding box center [171, 184] width 54 height 9
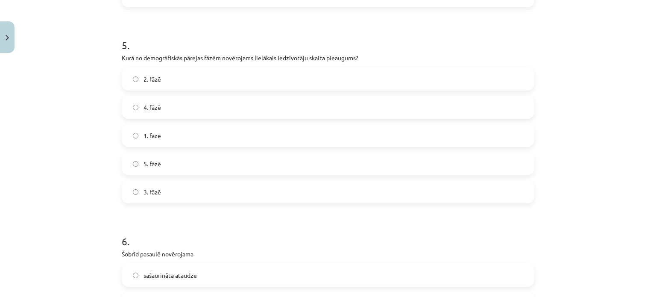
scroll to position [681, 0]
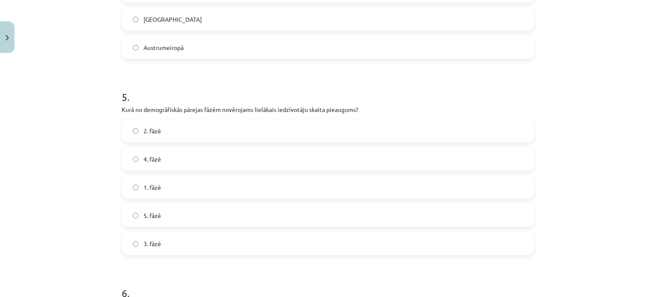
click at [162, 160] on label "4. fāzē" at bounding box center [328, 158] width 411 height 21
click at [160, 125] on label "2. fāzē" at bounding box center [328, 130] width 411 height 21
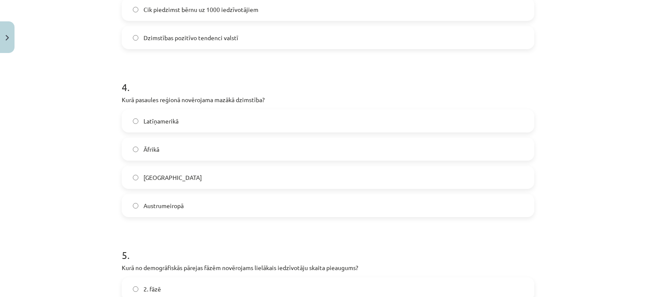
scroll to position [510, 0]
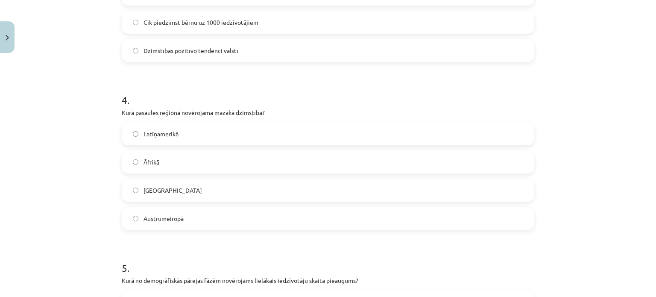
click at [201, 216] on label "Austrumeiropā" at bounding box center [328, 218] width 411 height 21
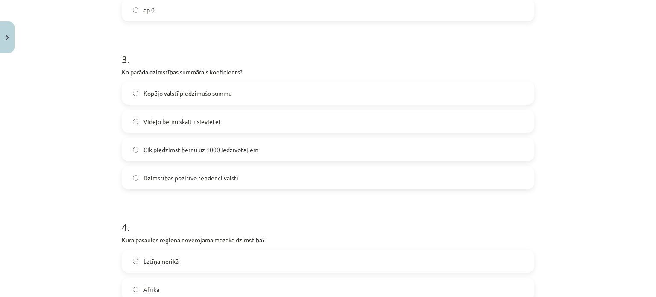
scroll to position [339, 0]
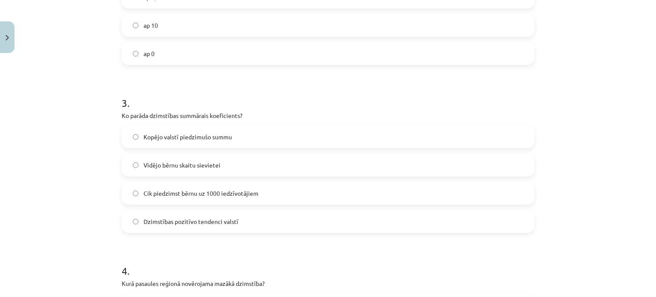
click at [158, 157] on label "Vidējo bērnu skaitu sievietei" at bounding box center [328, 164] width 411 height 21
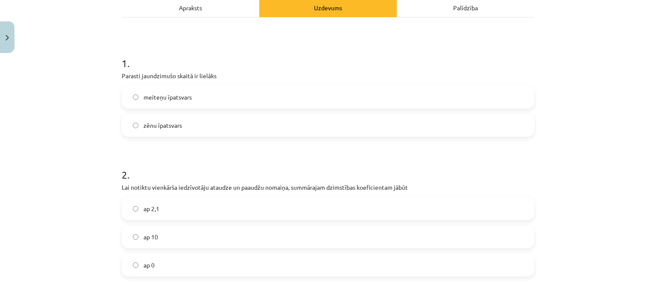
scroll to position [126, 0]
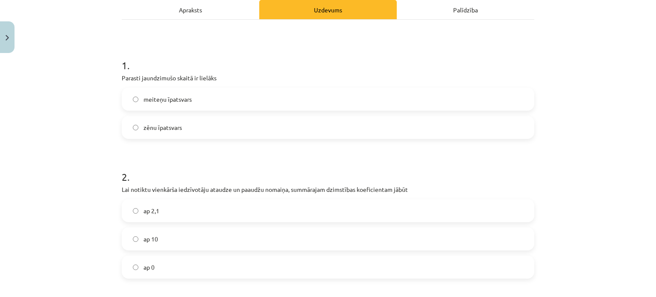
click at [137, 208] on label "ap 2,1" at bounding box center [328, 210] width 411 height 21
click at [199, 128] on label "zēnu īpatsvars" at bounding box center [328, 127] width 411 height 21
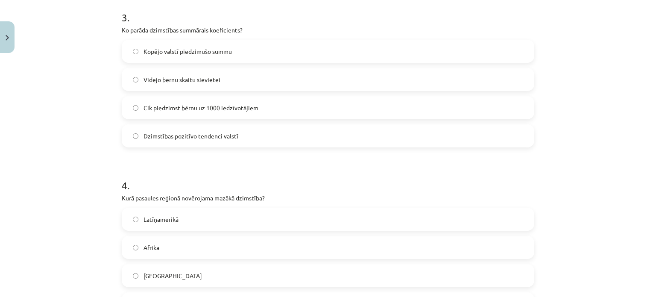
scroll to position [532, 0]
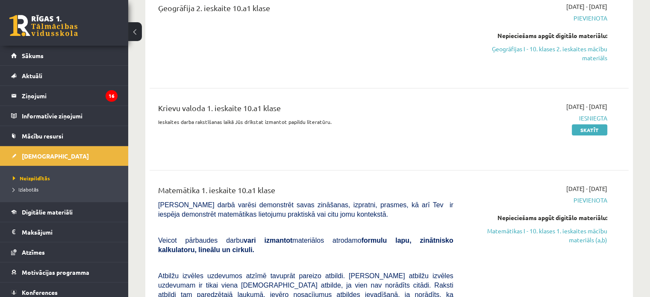
scroll to position [256, 0]
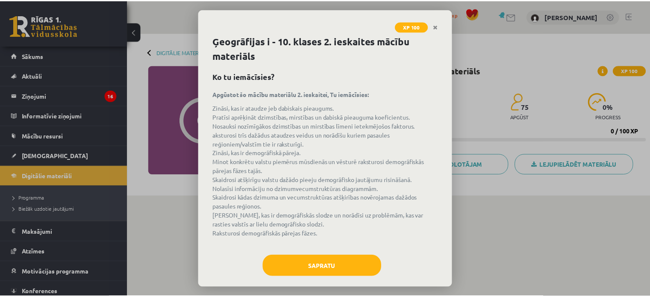
scroll to position [393, 0]
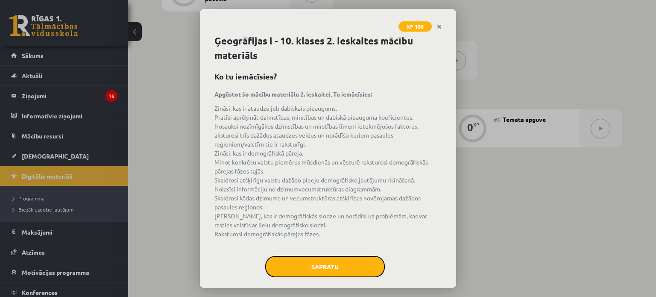
click at [333, 267] on button "Sapratu" at bounding box center [325, 266] width 120 height 21
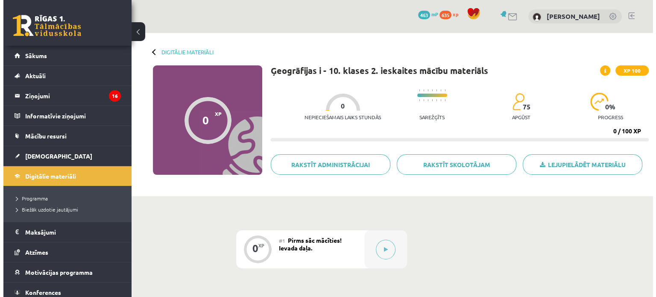
scroll to position [85, 0]
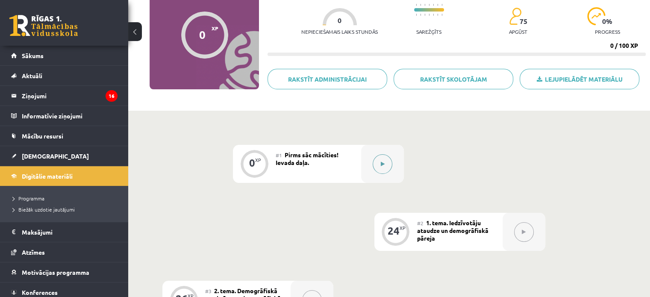
click at [387, 165] on button at bounding box center [383, 164] width 20 height 20
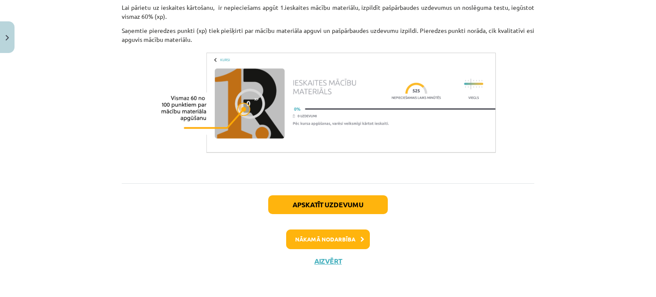
scroll to position [572, 0]
click at [345, 244] on button "Nākamā nodarbība" at bounding box center [328, 239] width 84 height 20
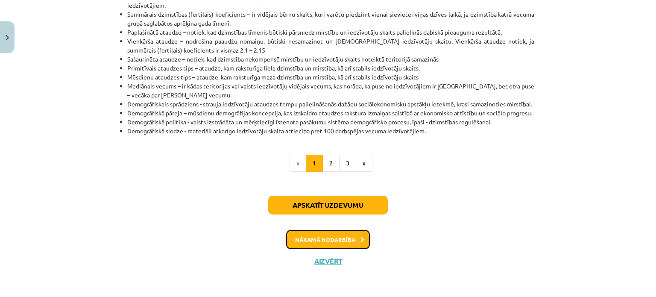
click at [348, 243] on button "Nākamā nodarbība" at bounding box center [328, 240] width 84 height 20
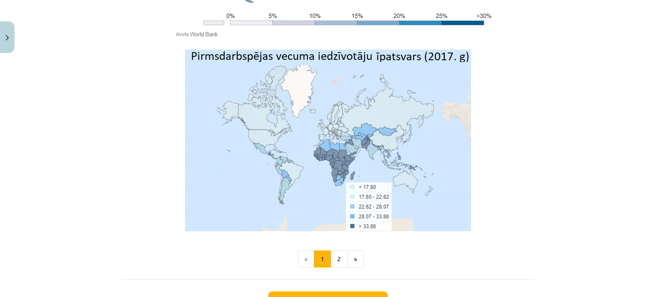
scroll to position [2879, 0]
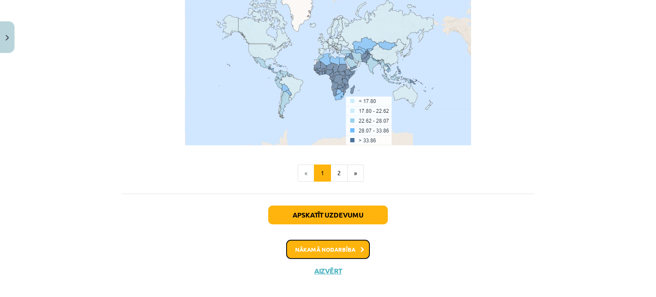
click at [351, 240] on button "Nākamā nodarbība" at bounding box center [328, 250] width 84 height 20
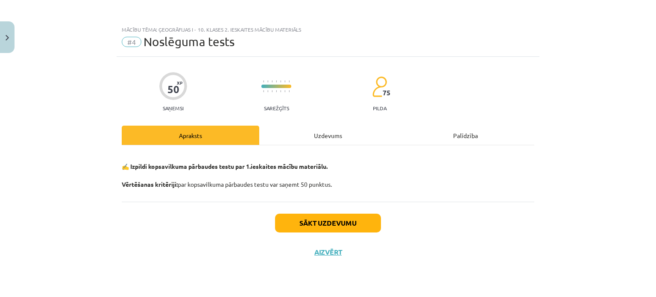
scroll to position [0, 0]
click at [344, 226] on button "Sākt uzdevumu" at bounding box center [328, 223] width 106 height 19
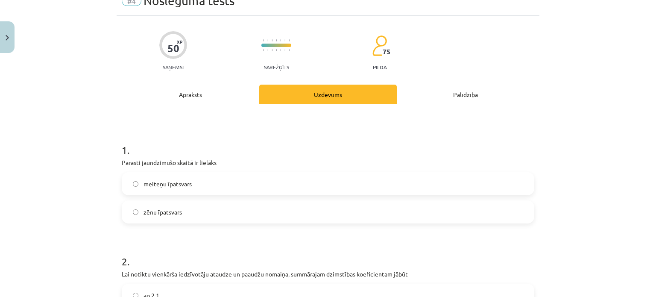
scroll to position [128, 0]
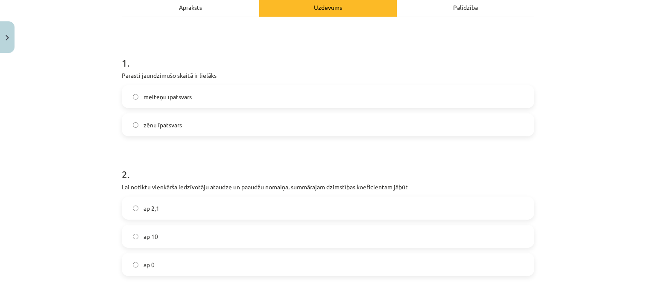
click at [161, 121] on span "zēnu īpatsvars" at bounding box center [163, 125] width 38 height 9
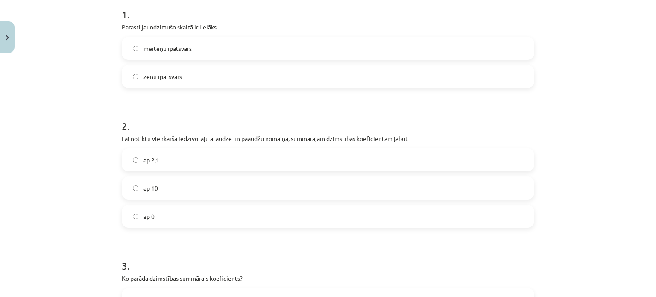
scroll to position [214, 0]
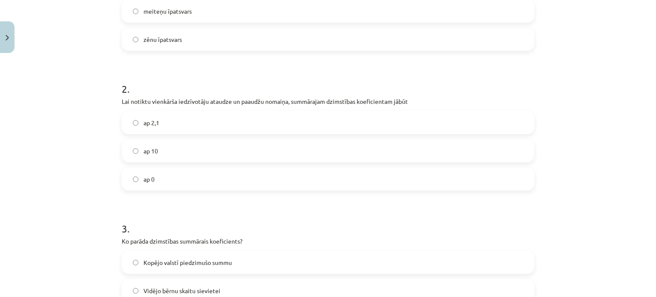
click at [162, 113] on label "ap 2,1" at bounding box center [328, 122] width 411 height 21
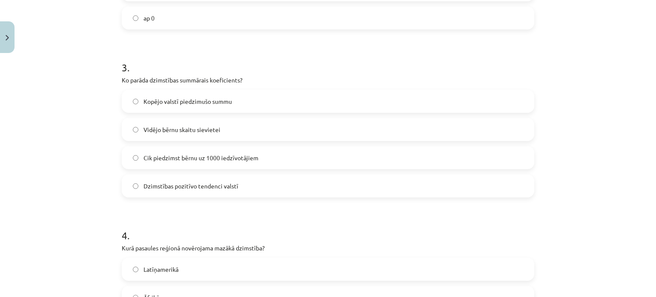
scroll to position [427, 0]
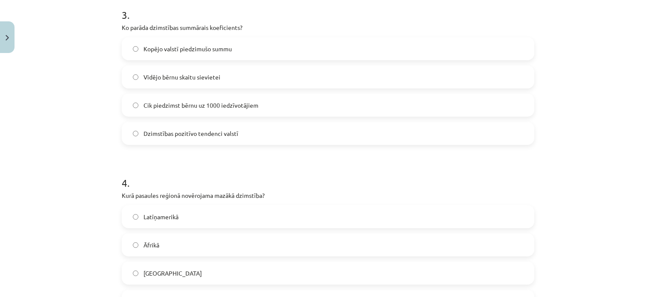
click at [149, 75] on span "Vidējo bērnu skaitu sievietei" at bounding box center [182, 77] width 77 height 9
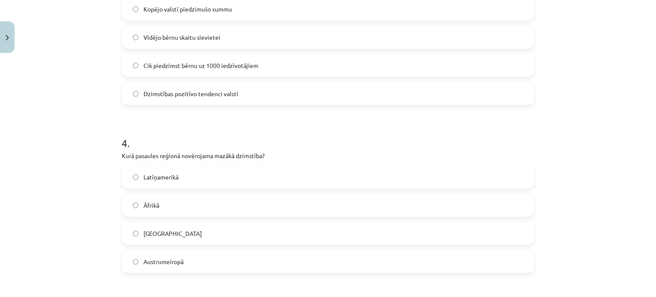
scroll to position [513, 0]
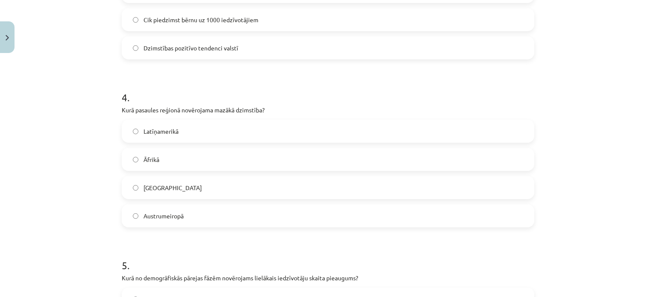
click at [179, 155] on label "Āfrikā" at bounding box center [328, 159] width 411 height 21
click at [169, 213] on span "Austrumeiropā" at bounding box center [164, 216] width 40 height 9
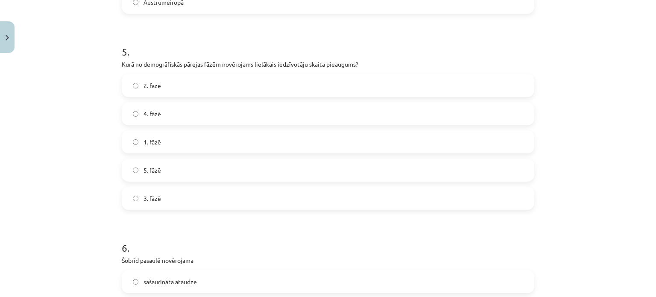
click at [140, 80] on label "2. fāzē" at bounding box center [328, 85] width 411 height 21
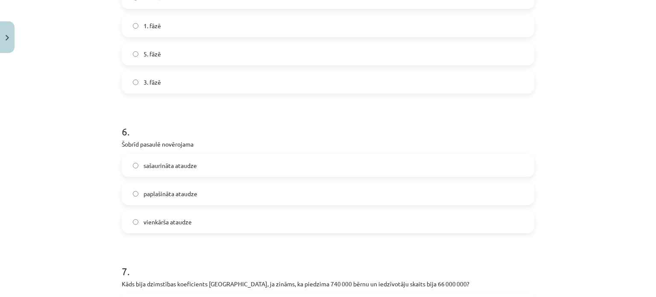
scroll to position [897, 0]
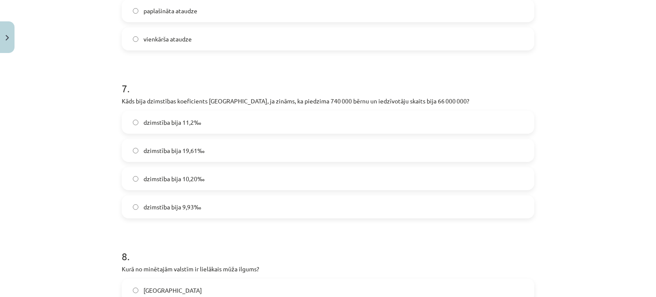
click at [197, 125] on label "dzimstība bija 11,2‰" at bounding box center [328, 122] width 411 height 21
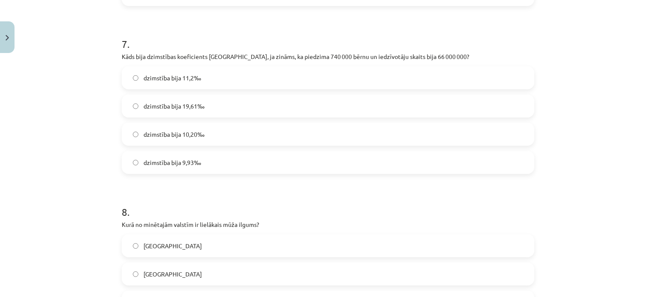
scroll to position [1154, 0]
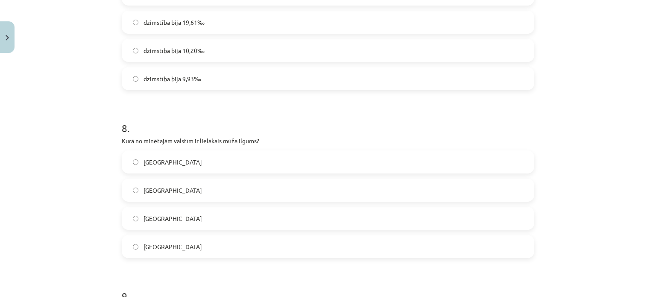
click at [147, 183] on label "[GEOGRAPHIC_DATA]" at bounding box center [328, 189] width 411 height 21
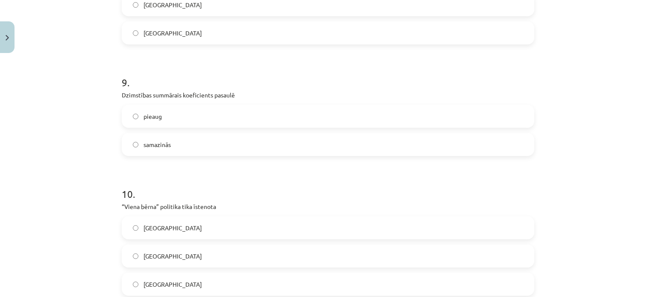
click at [164, 145] on span "samazinās" at bounding box center [157, 144] width 27 height 9
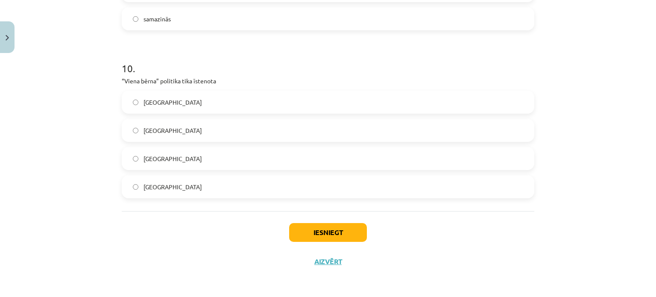
click at [162, 156] on label "[GEOGRAPHIC_DATA]" at bounding box center [328, 158] width 411 height 21
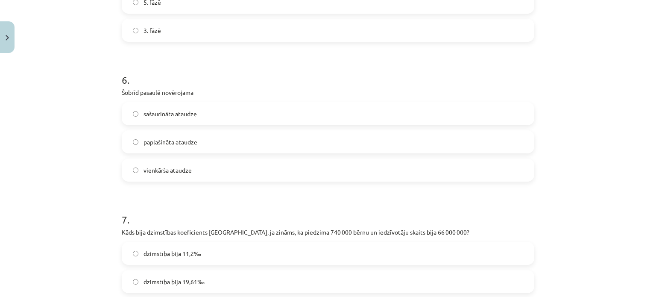
scroll to position [895, 0]
drag, startPoint x: 160, startPoint y: 148, endPoint x: 186, endPoint y: 166, distance: 31.9
click at [160, 148] on label "paplašināta ataudze" at bounding box center [328, 141] width 411 height 21
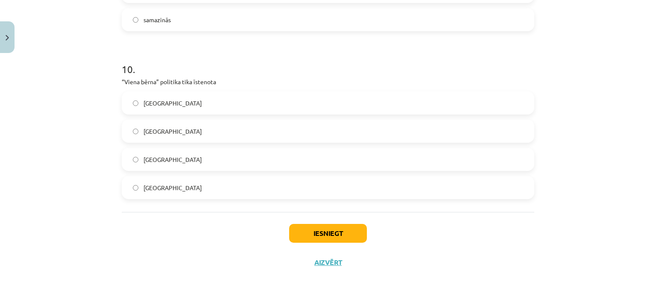
scroll to position [1493, 0]
click at [335, 235] on button "Iesniegt" at bounding box center [328, 232] width 78 height 19
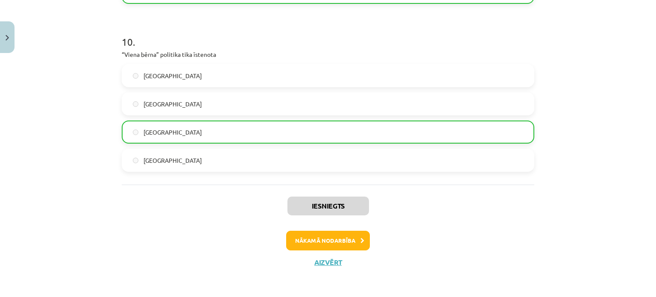
scroll to position [1520, 0]
click at [339, 241] on button "Nākamā nodarbība" at bounding box center [328, 240] width 84 height 20
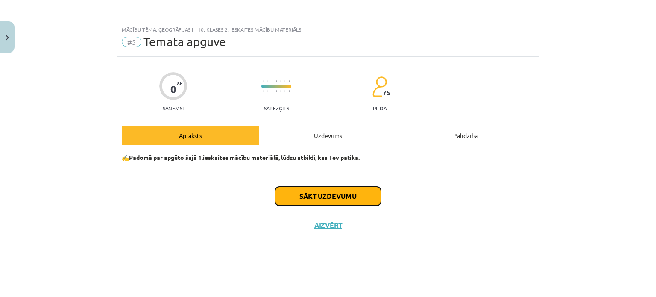
click at [326, 187] on button "Sākt uzdevumu" at bounding box center [328, 196] width 106 height 19
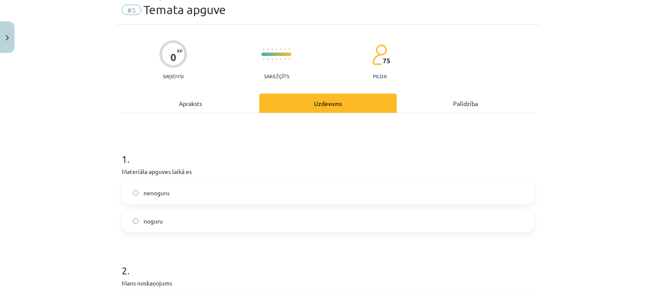
scroll to position [85, 0]
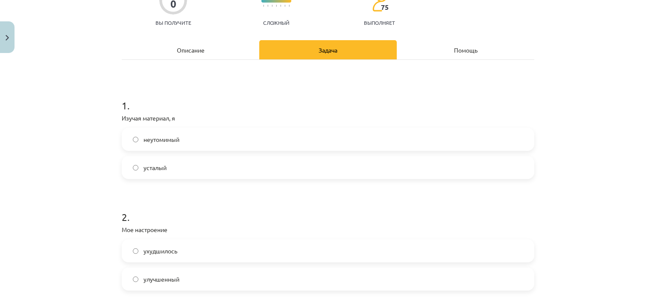
click at [162, 167] on font "усталый" at bounding box center [155, 168] width 23 height 8
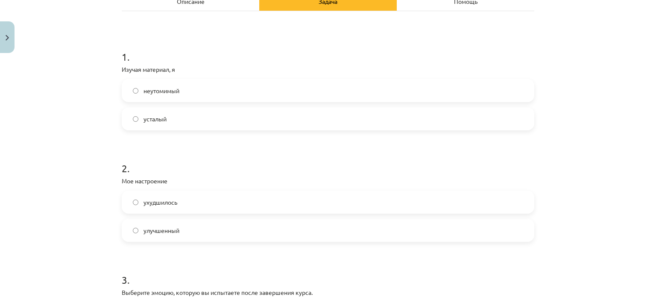
scroll to position [214, 0]
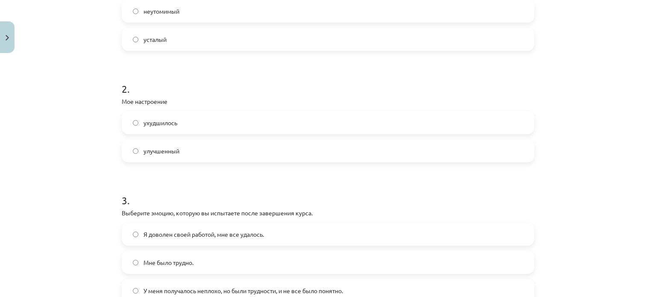
click at [164, 126] on span "ухудшилось" at bounding box center [161, 122] width 34 height 9
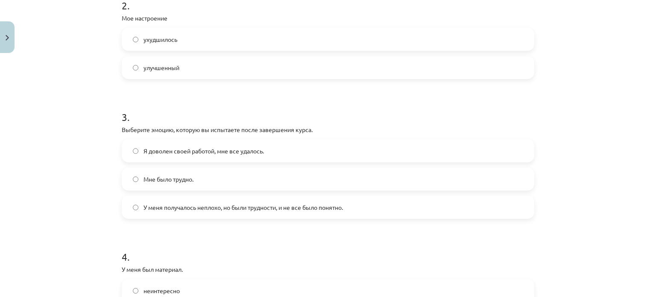
scroll to position [299, 0]
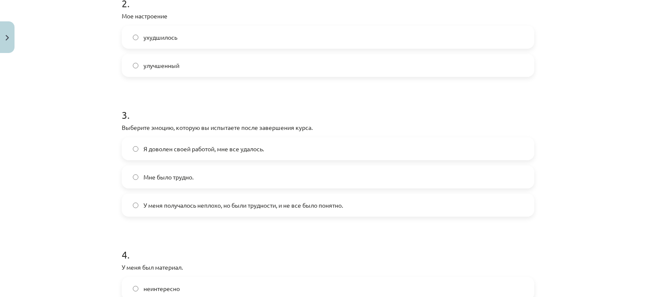
click at [308, 212] on label "У меня получалось неплохо, но были трудности, и не все было понятно." at bounding box center [328, 204] width 411 height 21
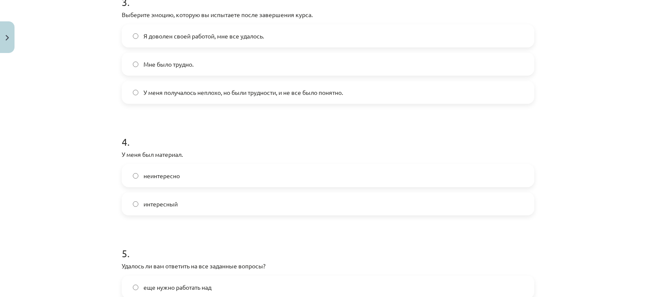
scroll to position [427, 0]
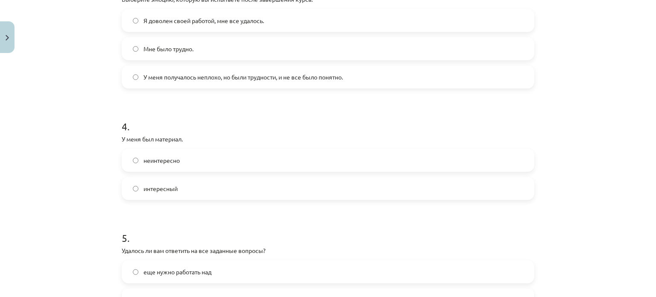
click at [186, 158] on label "неинтересно" at bounding box center [328, 160] width 411 height 21
click at [195, 188] on label "интересный" at bounding box center [328, 188] width 411 height 21
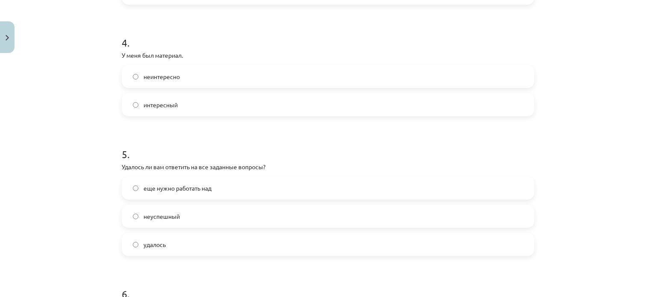
scroll to position [513, 0]
click at [194, 184] on font "еще нужно работать над" at bounding box center [178, 186] width 68 height 8
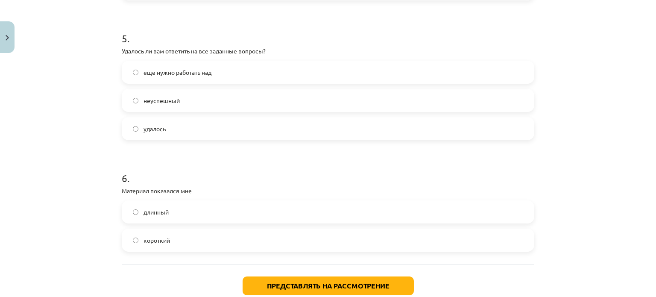
scroll to position [680, 0]
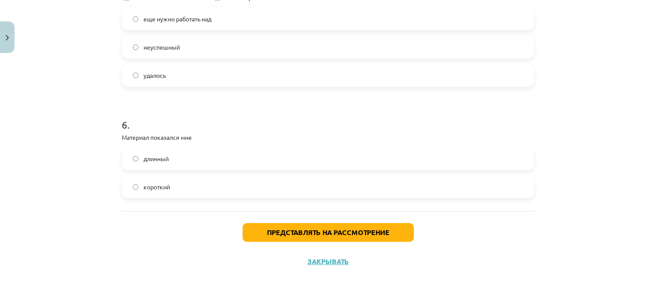
click at [218, 163] on label "длинный" at bounding box center [328, 158] width 411 height 21
drag, startPoint x: 159, startPoint y: 192, endPoint x: 313, endPoint y: 208, distance: 155.5
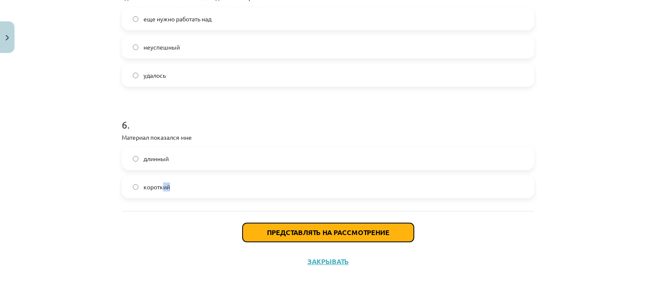
click at [340, 233] on font "Представлять на рассмотрение" at bounding box center [328, 232] width 123 height 9
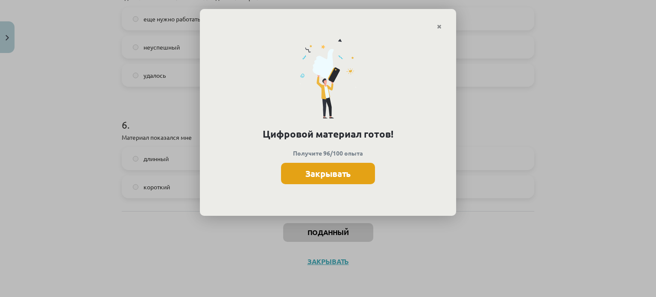
drag, startPoint x: 332, startPoint y: 189, endPoint x: 316, endPoint y: 180, distance: 18.0
click at [331, 189] on div "Цифровой материал готов! Получите 96/100 опыта Закрывать" at bounding box center [328, 123] width 256 height 186
click at [311, 174] on font "Закрывать" at bounding box center [328, 173] width 45 height 11
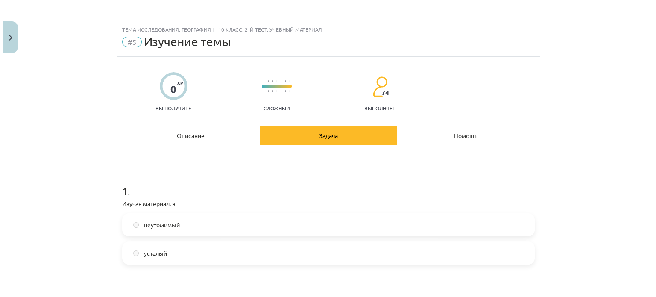
scroll to position [0, 0]
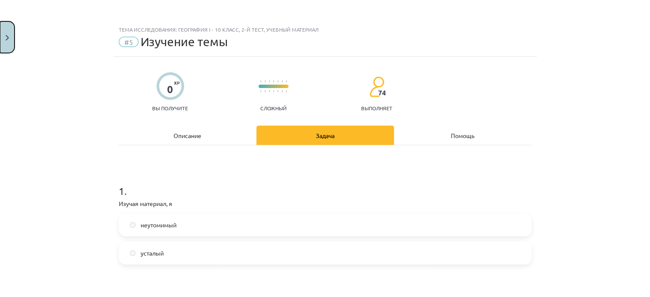
click at [8, 35] on img "Закрывать" at bounding box center [7, 38] width 3 height 6
click at [65, 57] on div "Тема исследования: География I - 10 класс, 2-й тест, учебный материал #5 Изучен…" at bounding box center [325, 148] width 650 height 297
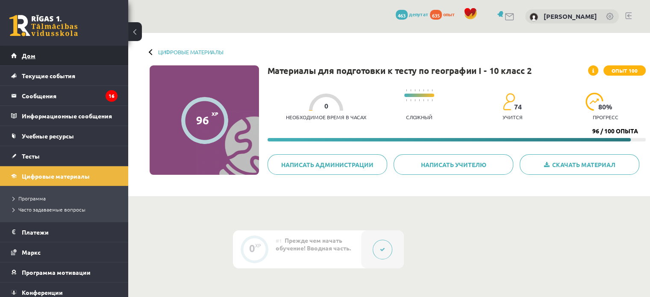
click at [51, 58] on link "Дом" at bounding box center [64, 56] width 106 height 20
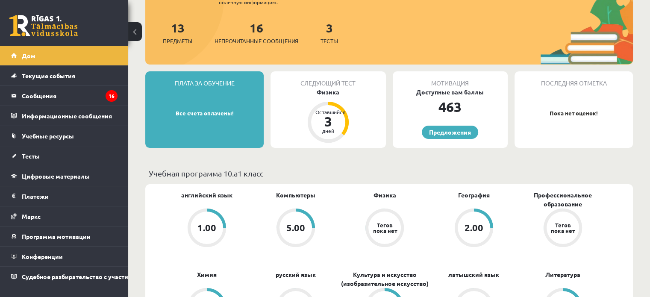
scroll to position [85, 0]
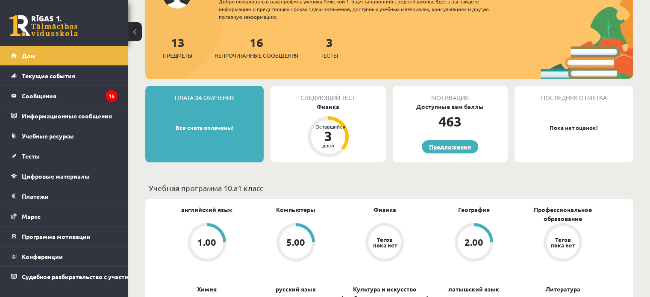
click at [447, 150] on link "Предложения" at bounding box center [450, 146] width 56 height 13
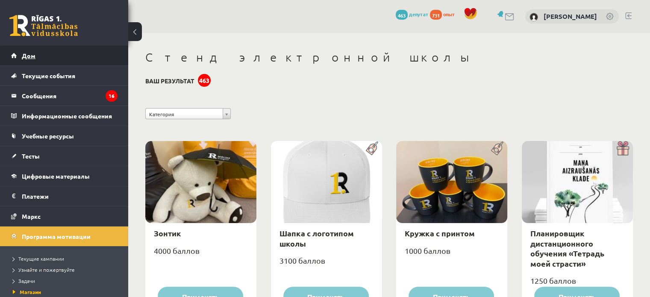
click at [88, 55] on link "Дом" at bounding box center [64, 56] width 106 height 20
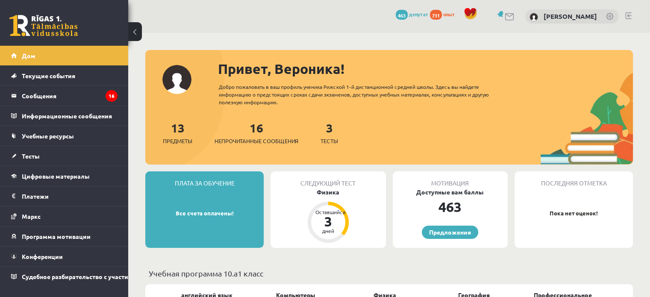
drag, startPoint x: 350, startPoint y: 143, endPoint x: 343, endPoint y: 139, distance: 7.7
click at [350, 143] on div "13 Предметы 16 Непрочитанные сообщения 3 Тесты" at bounding box center [389, 142] width 488 height 46
click at [335, 136] on div "3 Тесты" at bounding box center [329, 132] width 18 height 26
click at [331, 129] on font "3" at bounding box center [329, 127] width 7 height 15
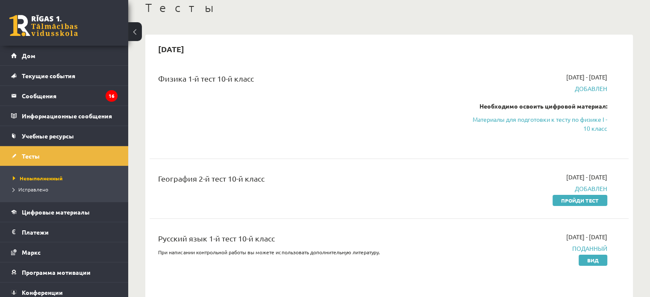
scroll to position [128, 0]
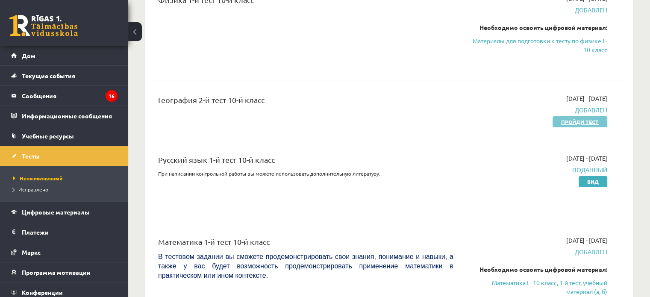
click at [578, 121] on font "Пройди тест" at bounding box center [580, 121] width 38 height 7
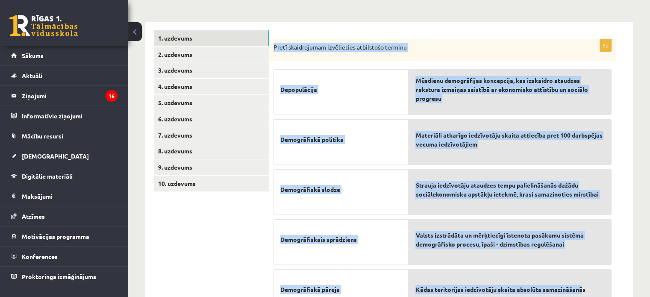
scroll to position [170, 0]
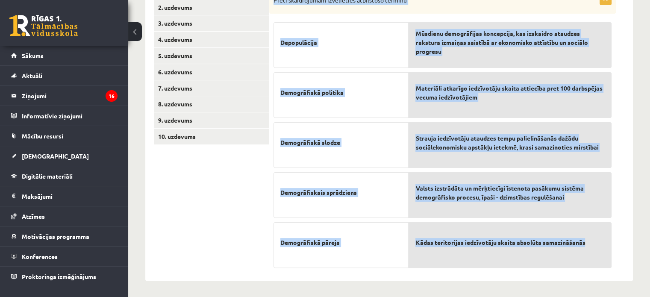
drag, startPoint x: 274, startPoint y: 87, endPoint x: 590, endPoint y: 246, distance: 353.5
click at [590, 246] on div "5p Pretī skaidrojumam izvēlieties atbilstošo terminu Depopulācija Demogrāfiskā …" at bounding box center [442, 132] width 347 height 281
copy div "Pretī skaidrojumam izvēlieties atbilstošo terminu Depopulācija Demogrāfiskā pol…"
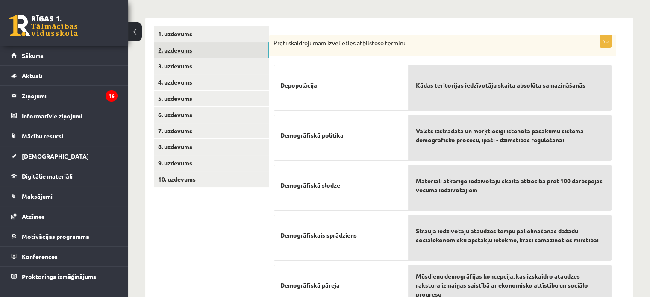
click at [178, 54] on link "2. uzdevums" at bounding box center [211, 50] width 115 height 16
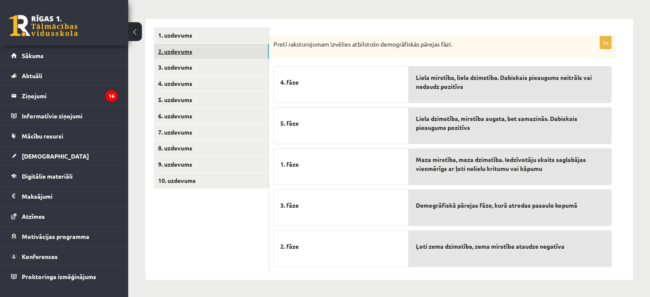
scroll to position [125, 0]
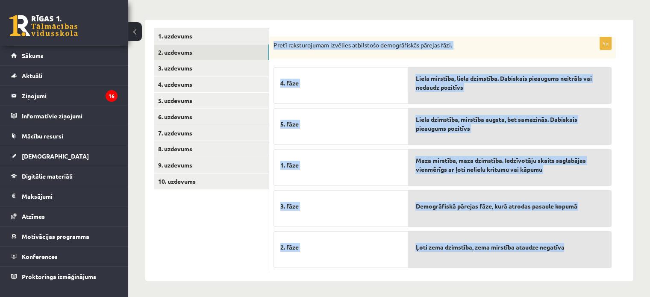
drag, startPoint x: 273, startPoint y: 44, endPoint x: 595, endPoint y: 266, distance: 391.2
click at [597, 266] on div "5p Pretī raksturojumam izvēlies atbilstošo demogrāfiskās pārejas fāzi. 4. fāze …" at bounding box center [442, 155] width 347 height 236
copy div "Pretī raksturojumam izvēlies atbilstošo demogrāfiskās pārejas fāzi. 4. fāze 5. …"
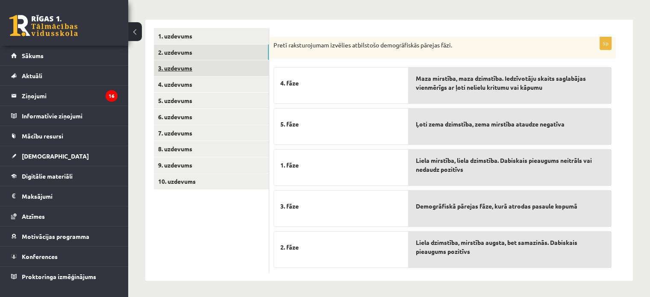
click at [178, 69] on link "3. uzdevums" at bounding box center [211, 68] width 115 height 16
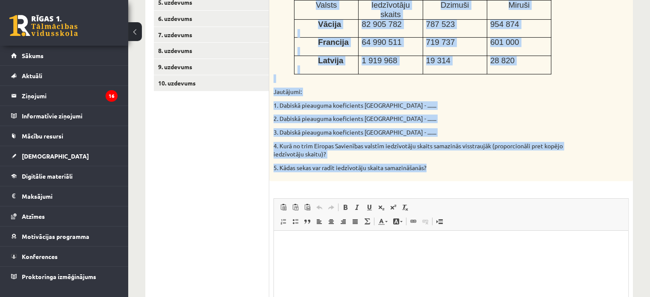
scroll to position [235, 0]
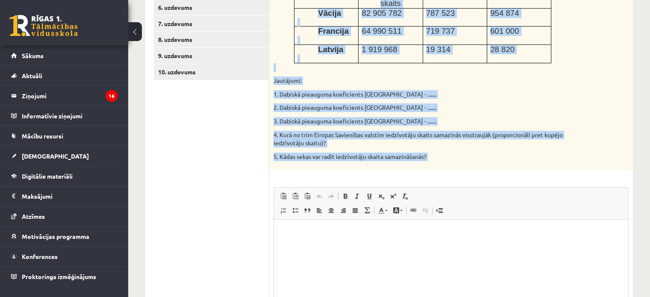
drag, startPoint x: 288, startPoint y: 33, endPoint x: 502, endPoint y: 166, distance: 251.8
click at [502, 166] on div "5p Izmantojot dotos datus aprēķini dabiskā pieauguma koeficientu 3 Eiropas Savi…" at bounding box center [451, 153] width 364 height 424
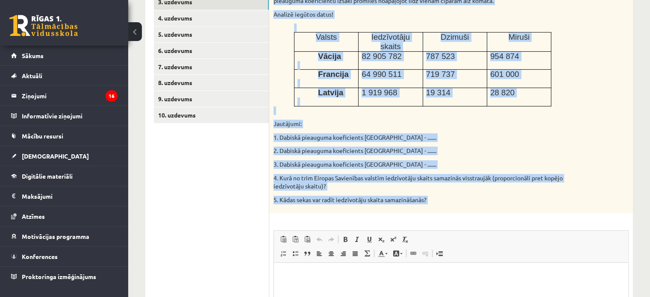
scroll to position [149, 0]
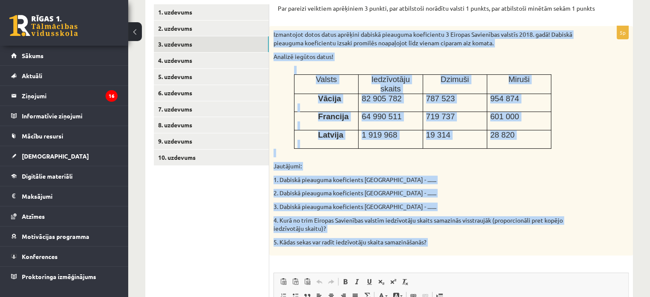
click at [485, 189] on p "2. Dabiskā pieauguma koeficients Francijā - ......." at bounding box center [429, 193] width 312 height 9
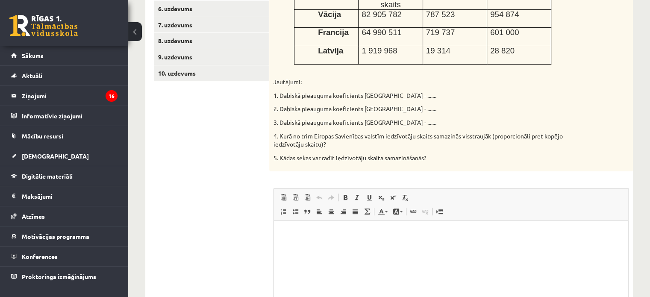
scroll to position [235, 0]
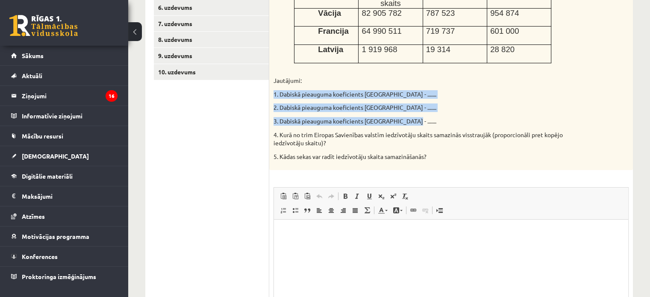
drag, startPoint x: 274, startPoint y: 83, endPoint x: 409, endPoint y: 116, distance: 138.1
click at [409, 116] on div "Izmantojot dotos datus aprēķini dabiskā pieauguma koeficientu 3 Eiropas Savienī…" at bounding box center [451, 55] width 364 height 229
copy div "1. Dabiskā pieauguma koeficients Vācijā - ....... 2. Dabiskā pieauguma koeficie…"
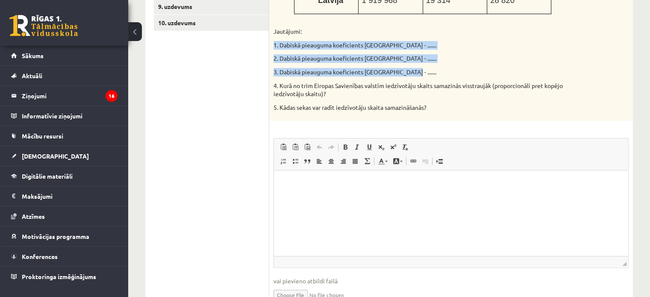
scroll to position [320, 0]
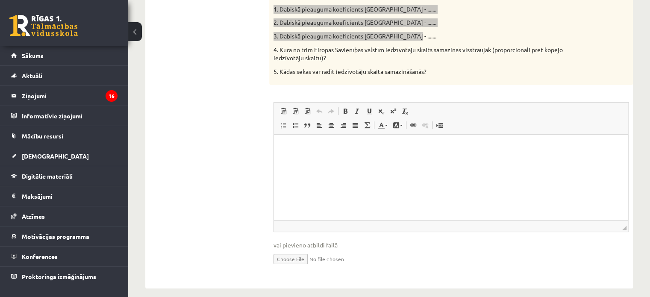
click at [320, 141] on html at bounding box center [451, 148] width 354 height 26
drag, startPoint x: 336, startPoint y: 145, endPoint x: 382, endPoint y: 156, distance: 47.2
click at [336, 145] on span "Вставить" at bounding box center [345, 144] width 30 height 12
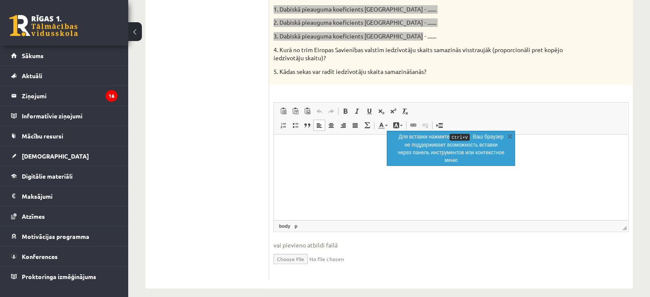
click at [322, 157] on html at bounding box center [451, 148] width 354 height 26
paste body "Визуальный текстовый редактор, wiswyg-editor-user-answer-47433867965820"
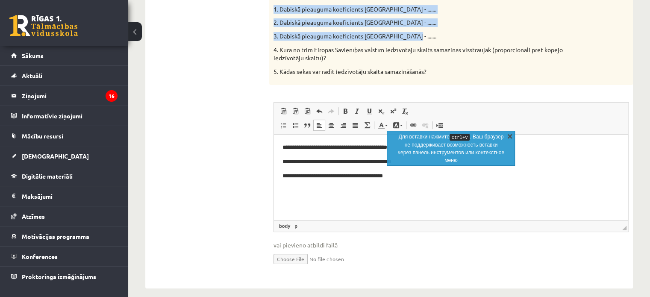
click at [514, 134] on link "X" at bounding box center [510, 136] width 9 height 9
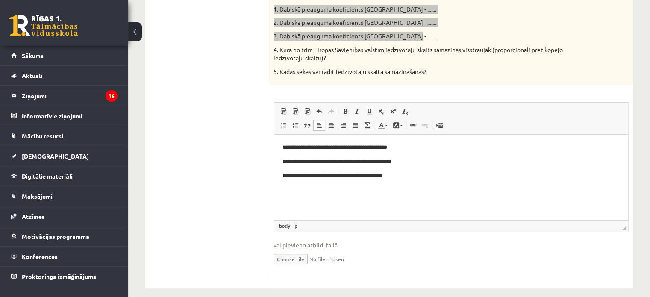
click at [388, 147] on p "**********" at bounding box center [451, 147] width 338 height 9
click at [393, 148] on p "**********" at bounding box center [451, 147] width 338 height 9
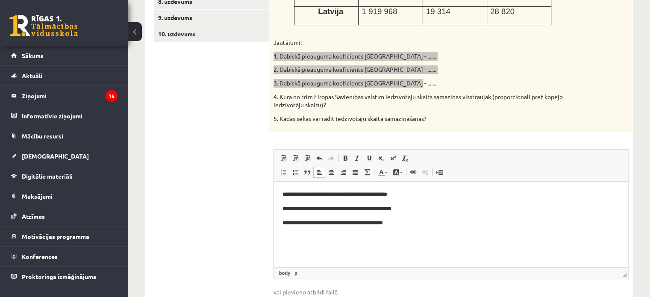
scroll to position [277, 0]
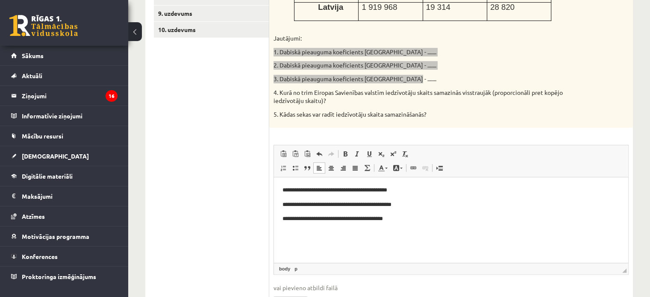
click at [392, 192] on p "**********" at bounding box center [451, 190] width 338 height 9
click at [402, 185] on html "**********" at bounding box center [451, 204] width 354 height 55
click at [393, 190] on p "**********" at bounding box center [451, 190] width 338 height 9
drag, startPoint x: 406, startPoint y: 190, endPoint x: 607, endPoint y: 334, distance: 247.6
click at [392, 190] on p "**********" at bounding box center [451, 190] width 338 height 9
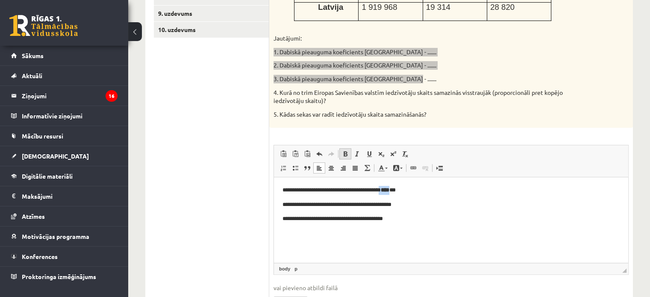
click at [345, 150] on span at bounding box center [345, 153] width 7 height 7
click at [489, 200] on p "**********" at bounding box center [451, 204] width 338 height 9
click at [397, 206] on p "**********" at bounding box center [451, 204] width 338 height 9
click at [398, 189] on p "**********" at bounding box center [451, 190] width 338 height 9
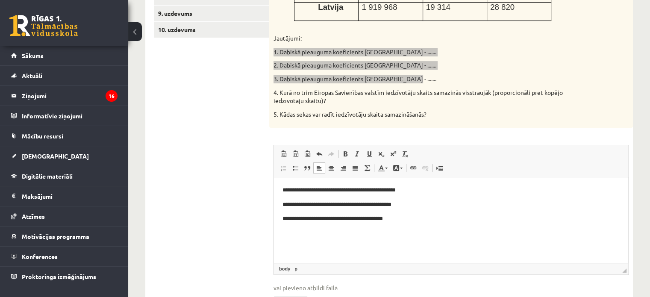
click at [393, 189] on p "**********" at bounding box center [451, 190] width 338 height 9
drag, startPoint x: 395, startPoint y: 206, endPoint x: 420, endPoint y: 211, distance: 24.8
click at [395, 207] on p "**********" at bounding box center [451, 204] width 338 height 9
click at [391, 221] on p "**********" at bounding box center [451, 219] width 338 height 9
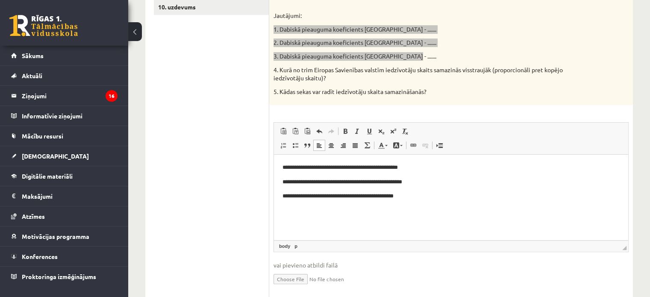
scroll to position [320, 0]
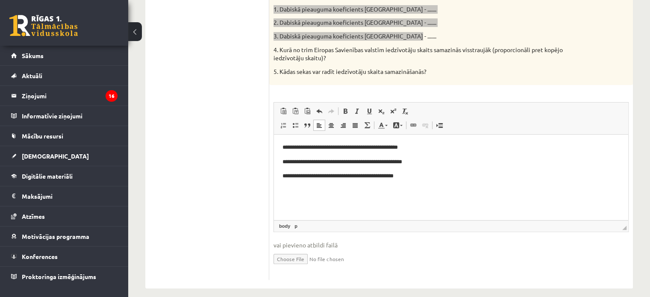
drag, startPoint x: 288, startPoint y: 187, endPoint x: 349, endPoint y: 187, distance: 60.7
click at [296, 187] on html "**********" at bounding box center [451, 162] width 354 height 55
click at [416, 180] on p "**********" at bounding box center [451, 176] width 338 height 9
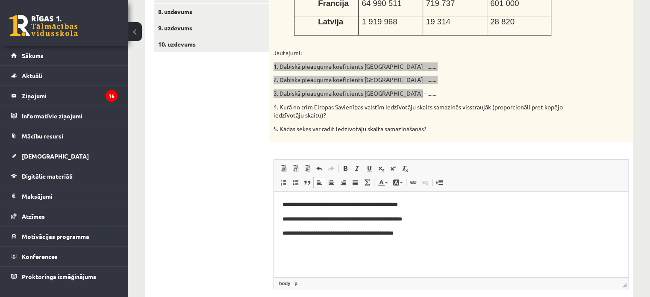
scroll to position [277, 0]
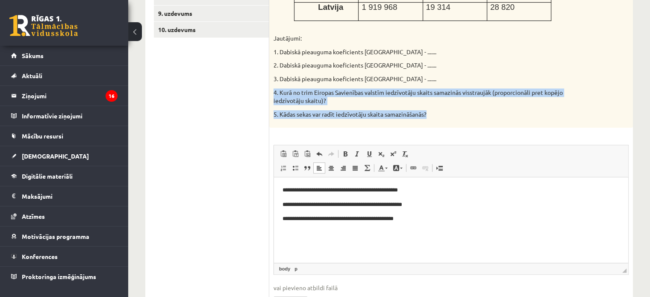
drag, startPoint x: 273, startPoint y: 82, endPoint x: 442, endPoint y: 109, distance: 170.4
click at [442, 109] on div "Izmantojot dotos datus aprēķini dabiskā pieauguma koeficientu 3 Eiropas Savienī…" at bounding box center [451, 12] width 364 height 229
copy div "4. Kurā no trim Eiropas Savienības valstīm iedzīvotāju skaits samazinās visstra…"
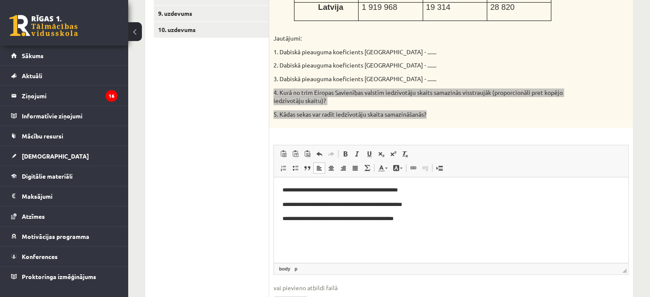
click at [419, 222] on p "**********" at bounding box center [451, 219] width 338 height 9
click at [286, 230] on p "Визуальный текстовый редактор, wiswyg-editor-user-answer-47433867965820" at bounding box center [450, 233] width 337 height 9
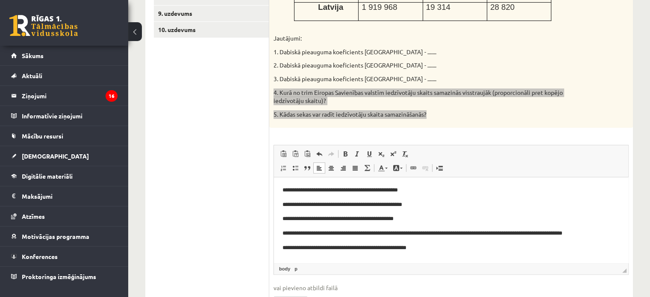
click at [601, 232] on p "**********" at bounding box center [447, 233] width 331 height 9
click at [607, 233] on p "**********" at bounding box center [447, 233] width 331 height 9
click at [611, 237] on p "**********" at bounding box center [447, 233] width 331 height 9
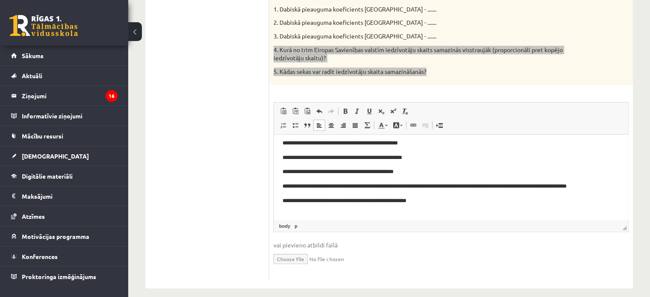
scroll to position [0, 0]
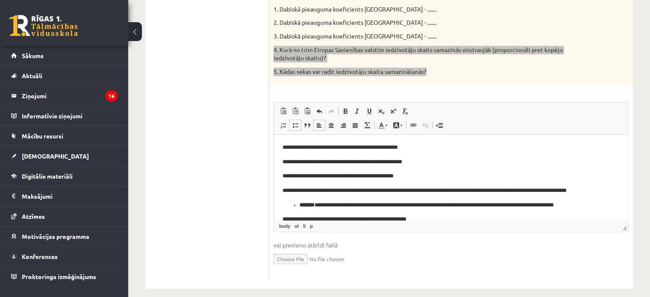
click at [300, 209] on p "**********" at bounding box center [448, 205] width 297 height 9
click at [343, 106] on link "Полужирный Комбинация клавиш Ctrl+B" at bounding box center [345, 111] width 12 height 11
click at [297, 122] on span at bounding box center [295, 125] width 7 height 7
drag, startPoint x: 300, startPoint y: 207, endPoint x: 282, endPoint y: 206, distance: 17.1
click at [312, 206] on strong "*******" at bounding box center [319, 205] width 15 height 6
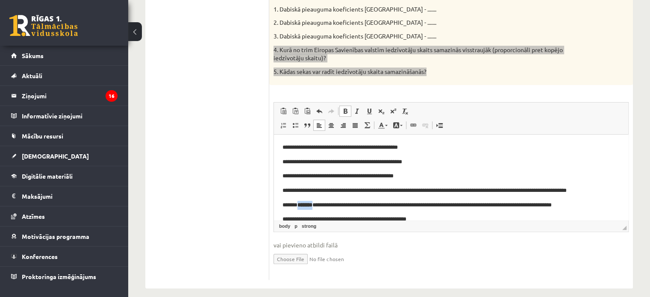
click at [344, 108] on span at bounding box center [345, 111] width 7 height 7
click at [559, 206] on p "**********" at bounding box center [447, 205] width 331 height 9
click at [582, 205] on p "**********" at bounding box center [447, 205] width 331 height 9
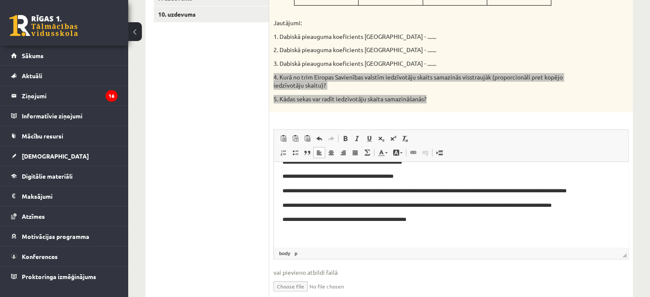
scroll to position [277, 0]
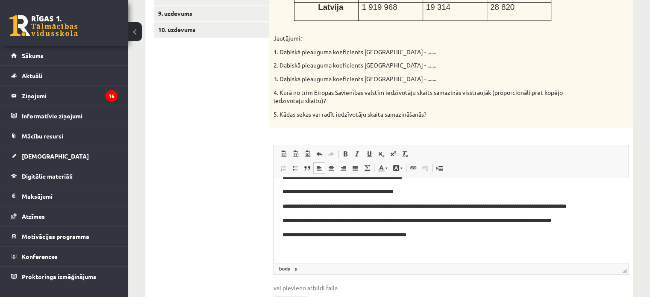
click at [311, 128] on div "5p Izmantojot dotos datus aprēķini dabiskā pieauguma koeficientu 3 Eiropas Savi…" at bounding box center [451, 110] width 364 height 424
drag, startPoint x: 280, startPoint y: 106, endPoint x: 432, endPoint y: 114, distance: 151.5
click at [432, 114] on div "Izmantojot dotos datus aprēķini dabiskā pieauguma koeficientu 3 Eiropas Savienī…" at bounding box center [451, 12] width 364 height 229
drag, startPoint x: 395, startPoint y: 106, endPoint x: 356, endPoint y: 122, distance: 42.5
click at [356, 122] on div "5p Izmantojot dotos datus aprēķini dabiskā pieauguma koeficientu 3 Eiropas Savi…" at bounding box center [451, 110] width 364 height 424
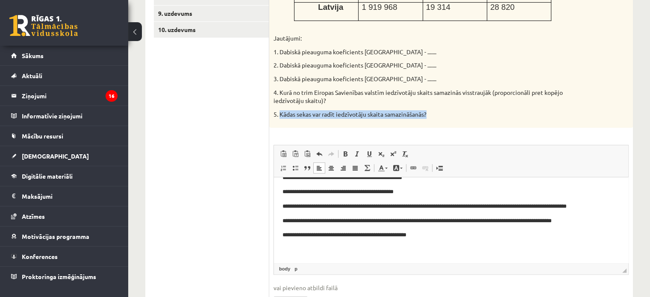
drag, startPoint x: 280, startPoint y: 106, endPoint x: 437, endPoint y: 114, distance: 157.0
click at [437, 114] on div "Izmantojot dotos datus aprēķini dabiskā pieauguma koeficientu 3 Eiropas Savienī…" at bounding box center [451, 12] width 364 height 229
copy p "Kādas sekas var radīt iedzīvotāju skaita samazināšanās?"
drag, startPoint x: 427, startPoint y: 232, endPoint x: 435, endPoint y: 234, distance: 7.5
click at [428, 232] on p "**********" at bounding box center [447, 235] width 331 height 9
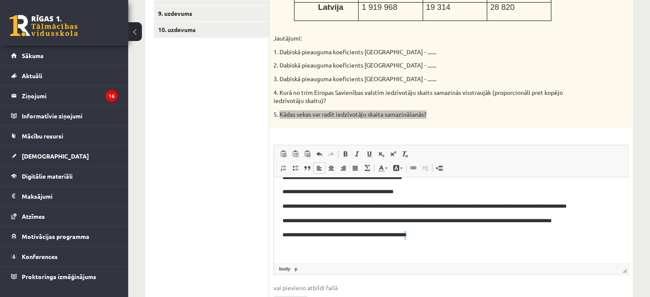
click at [438, 235] on p "**********" at bounding box center [447, 235] width 331 height 9
click at [447, 236] on p "**********" at bounding box center [447, 235] width 331 height 9
drag, startPoint x: 485, startPoint y: 235, endPoint x: 436, endPoint y: 234, distance: 49.2
click at [436, 234] on p "**********" at bounding box center [447, 235] width 331 height 9
click at [345, 150] on span at bounding box center [345, 153] width 7 height 7
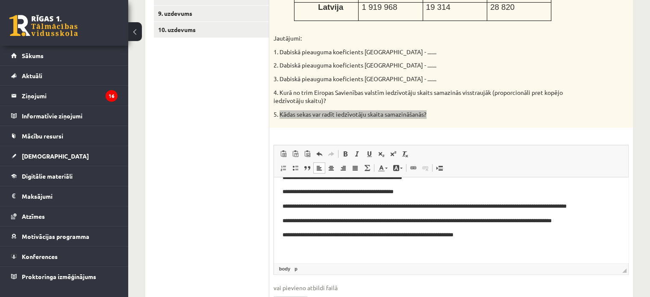
click at [488, 233] on p "**********" at bounding box center [447, 235] width 331 height 9
click at [483, 240] on body "**********" at bounding box center [450, 206] width 337 height 95
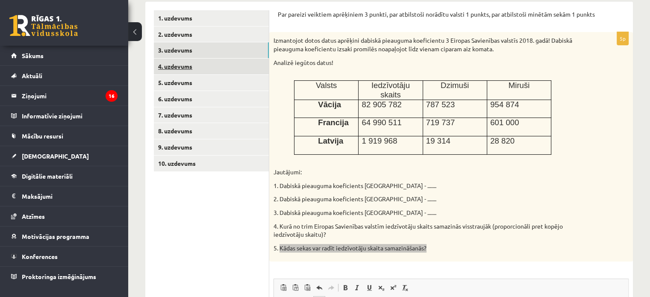
scroll to position [106, 0]
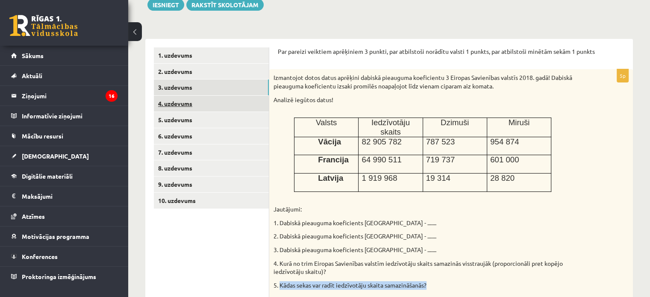
click at [172, 102] on link "4. uzdevums" at bounding box center [211, 104] width 115 height 16
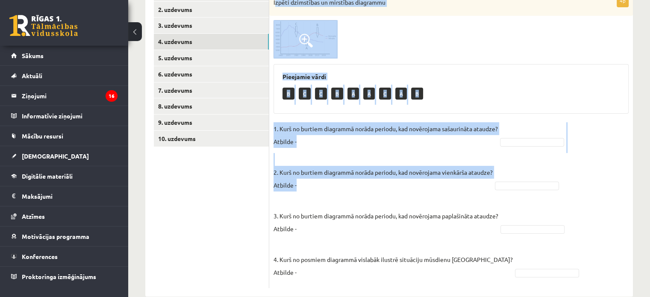
scroll to position [185, 0]
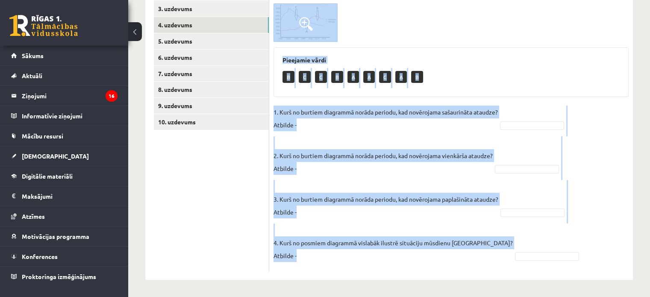
drag, startPoint x: 274, startPoint y: 60, endPoint x: 484, endPoint y: 249, distance: 281.7
click at [484, 249] on div "4p Izpēti dzimstības un mirstības diagrammu Pieejamie vārdi B C C B A A C A B 1…" at bounding box center [451, 124] width 364 height 294
copy div "zpēti dzimstības un mirstības diagrammu Pieejamie vārdi B C C B A A C A B 1. Ku…"
click at [523, 131] on fieldset "1. Kurš no burtiem diagrammā norāda periodu, kad novērojama sašaurināta ataudze…" at bounding box center [450, 187] width 355 height 162
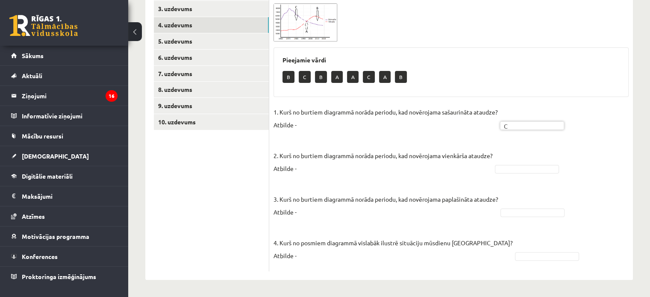
drag, startPoint x: 525, startPoint y: 169, endPoint x: 512, endPoint y: 169, distance: 13.2
drag, startPoint x: 518, startPoint y: 205, endPoint x: 518, endPoint y: 210, distance: 5.1
click at [518, 208] on fieldset "1. Kurš no burtiem diagrammā norāda periodu, kad novērojama sašaurināta ataudze…" at bounding box center [450, 187] width 355 height 162
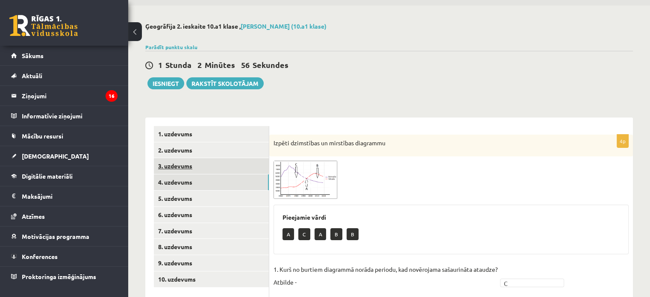
scroll to position [43, 0]
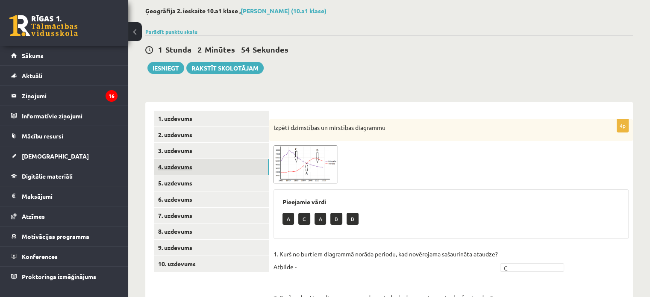
click at [202, 170] on link "4. uzdevums" at bounding box center [211, 167] width 115 height 16
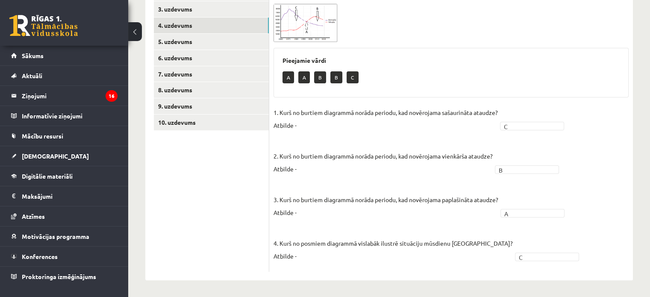
scroll to position [185, 0]
click at [203, 37] on link "5. uzdevums" at bounding box center [211, 41] width 115 height 16
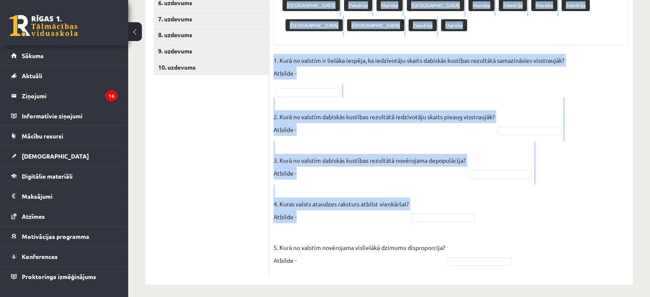
scroll to position [244, 0]
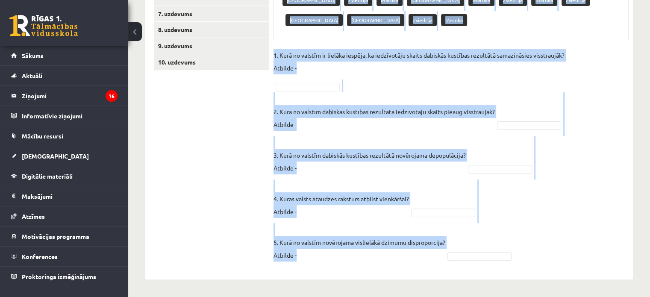
drag, startPoint x: 273, startPoint y: 85, endPoint x: 478, endPoint y: 246, distance: 259.9
click at [478, 246] on div "5p Izpēti 3 dzimumvecumstruktūras diagrammas un atbildi uz jautājumiem! Pieejam…" at bounding box center [451, 95] width 364 height 354
copy div "Pieejamie vārdi Moldova Zviedrija Maroka Moldova Maroka Zviedrija Maroka Zviedr…"
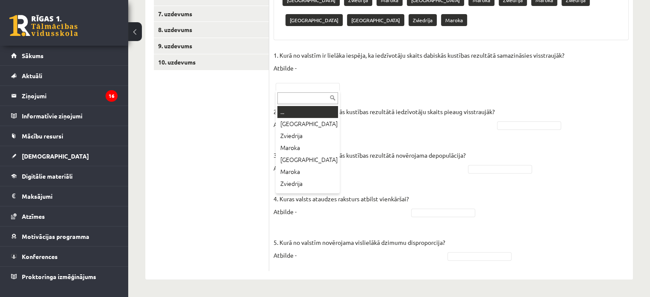
scroll to position [202, 0]
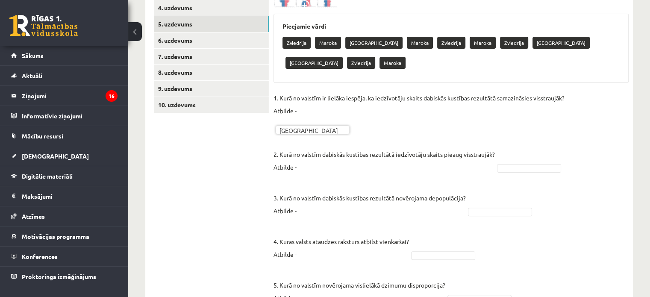
drag, startPoint x: 508, startPoint y: 168, endPoint x: 503, endPoint y: 168, distance: 4.7
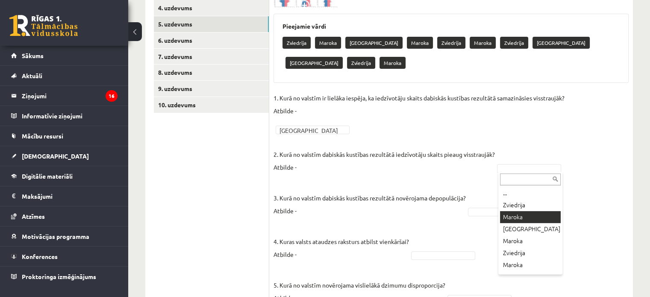
drag, startPoint x: 517, startPoint y: 216, endPoint x: 330, endPoint y: 129, distance: 205.9
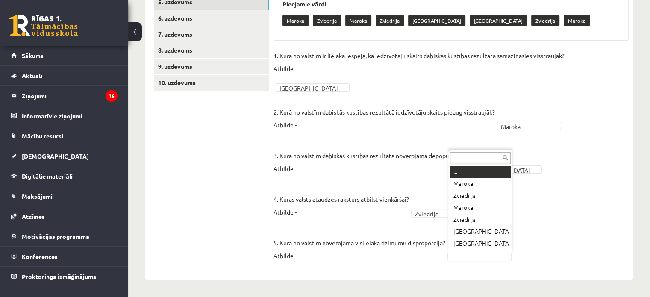
scroll to position [10, 0]
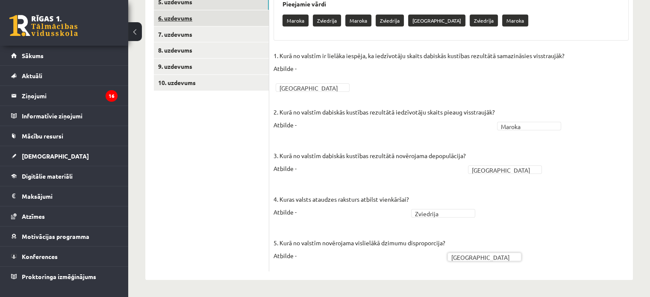
click at [175, 15] on link "6. uzdevums" at bounding box center [211, 18] width 115 height 16
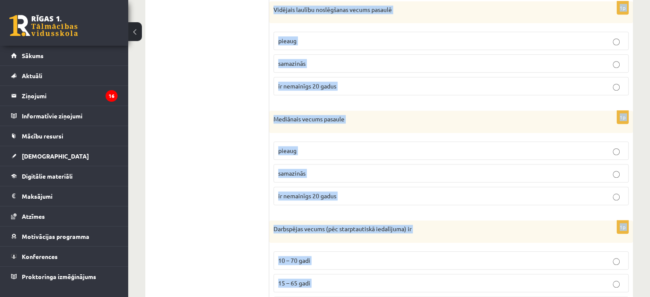
scroll to position [800, 0]
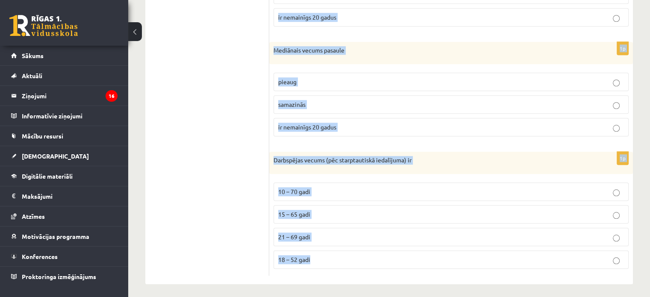
drag, startPoint x: 272, startPoint y: 114, endPoint x: 493, endPoint y: 290, distance: 282.8
copy form "Kurās no minētajām valstīm novērojams lielākais dzimstības koeficients? Ķīnā un…"
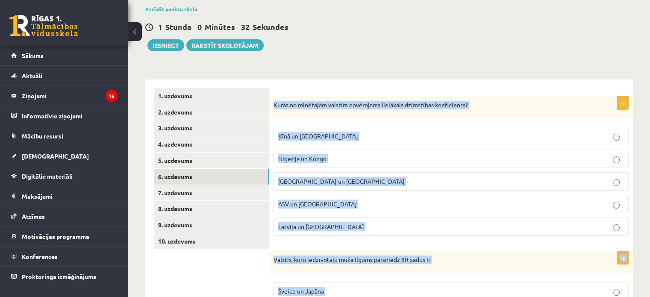
scroll to position [63, 0]
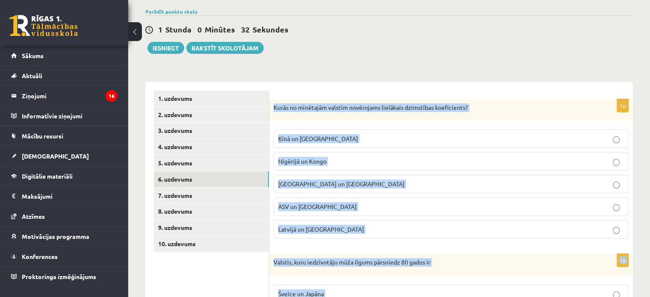
click at [333, 161] on p "Nigērijā un Kongo" at bounding box center [451, 161] width 346 height 9
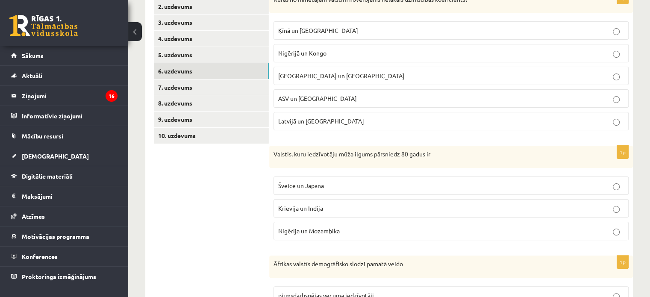
scroll to position [234, 0]
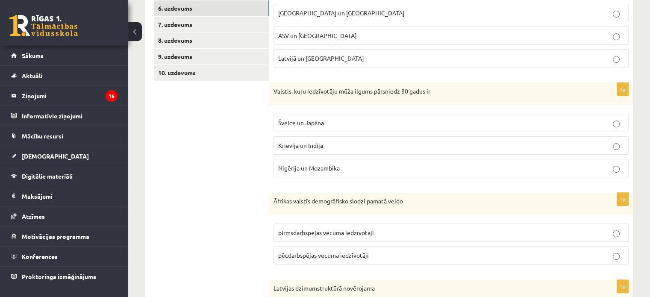
click at [325, 124] on p "Šveice un Japāna" at bounding box center [451, 122] width 346 height 9
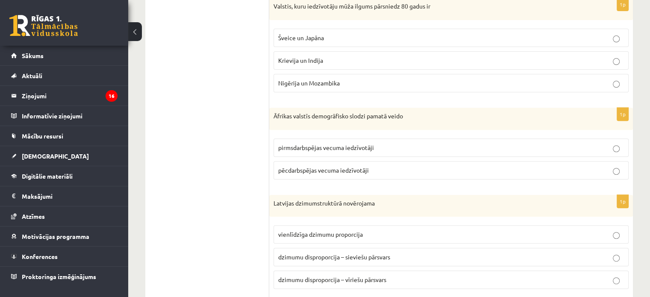
scroll to position [319, 0]
click at [331, 147] on span "pirmsdarbspējas vecuma iedzīvotāji" at bounding box center [326, 147] width 96 height 8
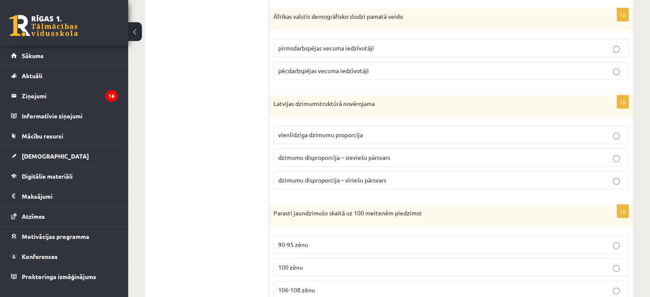
scroll to position [447, 0]
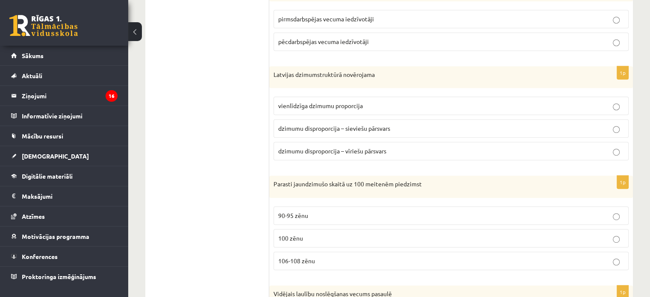
click at [400, 135] on label "dzimumu disproporcija – sieviešu pārsvars" at bounding box center [450, 128] width 355 height 18
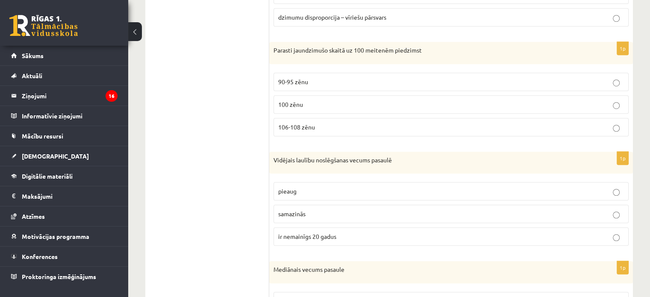
scroll to position [618, 0]
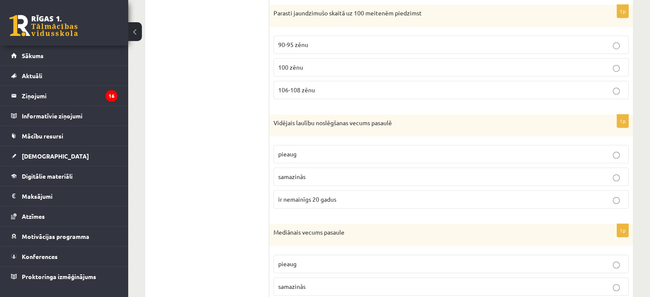
drag, startPoint x: 297, startPoint y: 91, endPoint x: 333, endPoint y: 136, distance: 57.1
click at [299, 93] on label "106-108 zēnu" at bounding box center [450, 90] width 355 height 18
click at [583, 86] on p "106-108 zēnu" at bounding box center [451, 89] width 346 height 9
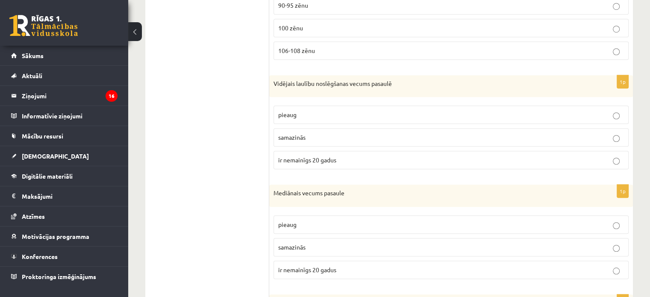
scroll to position [661, 0]
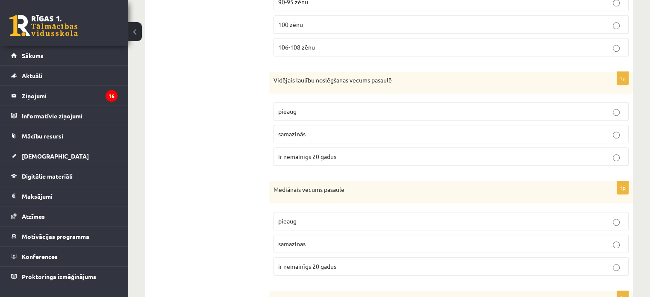
click at [320, 111] on p "pieaug" at bounding box center [451, 111] width 346 height 9
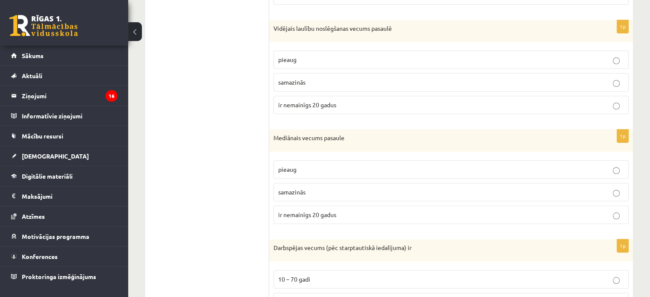
scroll to position [747, 0]
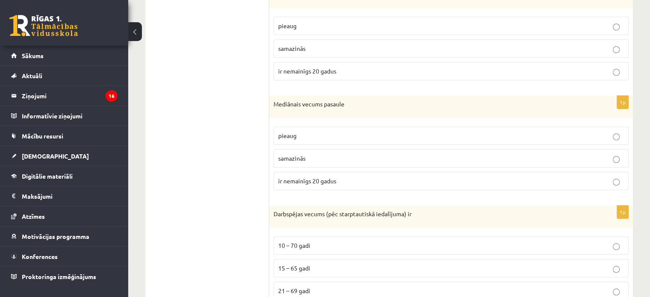
click at [345, 176] on p "ir nemainīgs 20 gadus" at bounding box center [451, 180] width 346 height 9
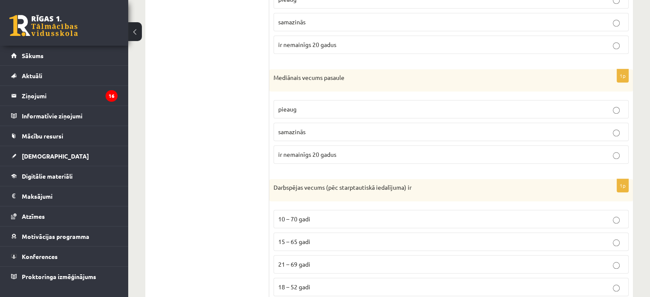
scroll to position [800, 0]
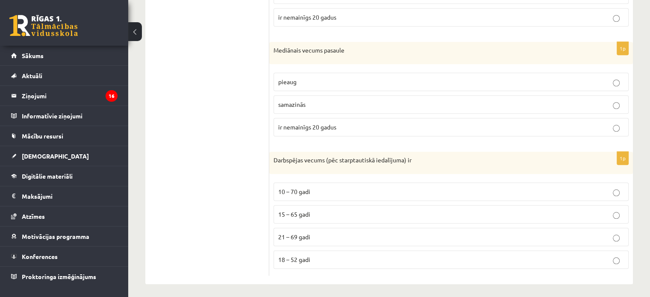
click at [298, 212] on span "15 – 65 gadi" at bounding box center [294, 214] width 32 height 8
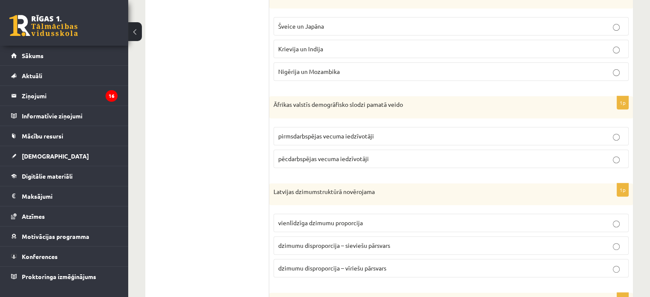
scroll to position [202, 0]
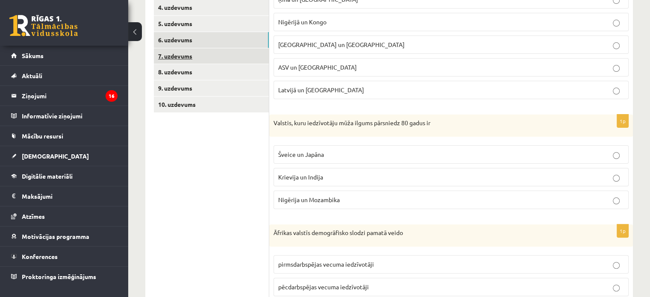
click at [201, 58] on link "7. uzdevums" at bounding box center [211, 56] width 115 height 16
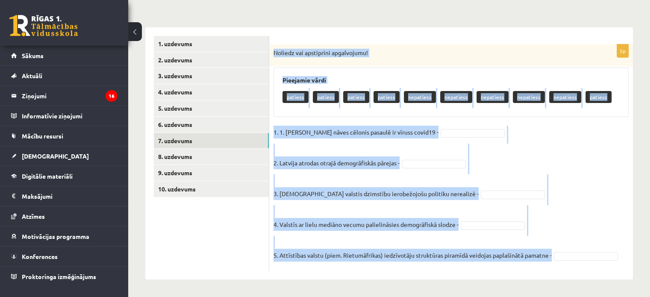
drag, startPoint x: 270, startPoint y: 49, endPoint x: 556, endPoint y: 265, distance: 357.8
click at [556, 265] on div "5p Noliedz vai apstiprini apgalvojumu! Pieejamie vārdi patiess patiess patiess …" at bounding box center [451, 157] width 364 height 226
copy div "Noliedz vai apstiprini apgalvojumu! Pieejamie vārdi patiess patiess patiess pat…"
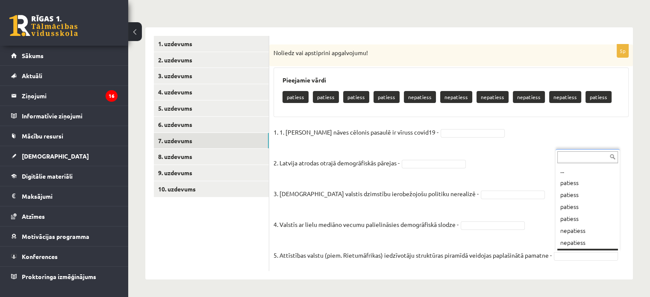
scroll to position [10, 0]
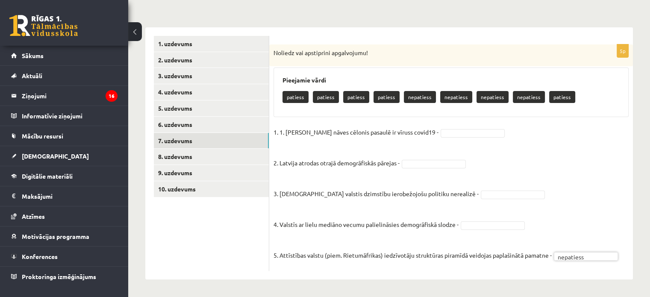
click at [481, 217] on fieldset "1. 1. Galvenais nāves cēlonis pasaulē ir vīruss covid19 - 2. Latvija atrodas ot…" at bounding box center [450, 196] width 355 height 141
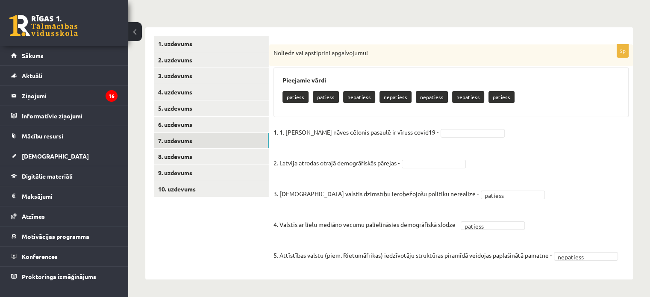
click at [455, 170] on fieldset "1. 1. Galvenais nāves cēlonis pasaulē ir vīruss covid19 - 2. Latvija atrodas ot…" at bounding box center [450, 196] width 355 height 141
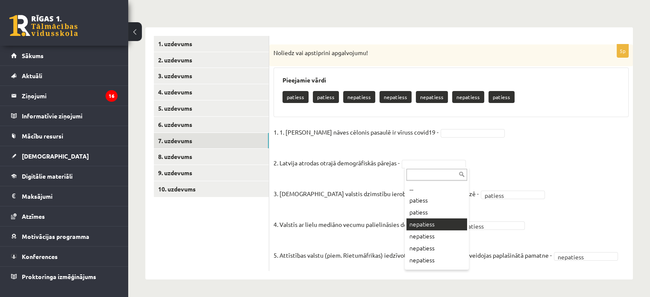
drag, startPoint x: 430, startPoint y: 222, endPoint x: 443, endPoint y: 157, distance: 66.6
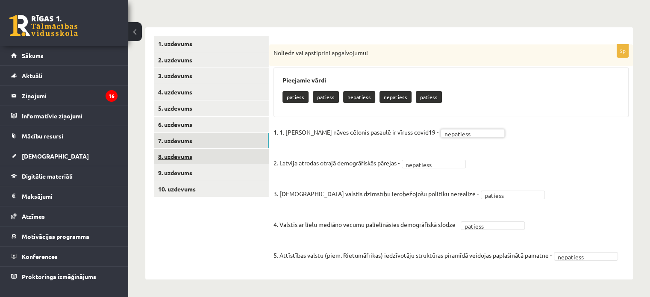
click at [231, 149] on link "8. uzdevums" at bounding box center [211, 157] width 115 height 16
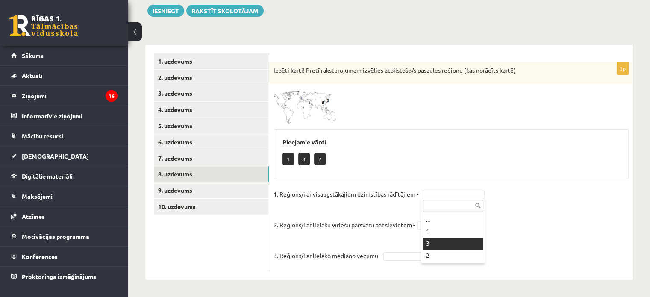
drag, startPoint x: 463, startPoint y: 241, endPoint x: 455, endPoint y: 235, distance: 10.2
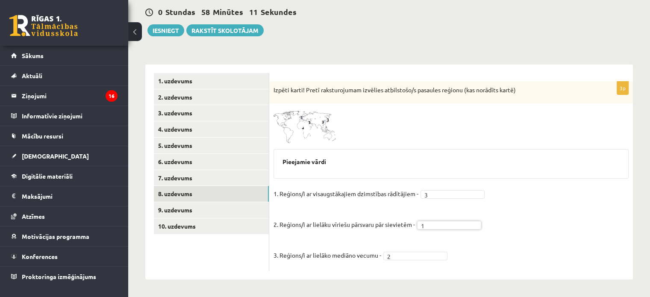
scroll to position [80, 0]
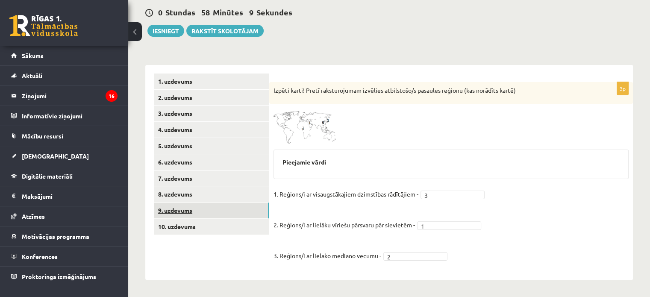
click at [240, 209] on link "9. uzdevums" at bounding box center [211, 211] width 115 height 16
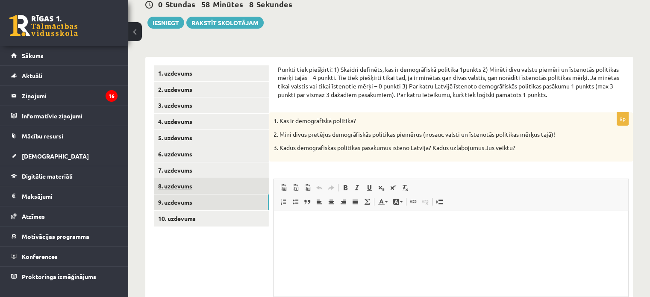
scroll to position [0, 0]
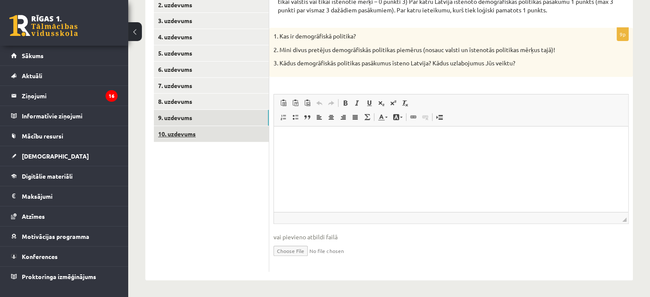
click at [193, 137] on link "10. uzdevums" at bounding box center [211, 134] width 115 height 16
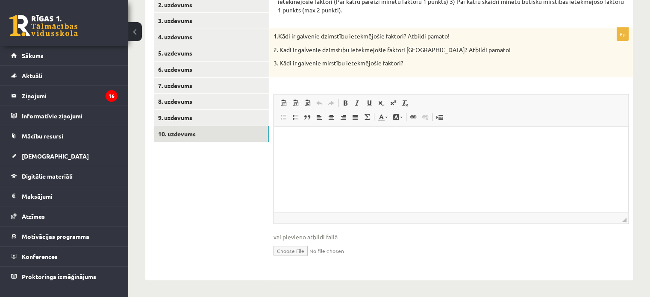
scroll to position [87, 0]
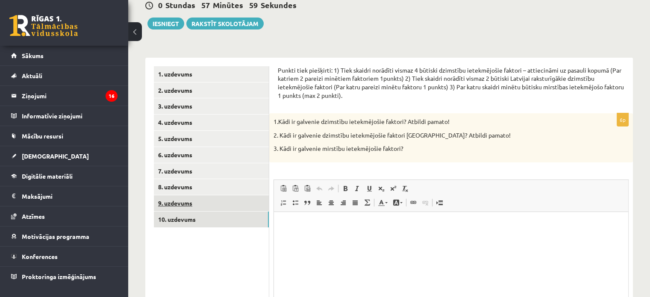
click at [224, 205] on link "9. uzdevums" at bounding box center [211, 203] width 115 height 16
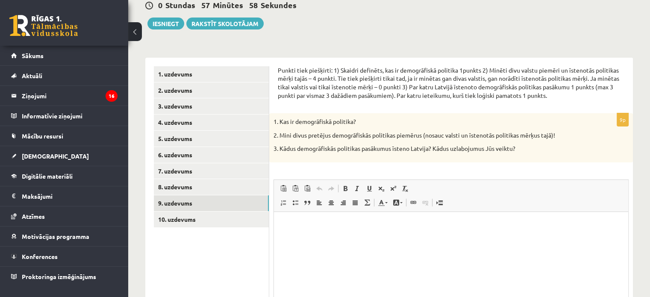
scroll to position [0, 0]
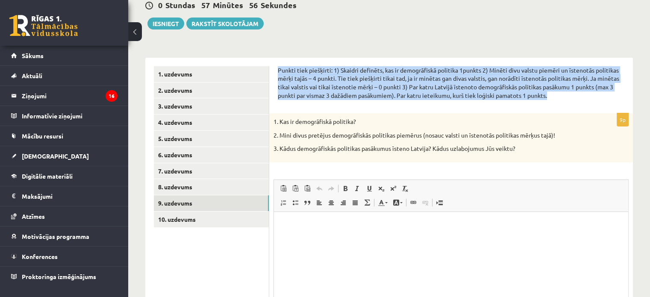
drag, startPoint x: 277, startPoint y: 70, endPoint x: 573, endPoint y: 97, distance: 296.6
click at [573, 97] on p "Punkti tiek piešķirti: 1) Skaidri definēts, kas ir demogrāfiskā politika 1punkt…" at bounding box center [451, 82] width 347 height 33
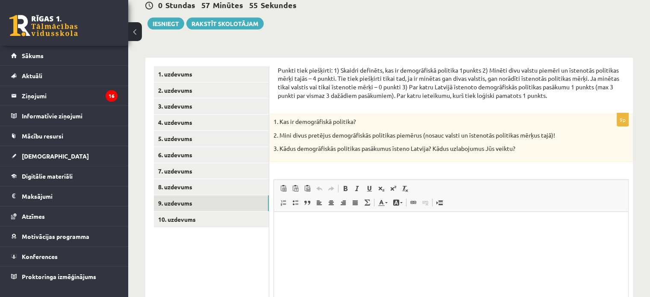
click at [285, 106] on form "Punkti tiek piešķirti: 1) Skaidri definēts, kas ir demogrāfiskā politika 1punkt…" at bounding box center [451, 211] width 347 height 291
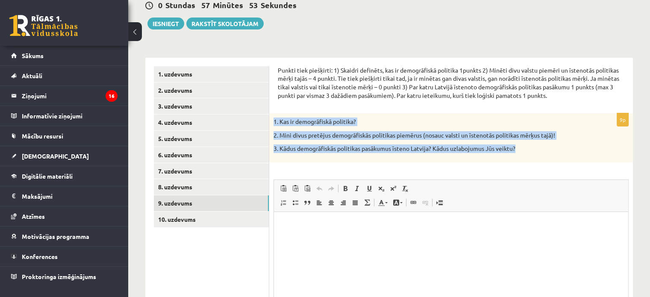
drag, startPoint x: 271, startPoint y: 120, endPoint x: 531, endPoint y: 156, distance: 261.9
click at [531, 156] on div "1. Kas ir demogrāfiskā politika? 2. Mini divus pretējus demogrāfiskās politikas…" at bounding box center [451, 137] width 364 height 49
copy div "1. Kas ir demogrāfiskā politika? 2. Mini divus pretējus demogrāfiskās politikas…"
click at [379, 120] on p "1. Kas ir demogrāfiskā politika?" at bounding box center [429, 122] width 312 height 9
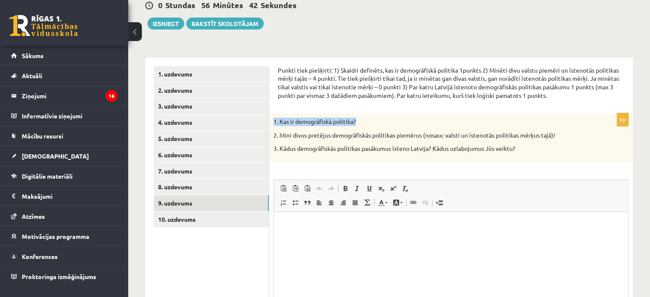
drag, startPoint x: 273, startPoint y: 121, endPoint x: 362, endPoint y: 121, distance: 88.0
click at [362, 121] on p "1. Kas ir demogrāfiskā politika?" at bounding box center [429, 122] width 312 height 9
drag, startPoint x: 347, startPoint y: 121, endPoint x: 373, endPoint y: 115, distance: 26.0
click at [373, 115] on div "1. Kas ir demogrāfiskā politika? 2. Mini divus pretējus demogrāfiskās politikas…" at bounding box center [451, 137] width 364 height 49
click at [313, 232] on html at bounding box center [451, 225] width 354 height 26
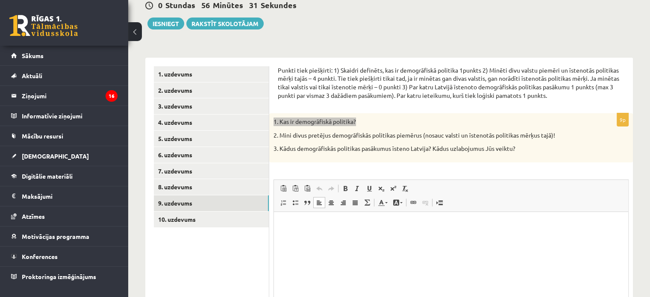
drag, startPoint x: 313, startPoint y: 232, endPoint x: 288, endPoint y: 229, distance: 25.4
click at [288, 229] on html at bounding box center [451, 225] width 354 height 26
click at [293, 244] on html "**********" at bounding box center [451, 232] width 354 height 40
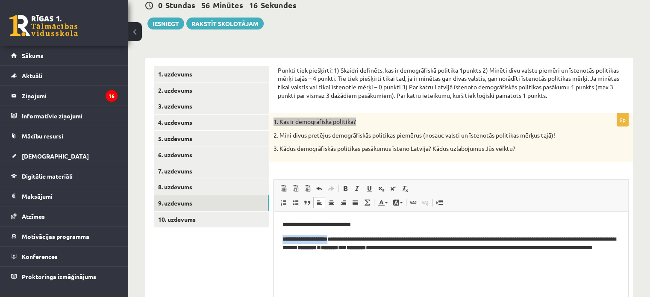
drag, startPoint x: 339, startPoint y: 239, endPoint x: 282, endPoint y: 240, distance: 56.8
click at [282, 240] on strong "**********" at bounding box center [304, 239] width 45 height 6
click at [347, 188] on span at bounding box center [345, 188] width 7 height 7
drag, startPoint x: 380, startPoint y: 247, endPoint x: 406, endPoint y: 247, distance: 26.5
click at [406, 247] on p "**********" at bounding box center [451, 248] width 338 height 26
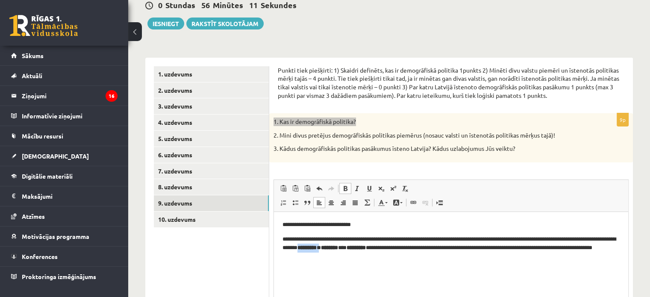
click at [344, 189] on span at bounding box center [345, 188] width 7 height 7
drag, startPoint x: 407, startPoint y: 248, endPoint x: 427, endPoint y: 248, distance: 20.1
click at [338, 248] on strong "********" at bounding box center [328, 248] width 17 height 6
click at [344, 190] on span at bounding box center [345, 188] width 7 height 7
drag, startPoint x: 436, startPoint y: 249, endPoint x: 459, endPoint y: 247, distance: 22.8
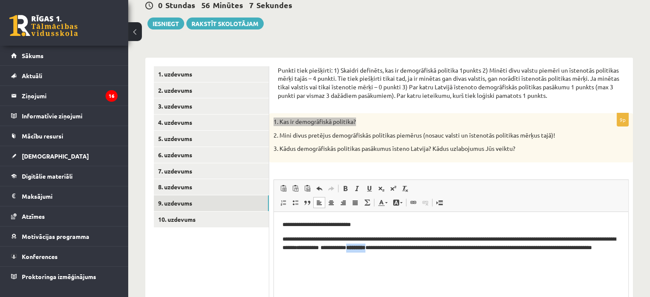
click at [365, 247] on strong "*********" at bounding box center [355, 248] width 19 height 6
click at [344, 186] on span at bounding box center [345, 188] width 7 height 7
click at [405, 256] on p "**********" at bounding box center [451, 248] width 338 height 26
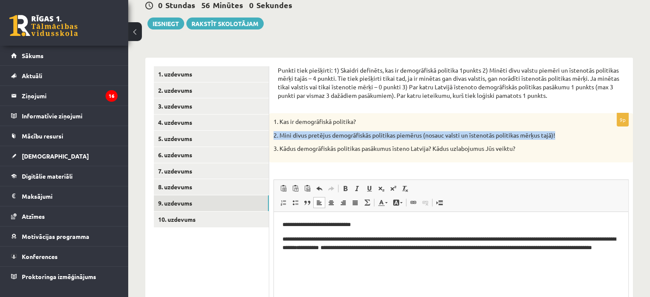
drag, startPoint x: 273, startPoint y: 132, endPoint x: 555, endPoint y: 133, distance: 282.5
click at [559, 129] on div "1. Kas ir demogrāfiskā politika? 2. Mini divus pretējus demogrāfiskās politikas…" at bounding box center [451, 137] width 364 height 49
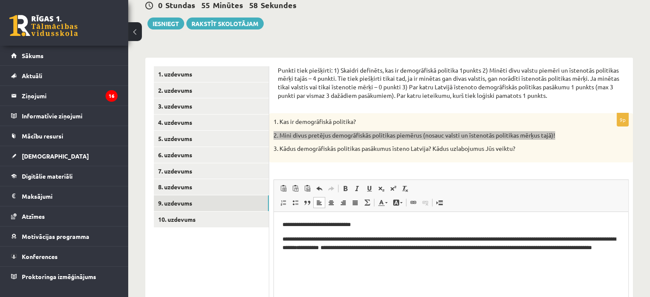
click at [407, 256] on p "**********" at bounding box center [451, 248] width 338 height 26
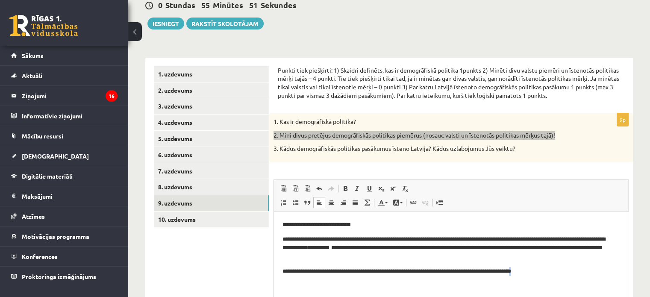
click at [538, 270] on p "**********" at bounding box center [447, 271] width 331 height 9
click at [544, 269] on p "**********" at bounding box center [447, 271] width 331 height 9
click at [549, 274] on p "**********" at bounding box center [447, 271] width 331 height 9
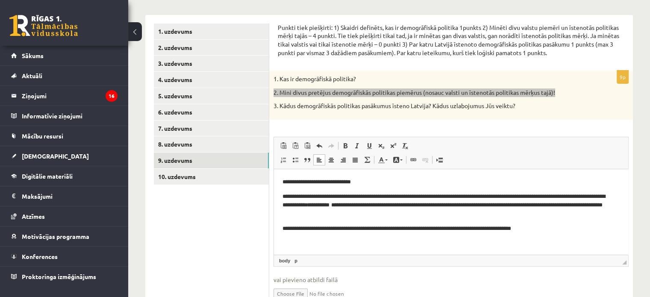
scroll to position [130, 0]
click at [295, 243] on p "Визуальный текстовый редактор, wiswyg-editor-user-answer-47433907449580" at bounding box center [450, 243] width 337 height 9
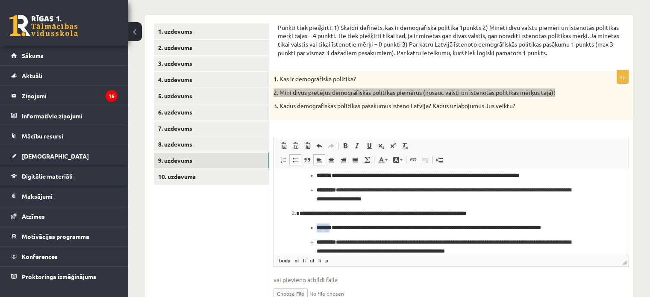
drag, startPoint x: 335, startPoint y: 229, endPoint x: 309, endPoint y: 229, distance: 26.1
click at [310, 229] on ul "**********" at bounding box center [451, 239] width 303 height 32
drag, startPoint x: 344, startPoint y: 242, endPoint x: 283, endPoint y: 245, distance: 61.2
click at [295, 245] on ol "**********" at bounding box center [450, 206] width 337 height 99
drag, startPoint x: 375, startPoint y: 214, endPoint x: 321, endPoint y: 218, distance: 54.0
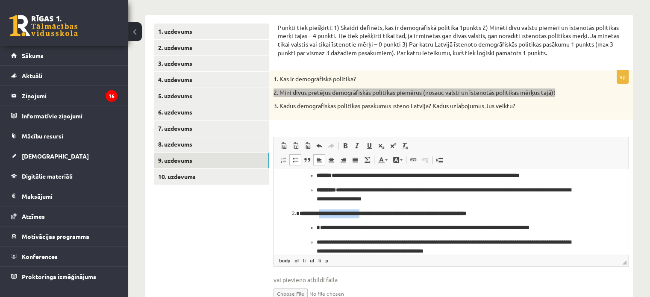
click at [321, 218] on p "**********" at bounding box center [451, 213] width 303 height 9
drag, startPoint x: 453, startPoint y: 215, endPoint x: 298, endPoint y: 217, distance: 154.7
click at [300, 217] on li "**********" at bounding box center [451, 232] width 303 height 47
click at [348, 141] on link "Полужирный Комбинация клавиш Ctrl+B" at bounding box center [345, 145] width 12 height 11
click at [280, 160] on span at bounding box center [283, 159] width 7 height 7
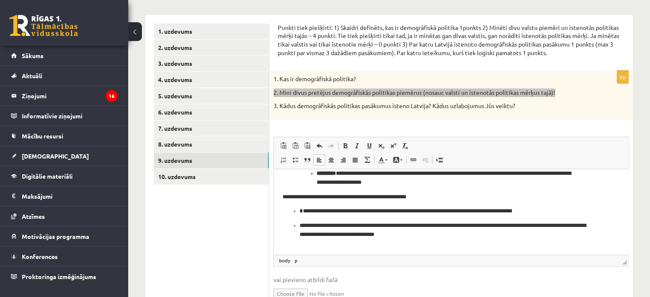
scroll to position [106, 0]
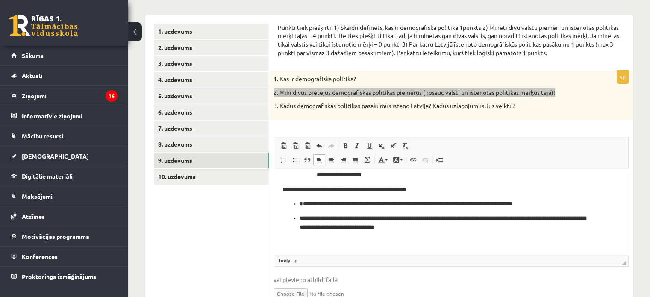
click at [298, 205] on ul "**********" at bounding box center [450, 216] width 337 height 32
click at [295, 159] on span at bounding box center [295, 159] width 7 height 7
click at [348, 147] on span at bounding box center [345, 145] width 7 height 7
drag, startPoint x: 295, startPoint y: 219, endPoint x: 268, endPoint y: 219, distance: 26.9
click at [274, 219] on html "**********" at bounding box center [451, 159] width 354 height 191
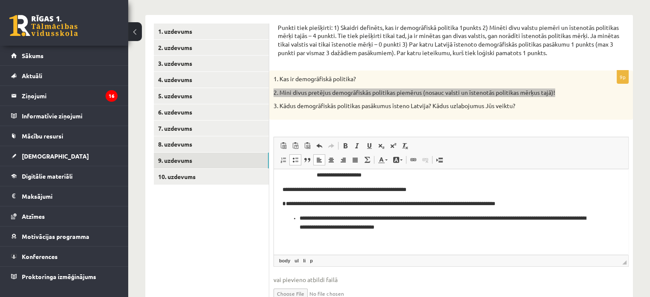
click at [295, 161] on span at bounding box center [295, 159] width 7 height 7
click at [286, 203] on p "**********" at bounding box center [447, 204] width 331 height 9
click at [282, 218] on p "**********" at bounding box center [447, 223] width 331 height 18
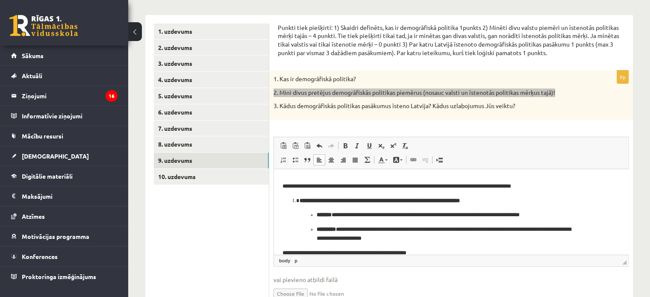
scroll to position [63, 0]
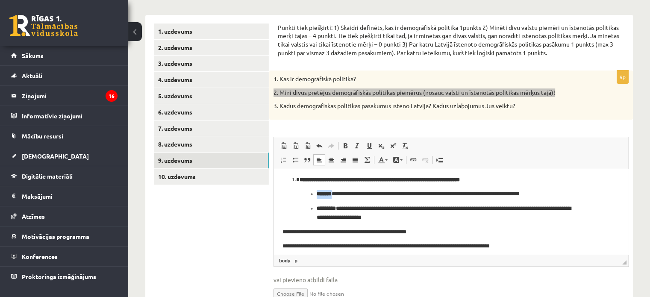
drag, startPoint x: 336, startPoint y: 194, endPoint x: 297, endPoint y: 198, distance: 39.1
click at [303, 197] on ul "**********" at bounding box center [451, 206] width 303 height 32
drag, startPoint x: 316, startPoint y: 208, endPoint x: 266, endPoint y: 210, distance: 50.0
click at [274, 210] on html "**********" at bounding box center [451, 201] width 354 height 191
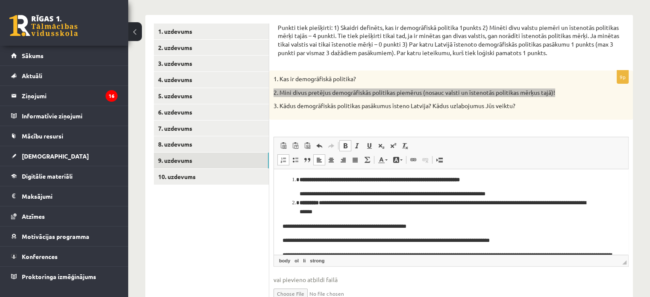
drag, startPoint x: 296, startPoint y: 203, endPoint x: 276, endPoint y: 203, distance: 20.1
click at [276, 203] on html "**********" at bounding box center [451, 198] width 354 height 185
click at [300, 203] on li "**********" at bounding box center [448, 208] width 297 height 18
click at [280, 160] on span at bounding box center [283, 159] width 7 height 7
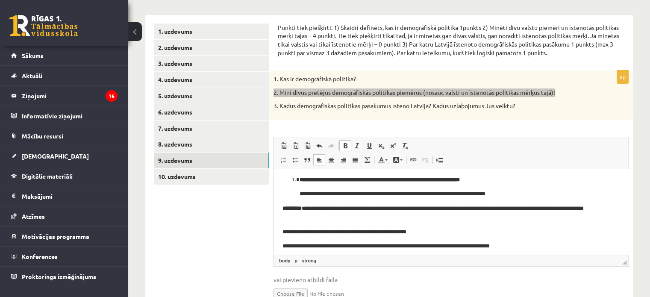
click at [300, 195] on li "**********" at bounding box center [448, 188] width 297 height 24
click at [280, 159] on span at bounding box center [283, 159] width 7 height 7
drag, startPoint x: 350, startPoint y: 179, endPoint x: 296, endPoint y: 182, distance: 53.9
click at [296, 182] on strong "**********" at bounding box center [362, 180] width 160 height 6
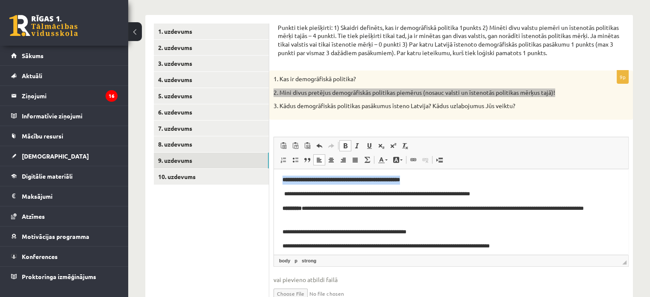
drag, startPoint x: 280, startPoint y: 182, endPoint x: 438, endPoint y: 171, distance: 158.5
click at [447, 176] on html "**********" at bounding box center [451, 201] width 354 height 191
click at [345, 144] on span at bounding box center [345, 145] width 7 height 7
drag, startPoint x: 278, startPoint y: 209, endPoint x: 312, endPoint y: 209, distance: 33.3
click at [312, 209] on html "**********" at bounding box center [451, 201] width 354 height 191
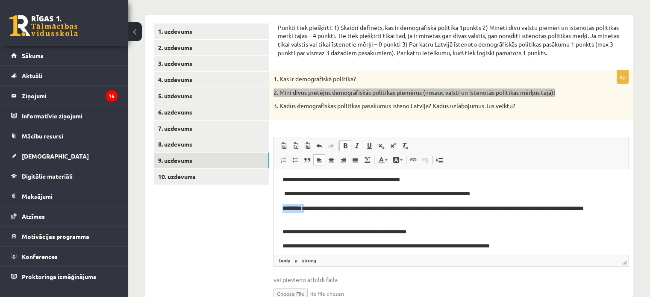
click at [347, 145] on span at bounding box center [345, 145] width 7 height 7
click at [297, 180] on p "**********" at bounding box center [447, 180] width 331 height 9
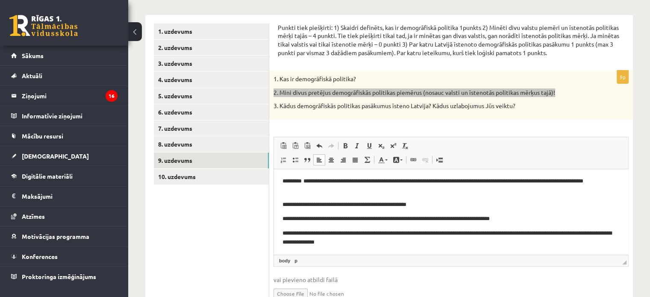
scroll to position [106, 0]
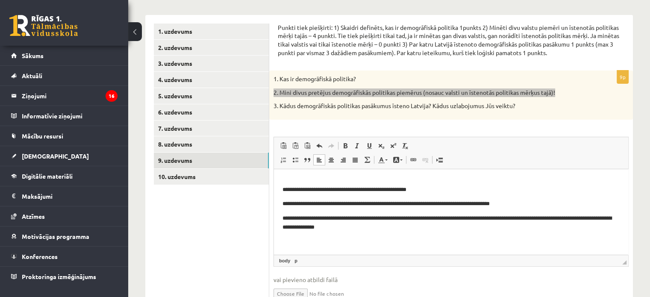
click at [302, 188] on p "**********" at bounding box center [447, 189] width 331 height 9
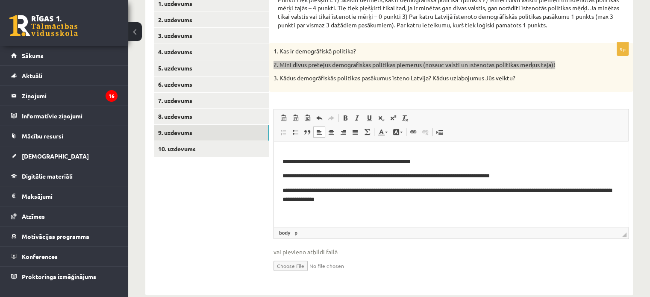
scroll to position [173, 0]
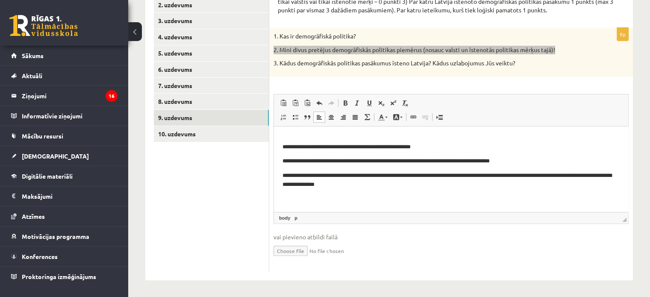
drag, startPoint x: 282, startPoint y: 174, endPoint x: 290, endPoint y: 176, distance: 7.6
click at [284, 174] on p "**********" at bounding box center [447, 180] width 331 height 18
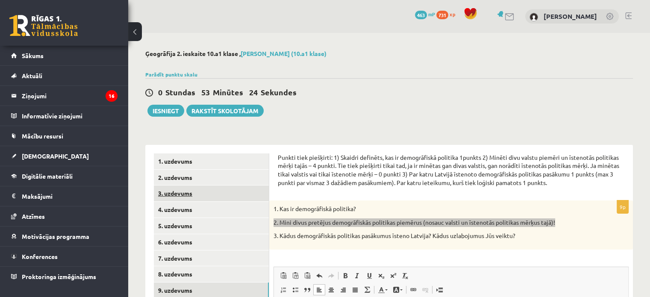
scroll to position [85, 0]
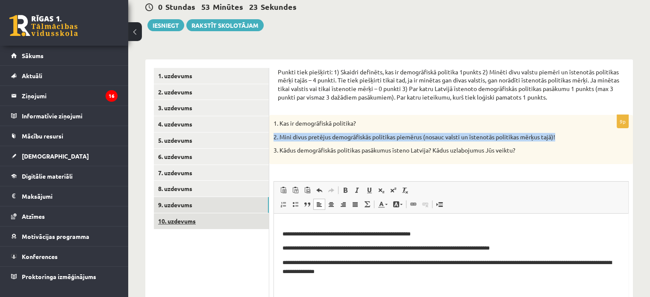
click at [202, 222] on link "10. uzdevums" at bounding box center [211, 221] width 115 height 16
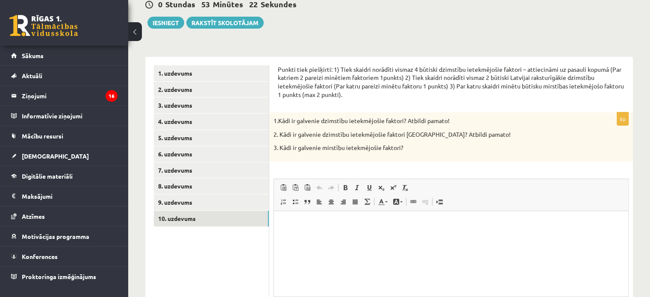
scroll to position [0, 0]
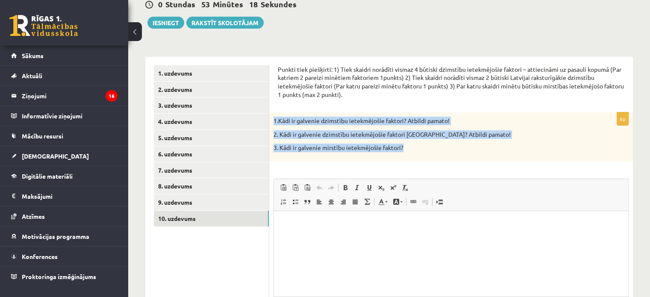
drag, startPoint x: 272, startPoint y: 121, endPoint x: 446, endPoint y: 160, distance: 178.2
click at [446, 160] on div "1.Kādi ir galvenie dzimstību ietekmējošie faktori? Atbildi pamato! 2. Kādi ir g…" at bounding box center [451, 136] width 364 height 49
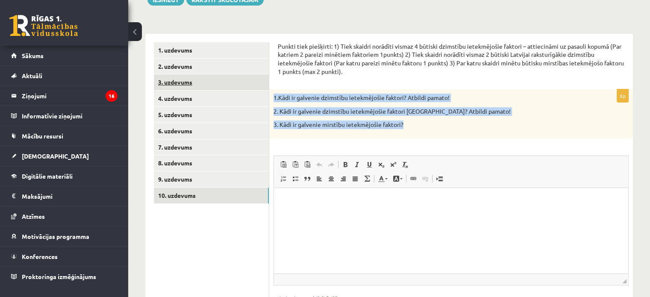
scroll to position [131, 0]
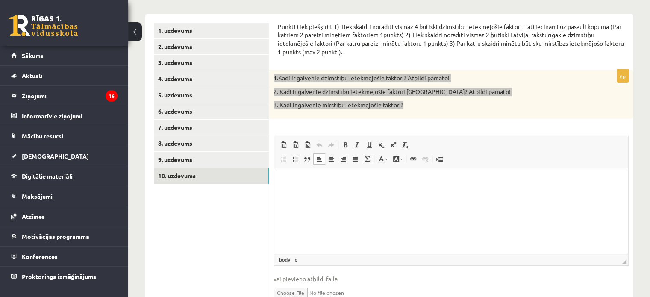
click at [297, 186] on html at bounding box center [451, 181] width 354 height 26
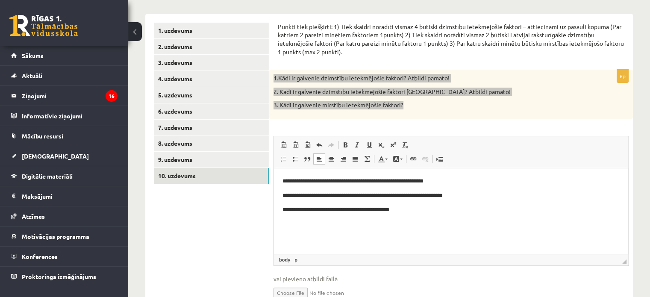
click at [444, 185] on body "**********" at bounding box center [450, 196] width 337 height 38
click at [448, 182] on p "**********" at bounding box center [451, 181] width 338 height 9
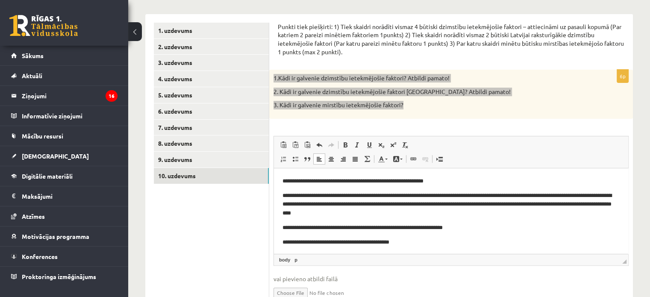
click at [481, 228] on p "**********" at bounding box center [447, 227] width 331 height 9
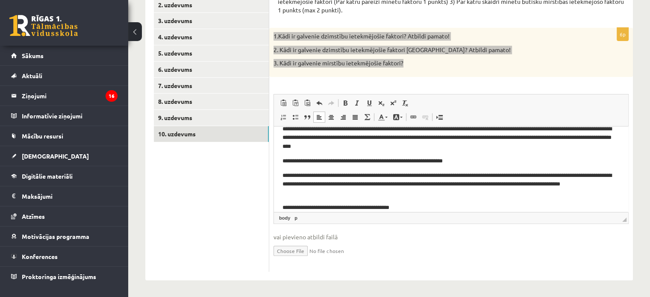
scroll to position [34, 0]
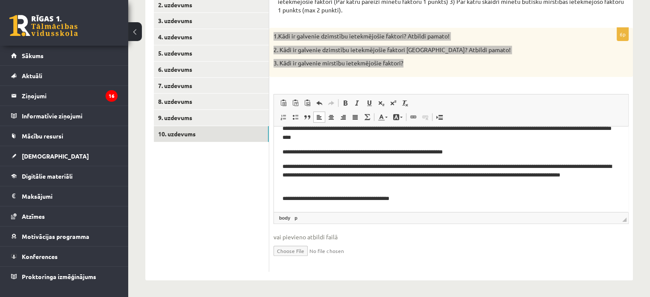
click at [423, 206] on html "**********" at bounding box center [451, 151] width 354 height 119
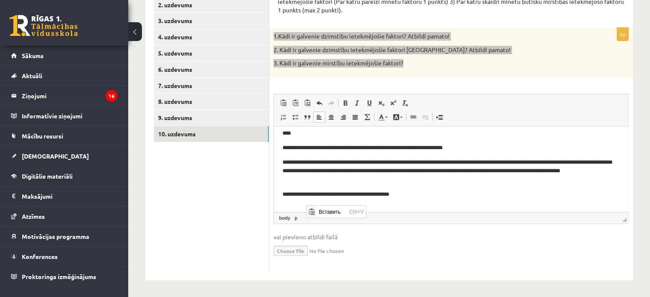
click at [292, 207] on p "Визуальный текстовый редактор, wiswyg-editor-user-answer-47433894311220" at bounding box center [450, 208] width 337 height 9
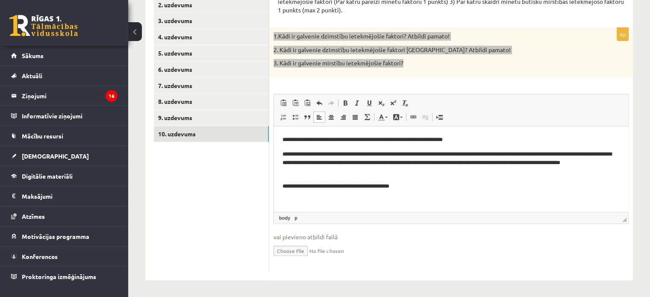
scroll to position [48, 0]
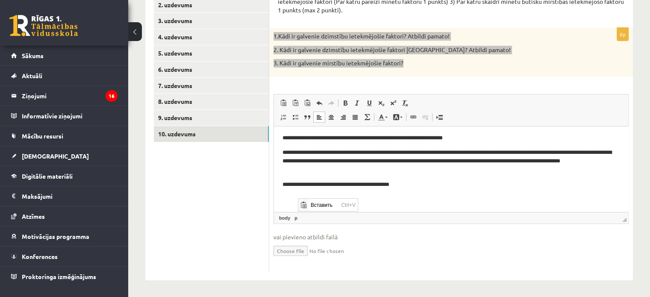
click at [286, 196] on p "Визуальный текстовый редактор, wiswyg-editor-user-answer-47433894311220" at bounding box center [450, 198] width 337 height 9
click at [309, 206] on span "Вставить" at bounding box center [320, 208] width 30 height 12
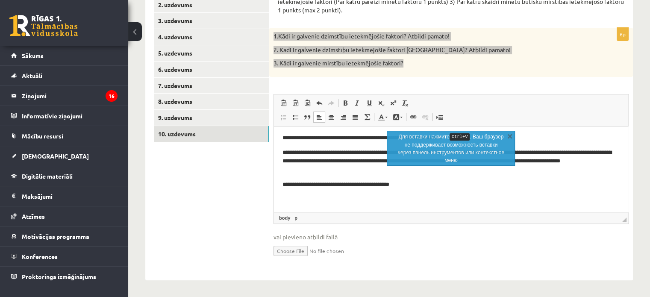
click at [307, 200] on p "Визуальный текстовый редактор, wiswyg-editor-user-answer-47433894311220" at bounding box center [450, 198] width 337 height 9
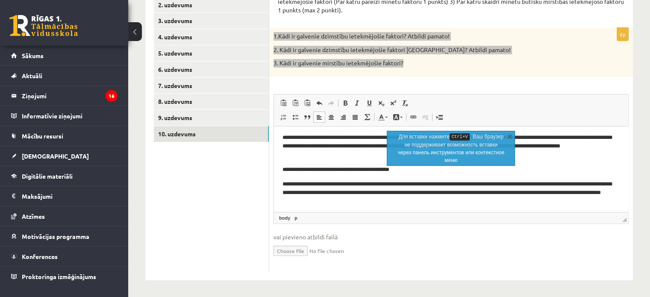
scroll to position [66, 0]
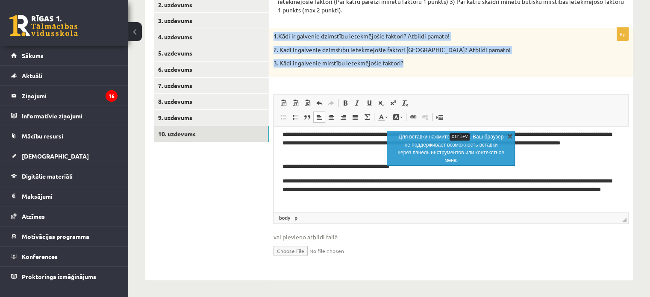
click at [512, 137] on link "X" at bounding box center [510, 136] width 9 height 9
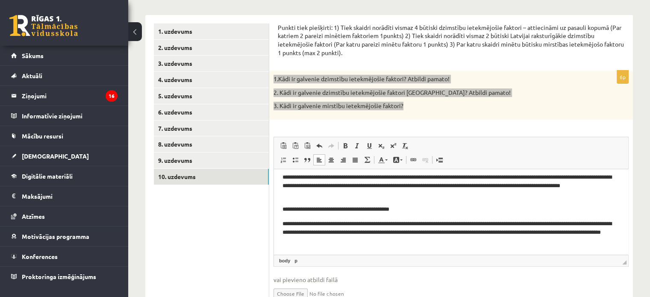
drag, startPoint x: 627, startPoint y: 228, endPoint x: 910, endPoint y: 422, distance: 343.0
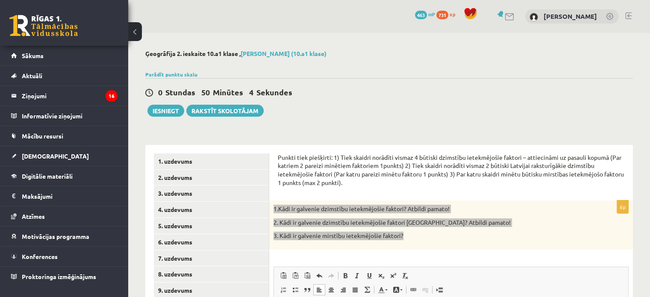
scroll to position [0, 0]
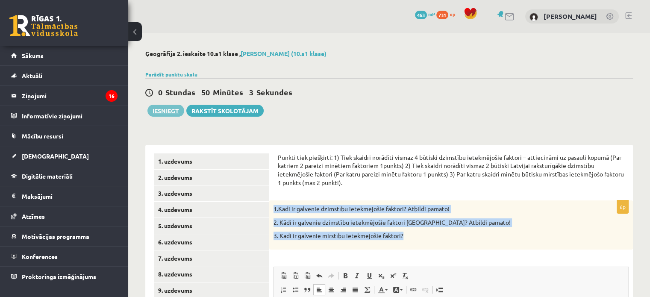
click at [162, 109] on button "Iesniegt" at bounding box center [165, 111] width 37 height 12
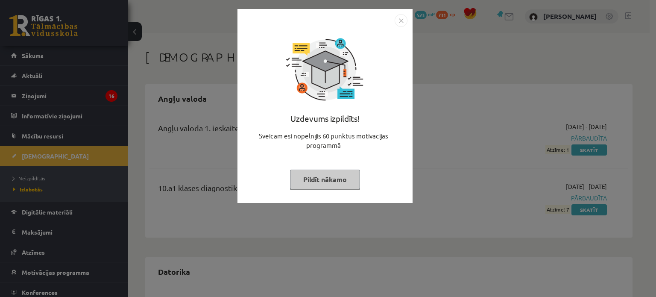
click at [400, 21] on img "Close" at bounding box center [401, 20] width 13 height 13
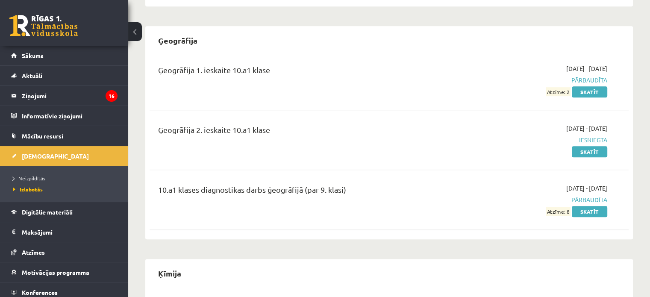
scroll to position [641, 0]
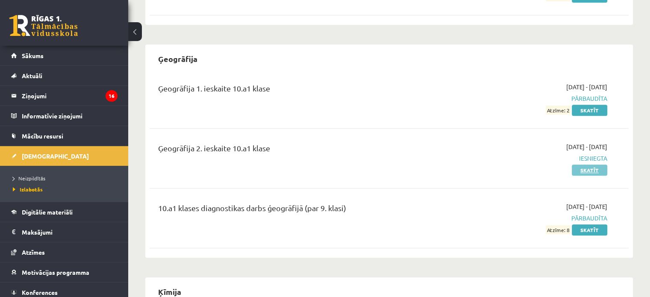
click at [583, 165] on link "Skatīt" at bounding box center [589, 170] width 35 height 11
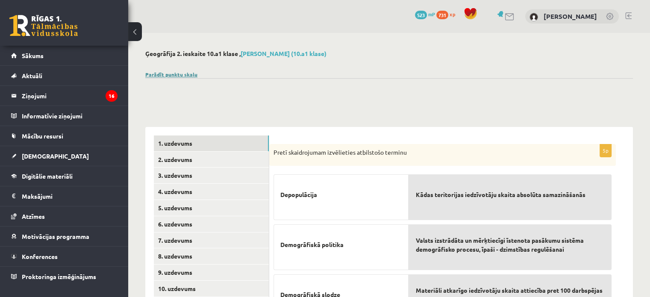
click at [187, 73] on link "Parādīt punktu skalu" at bounding box center [171, 74] width 52 height 7
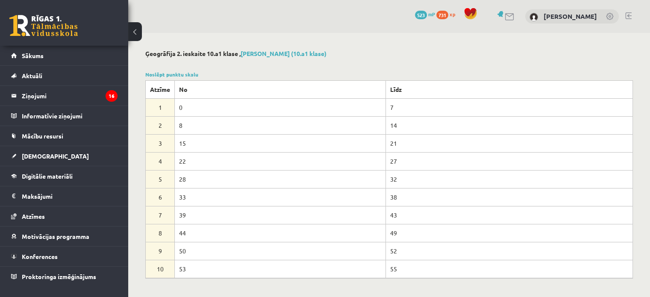
scroll to position [43, 0]
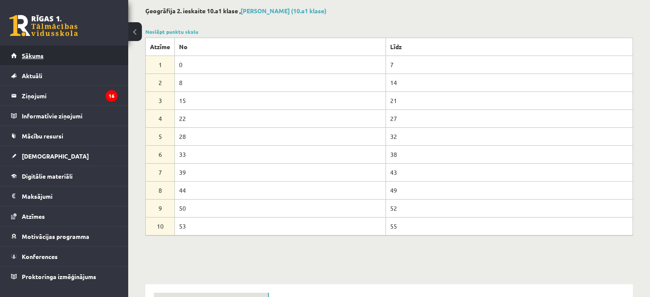
click at [63, 56] on link "Sākums" at bounding box center [64, 56] width 106 height 20
